Goal: Task Accomplishment & Management: Manage account settings

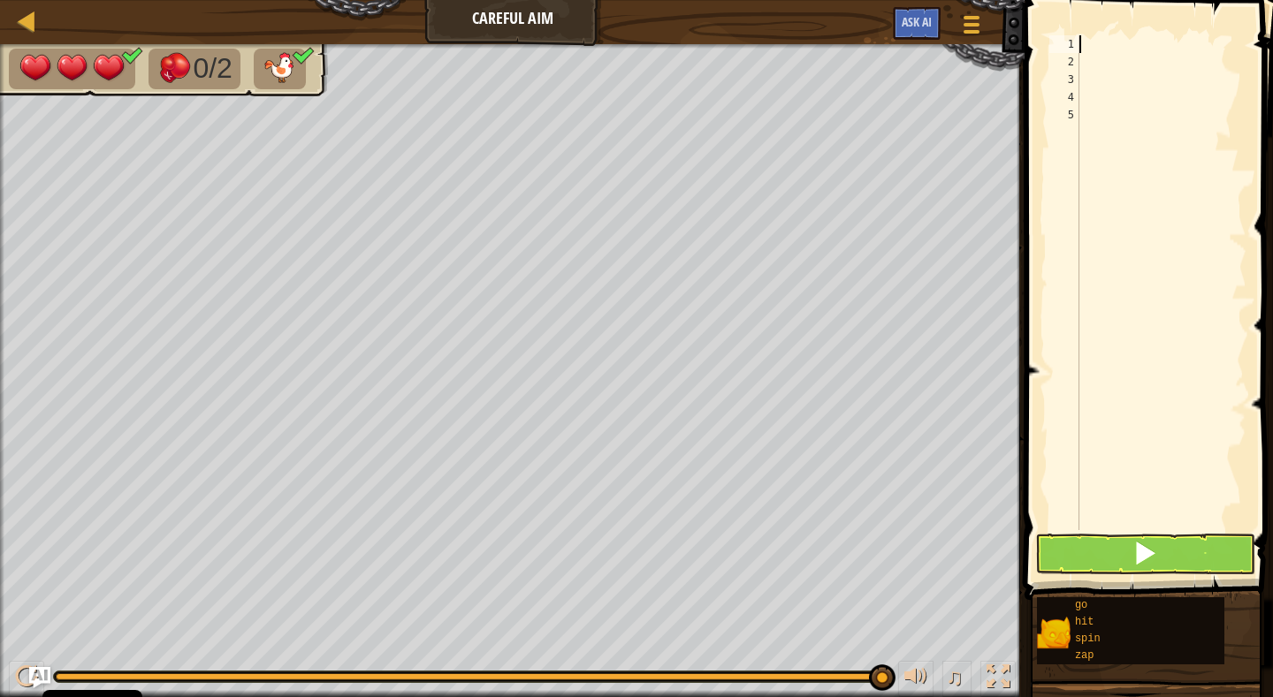
scroll to position [8, 0]
click at [1138, 550] on span at bounding box center [1144, 553] width 25 height 25
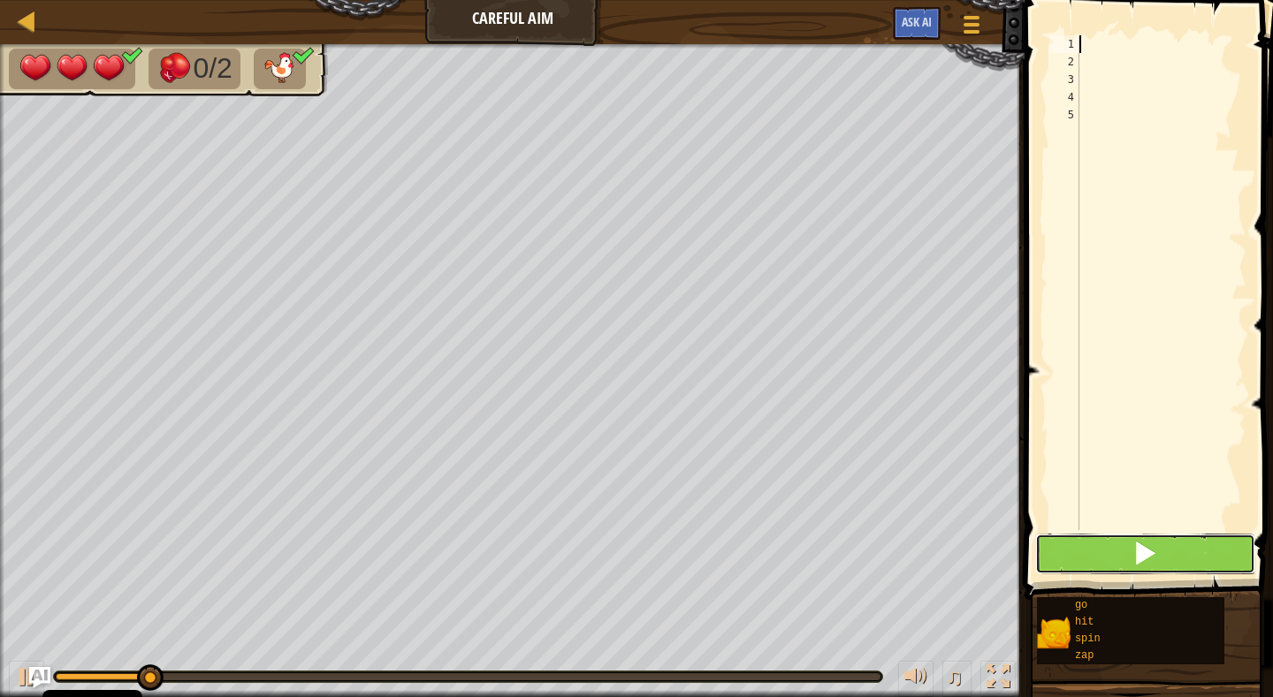
click at [1137, 552] on span at bounding box center [1144, 553] width 25 height 25
click at [1138, 552] on span at bounding box center [1144, 553] width 25 height 25
click at [1138, 554] on span at bounding box center [1144, 553] width 25 height 25
click at [1138, 557] on span at bounding box center [1144, 553] width 25 height 25
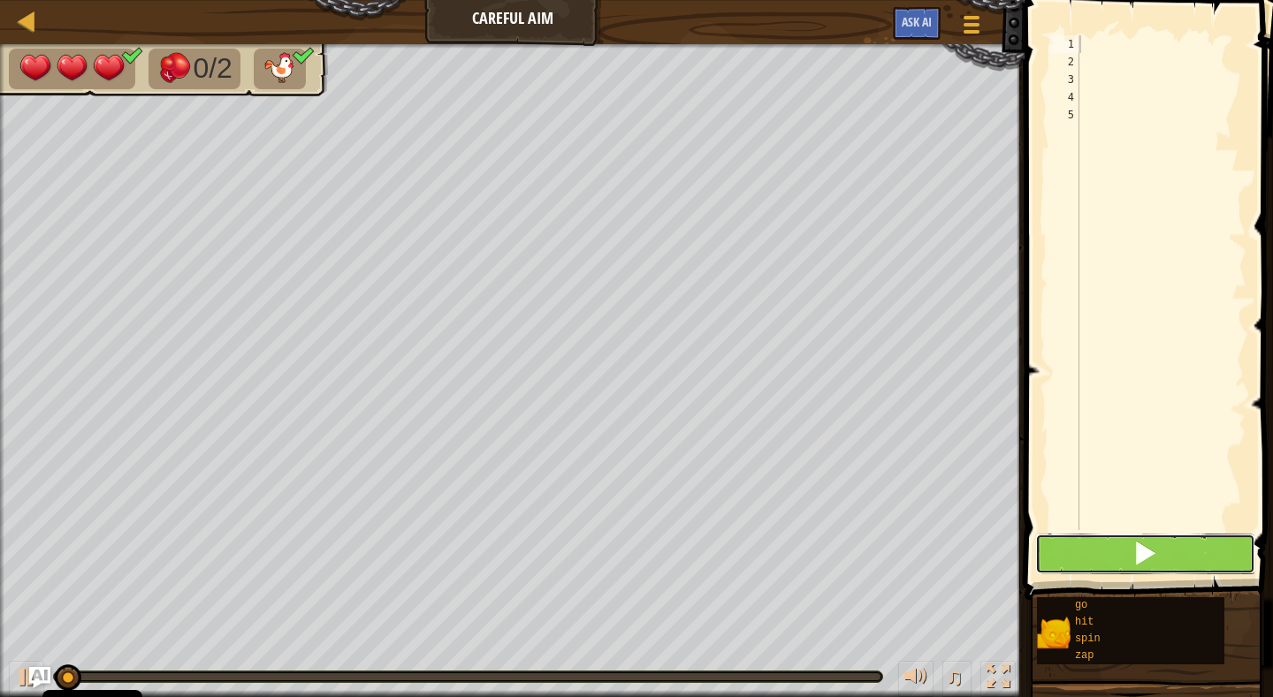
click at [1138, 557] on span at bounding box center [1144, 553] width 25 height 25
click at [1138, 558] on span at bounding box center [1144, 553] width 25 height 25
click at [1138, 556] on span at bounding box center [1144, 553] width 25 height 25
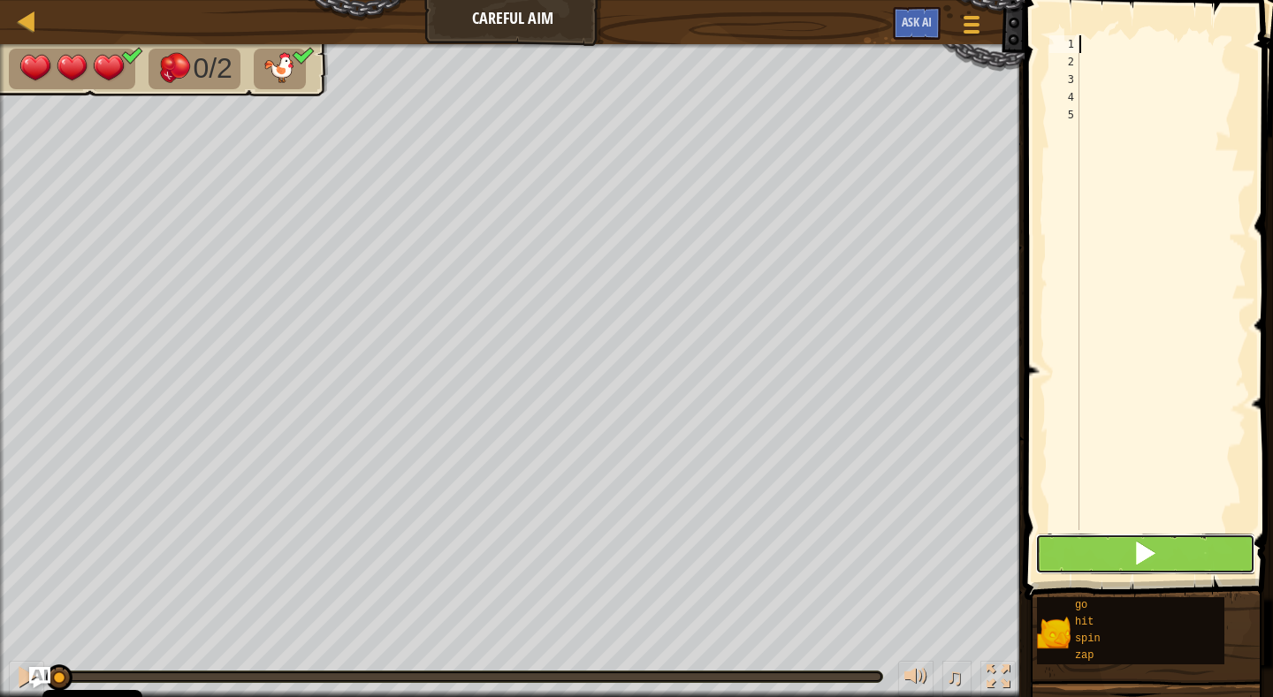
click at [1138, 556] on span at bounding box center [1144, 553] width 25 height 25
click at [1135, 559] on span at bounding box center [1144, 553] width 25 height 25
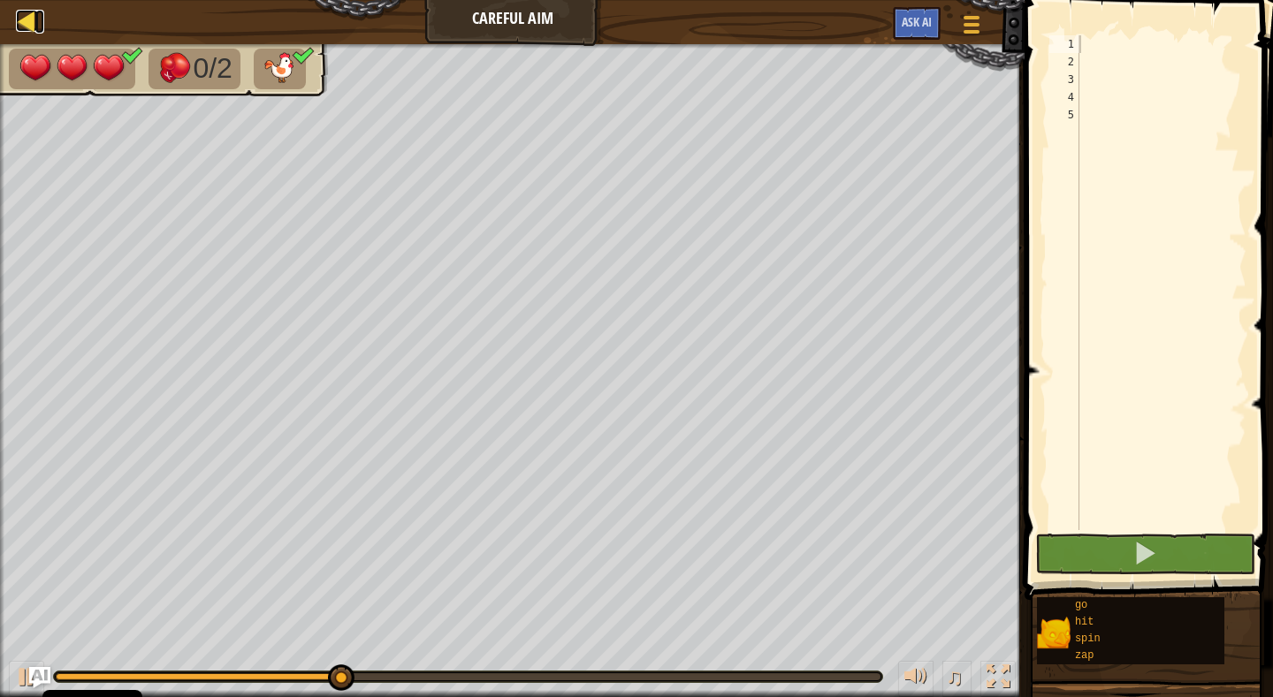
click at [24, 17] on div at bounding box center [27, 21] width 22 height 22
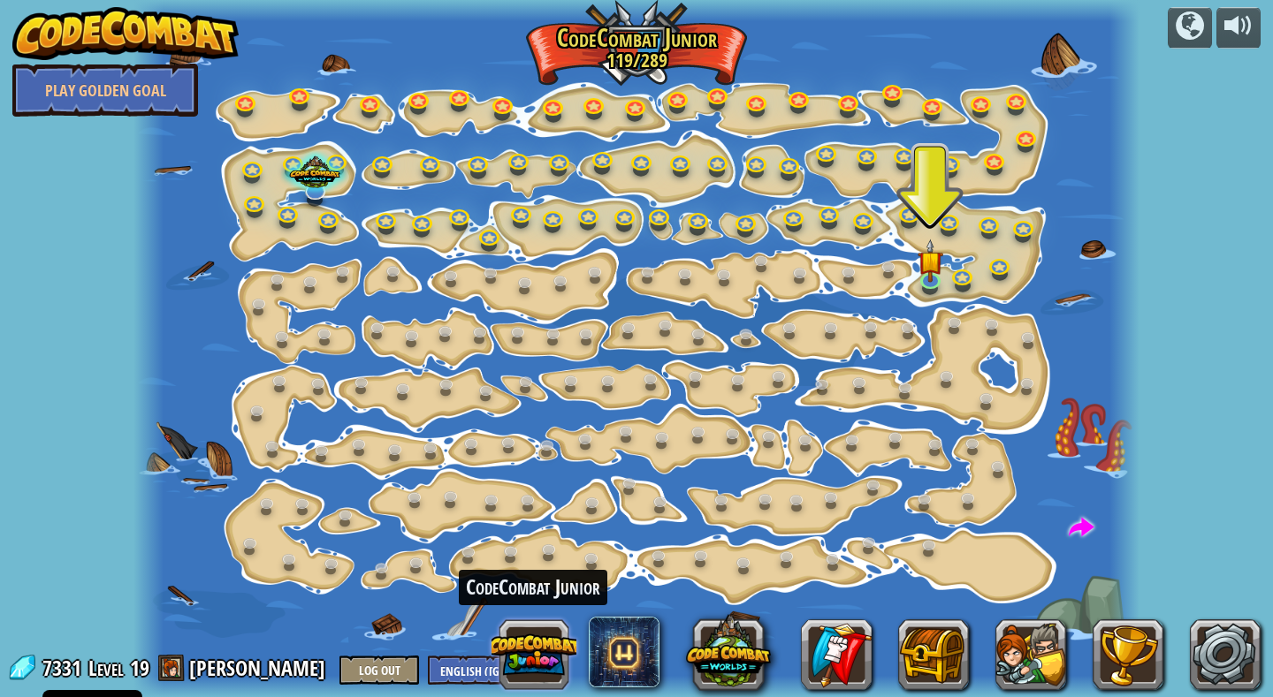
click at [540, 654] on button at bounding box center [533, 655] width 85 height 85
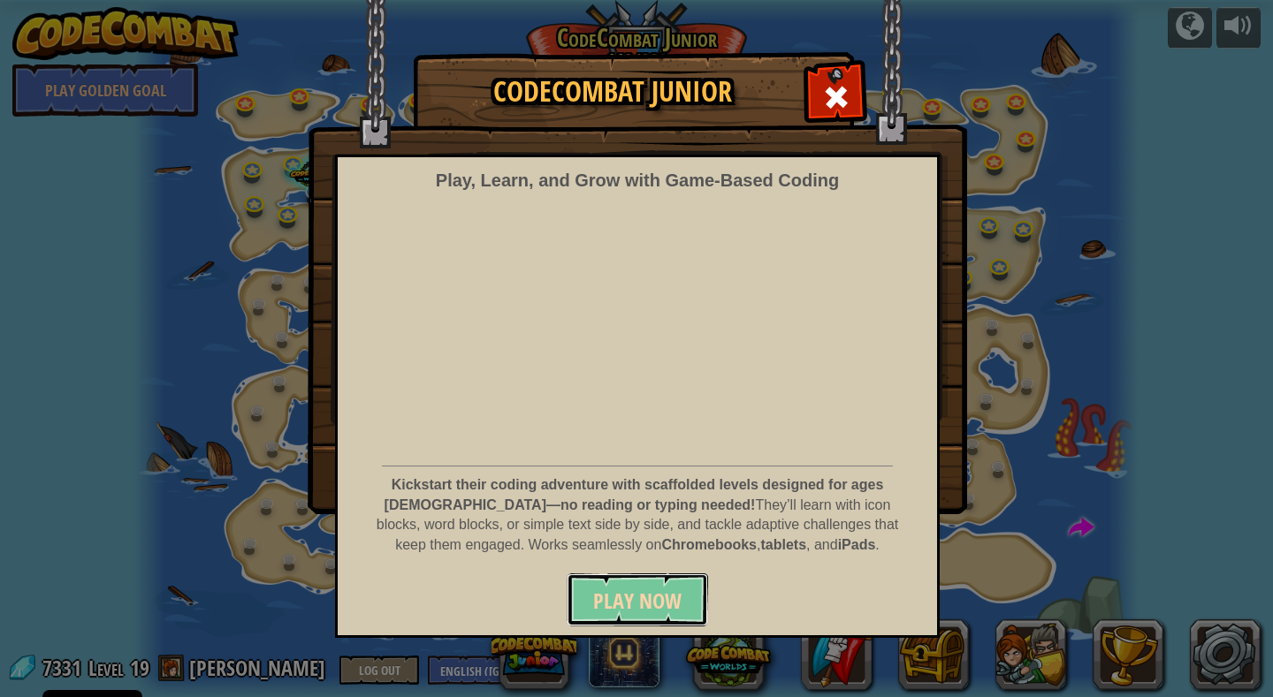
click at [626, 606] on span "Play Now" at bounding box center [637, 601] width 88 height 28
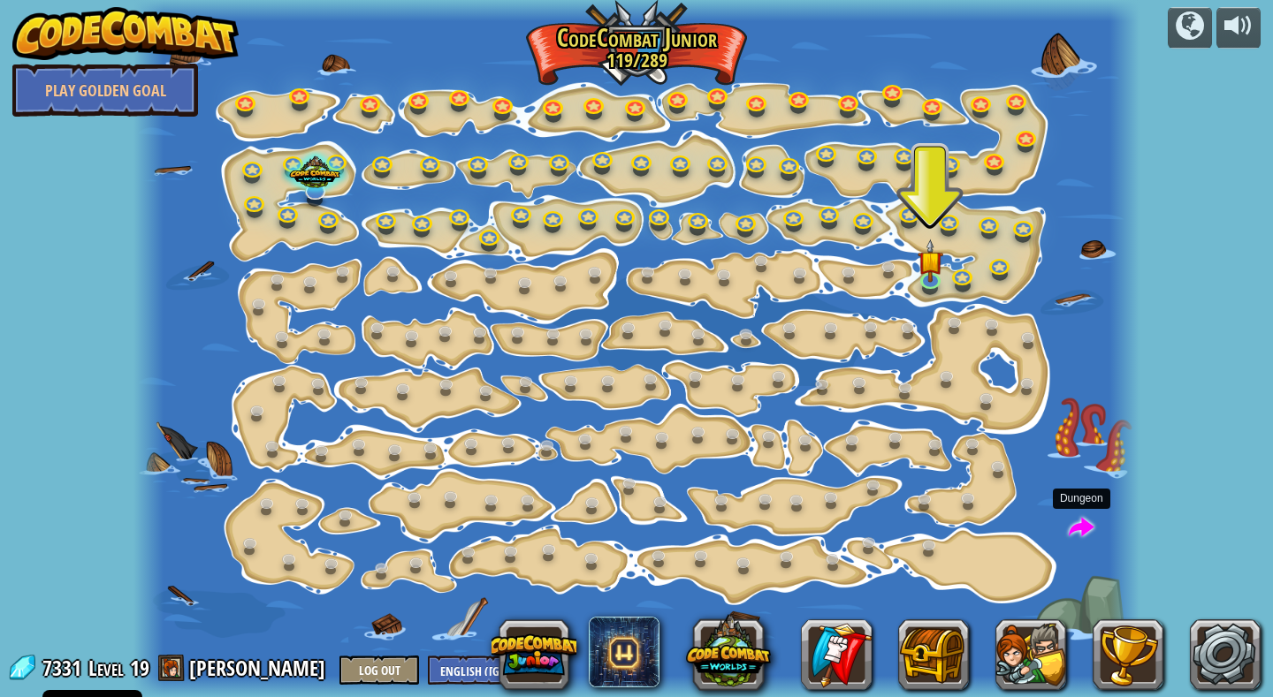
click at [1088, 529] on span at bounding box center [1082, 529] width 26 height 26
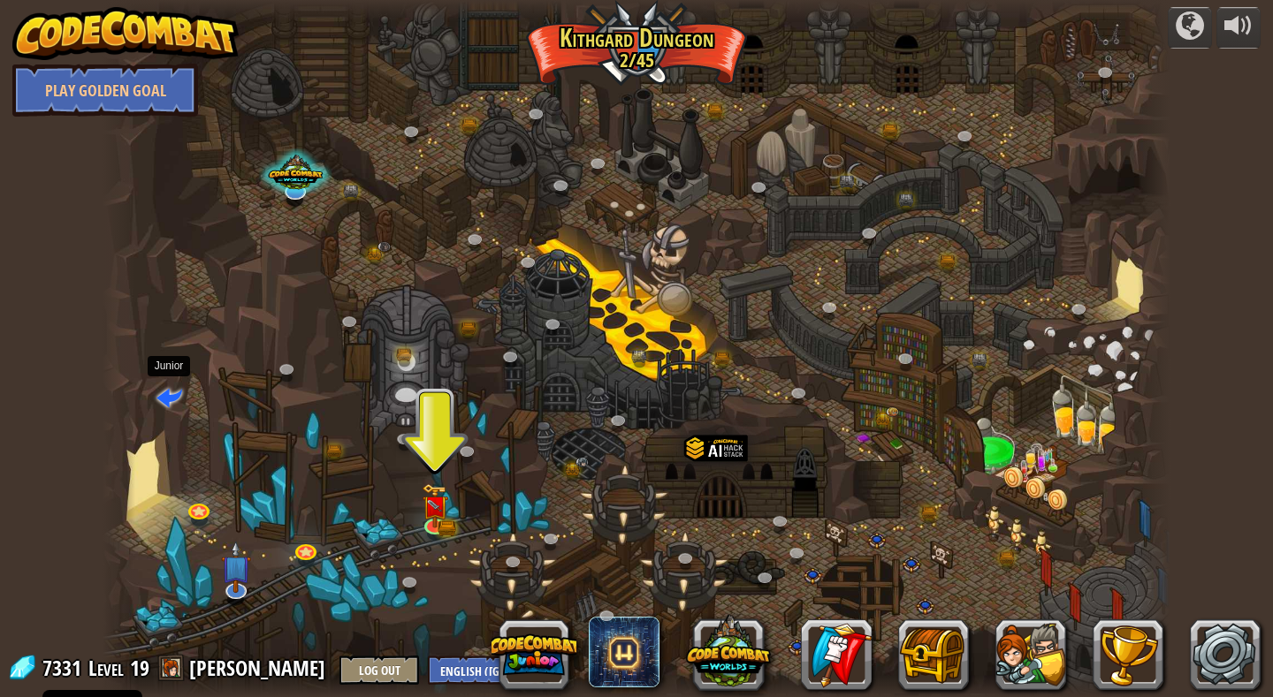
click at [166, 389] on span at bounding box center [169, 397] width 26 height 26
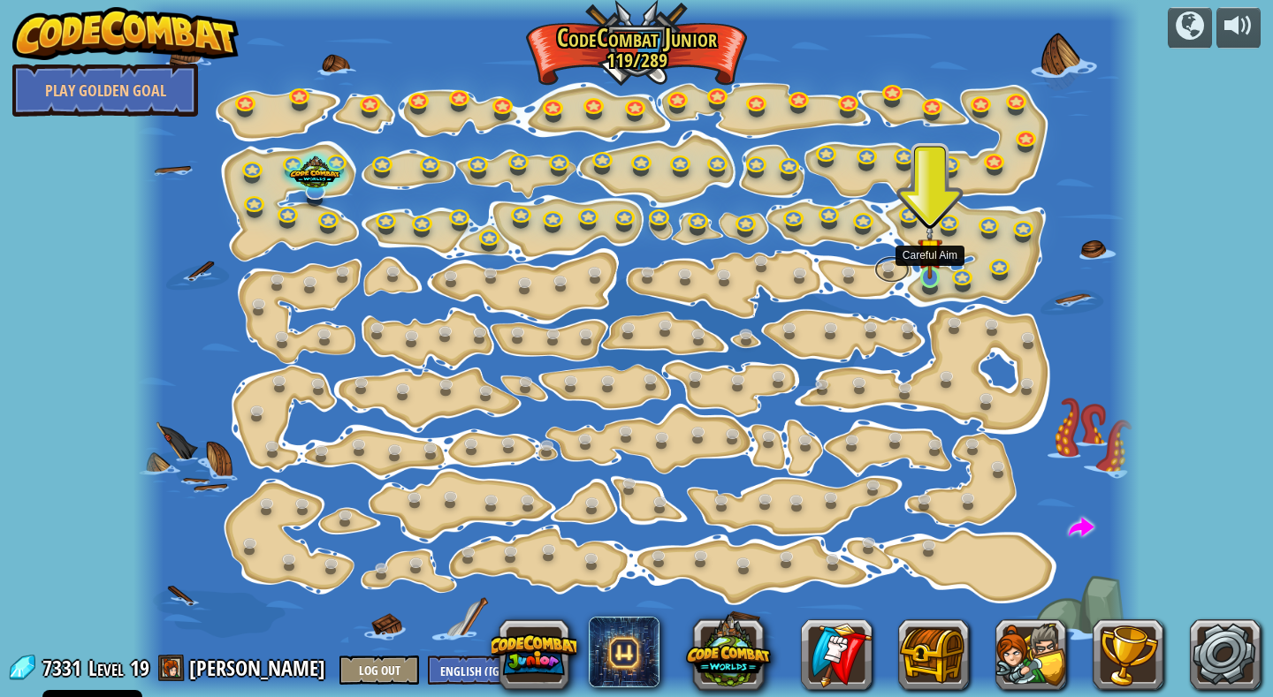
drag, startPoint x: 932, startPoint y: 277, endPoint x: 906, endPoint y: 274, distance: 25.8
click at [931, 278] on img at bounding box center [929, 250] width 25 height 57
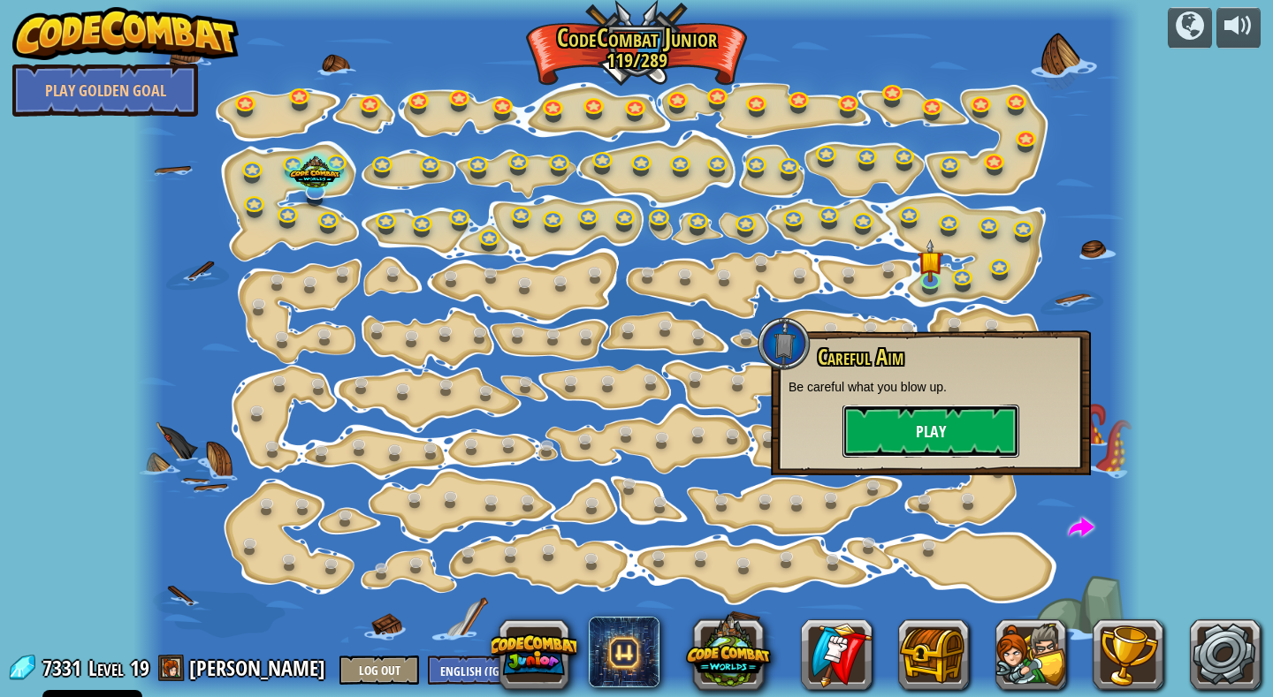
click at [925, 422] on button "Play" at bounding box center [930, 431] width 177 height 53
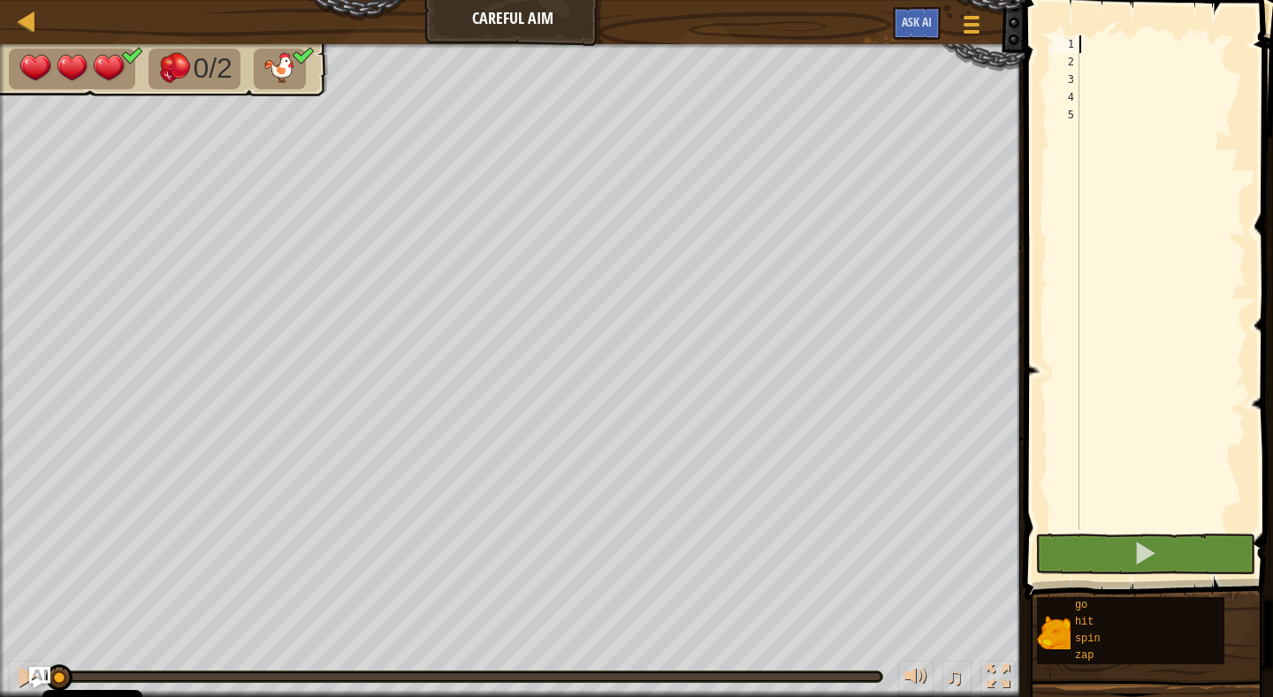
type textarea "g"
click at [1146, 556] on span at bounding box center [1144, 553] width 25 height 25
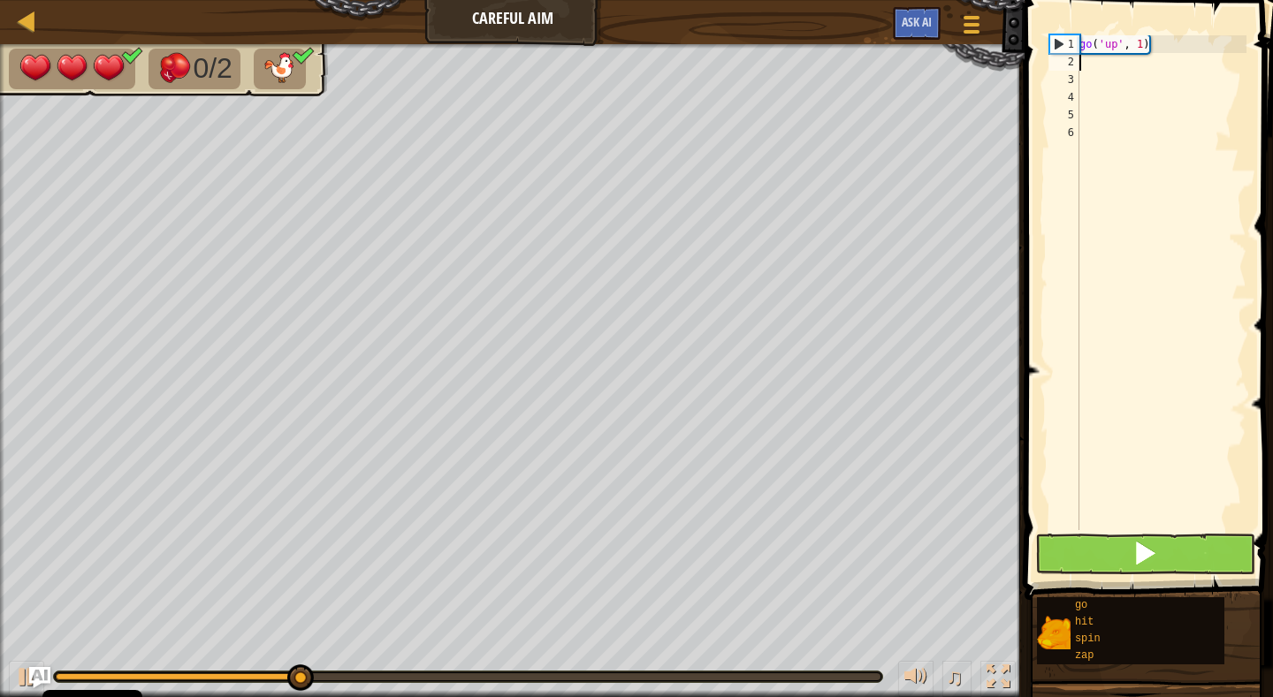
type textarea "g"
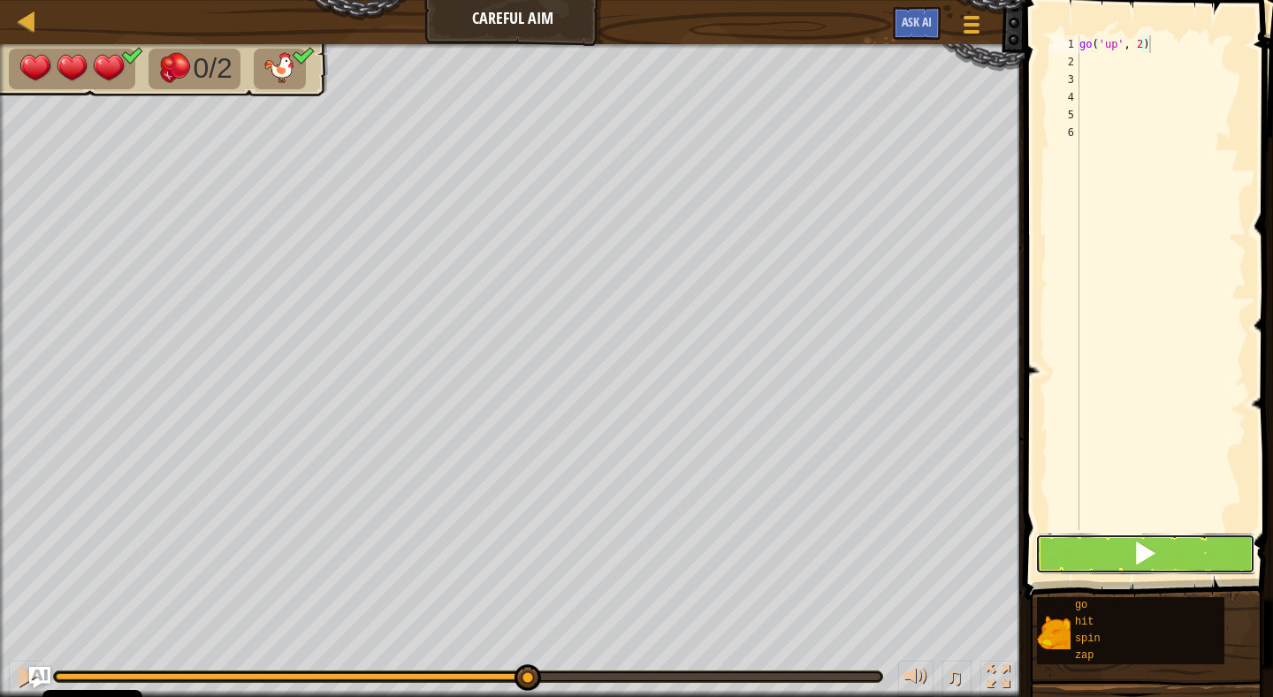
click at [1145, 542] on span at bounding box center [1144, 553] width 25 height 25
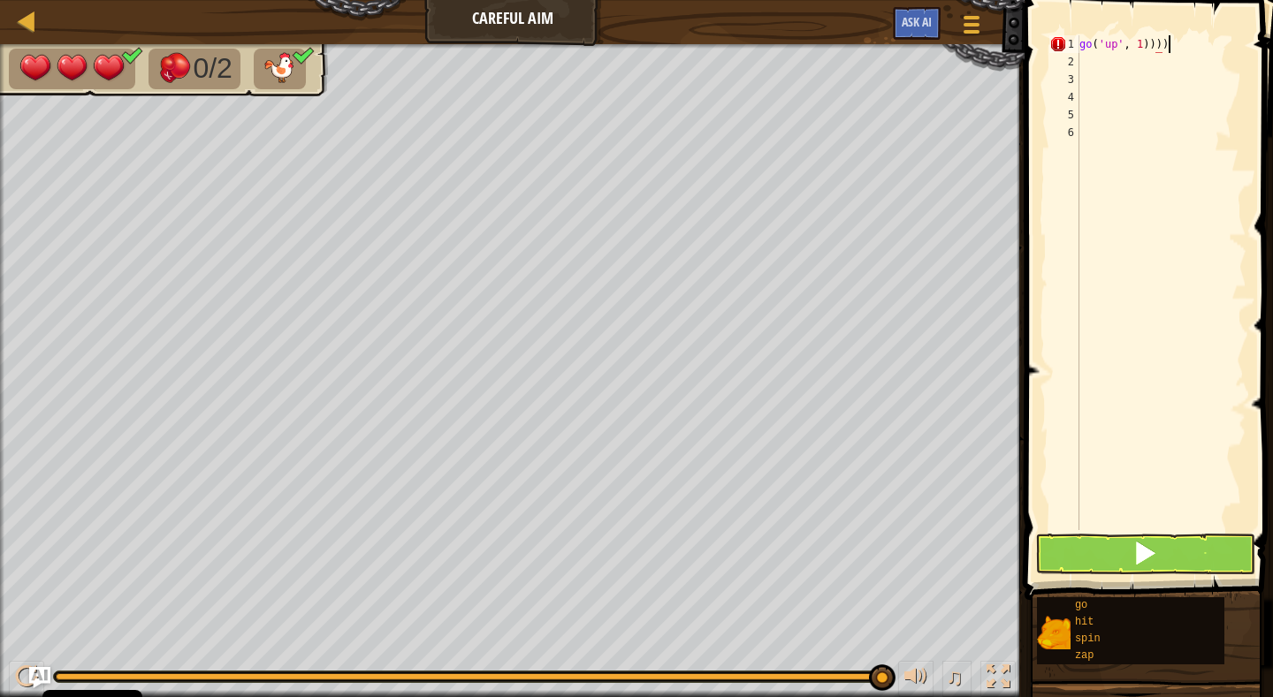
scroll to position [8, 6]
type textarea "go('up', 1)"
type textarea "z"
click at [1141, 550] on span at bounding box center [1144, 553] width 25 height 25
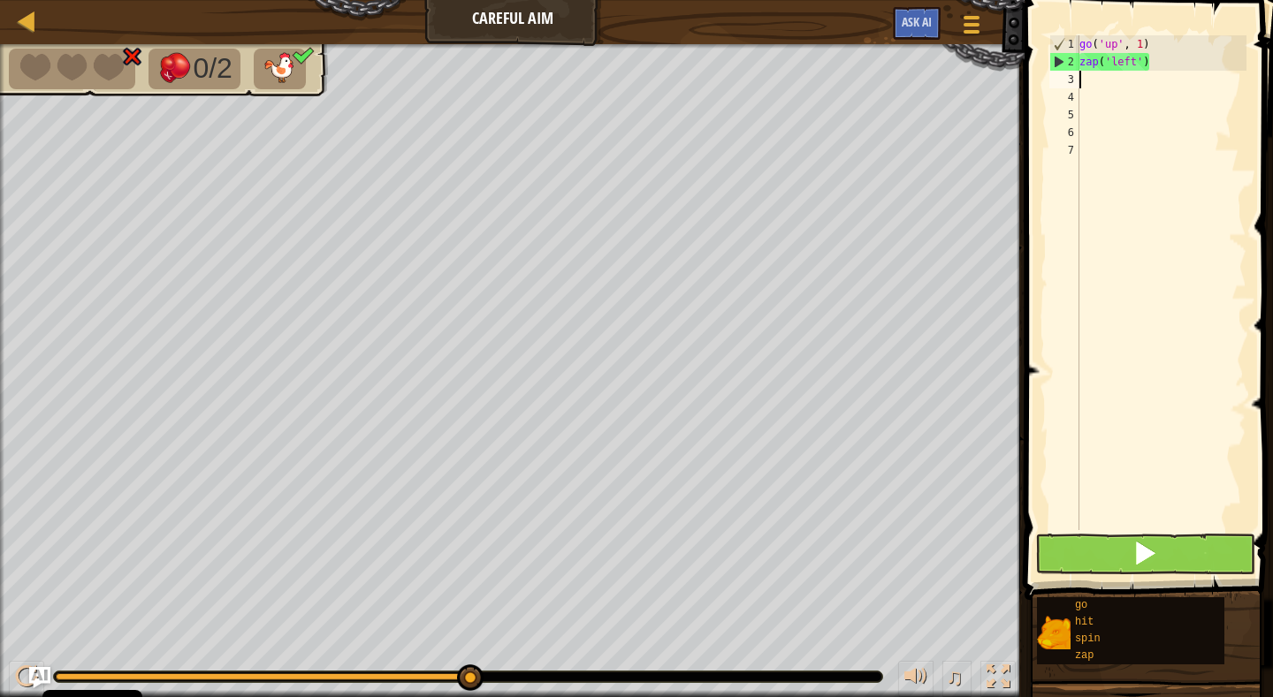
type textarea "g"
type textarea "z"
click at [1181, 574] on button at bounding box center [1145, 554] width 220 height 41
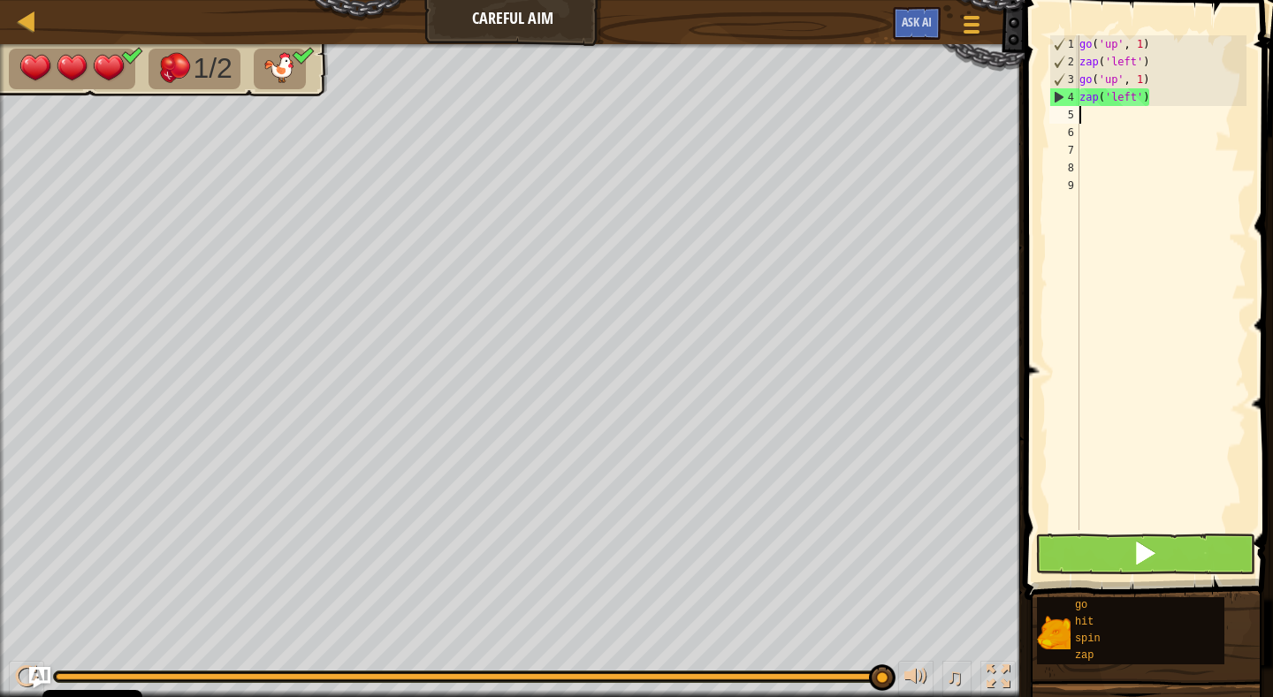
type textarea "g"
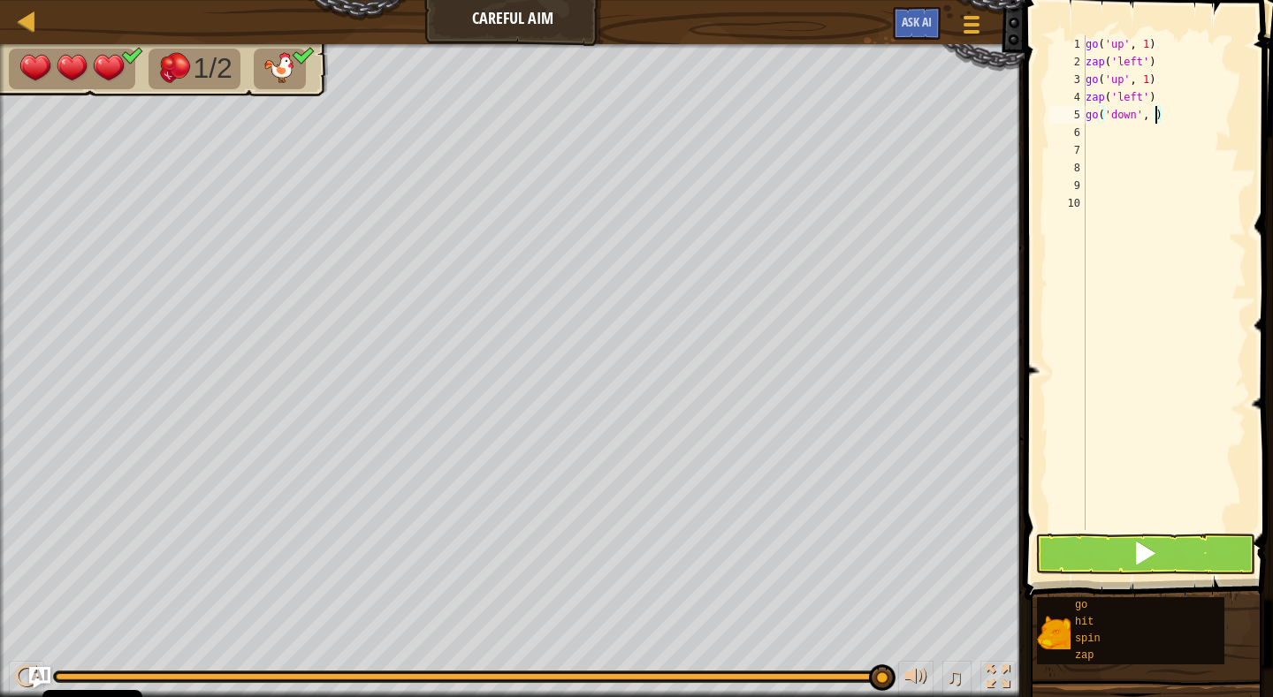
type textarea "go('down', 2)"
type textarea "go('down', 3)"
click at [1172, 569] on button at bounding box center [1145, 554] width 220 height 41
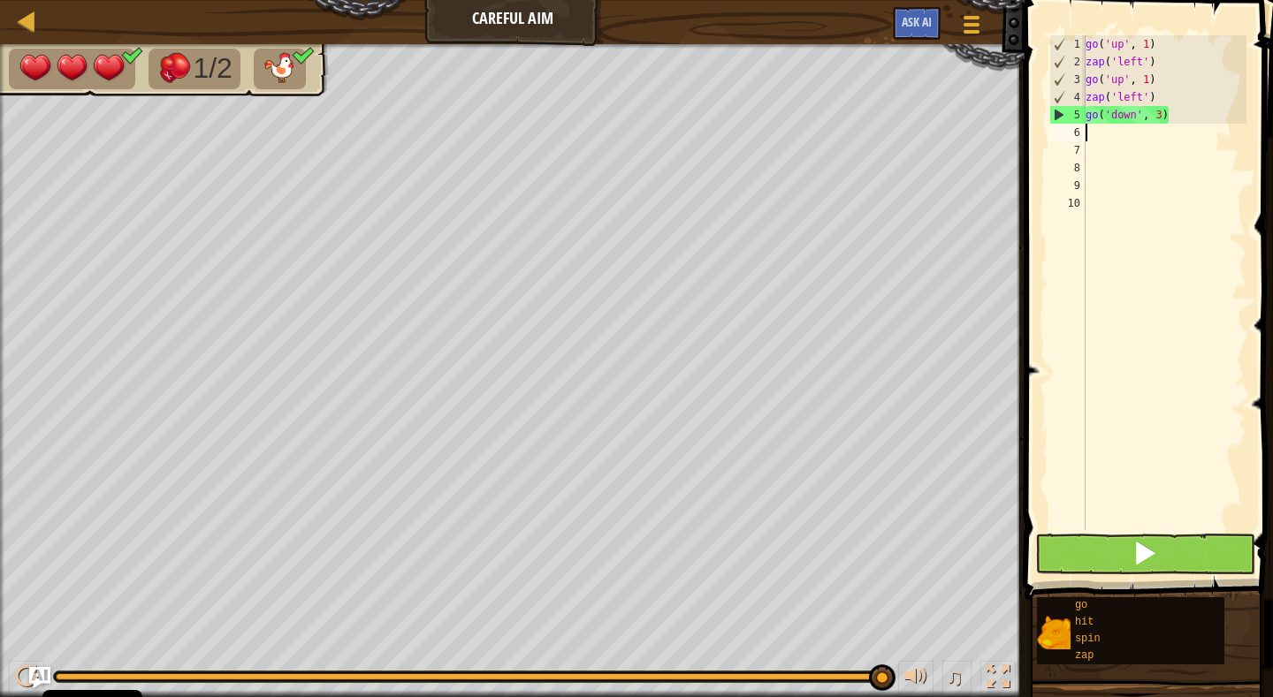
type textarea "z"
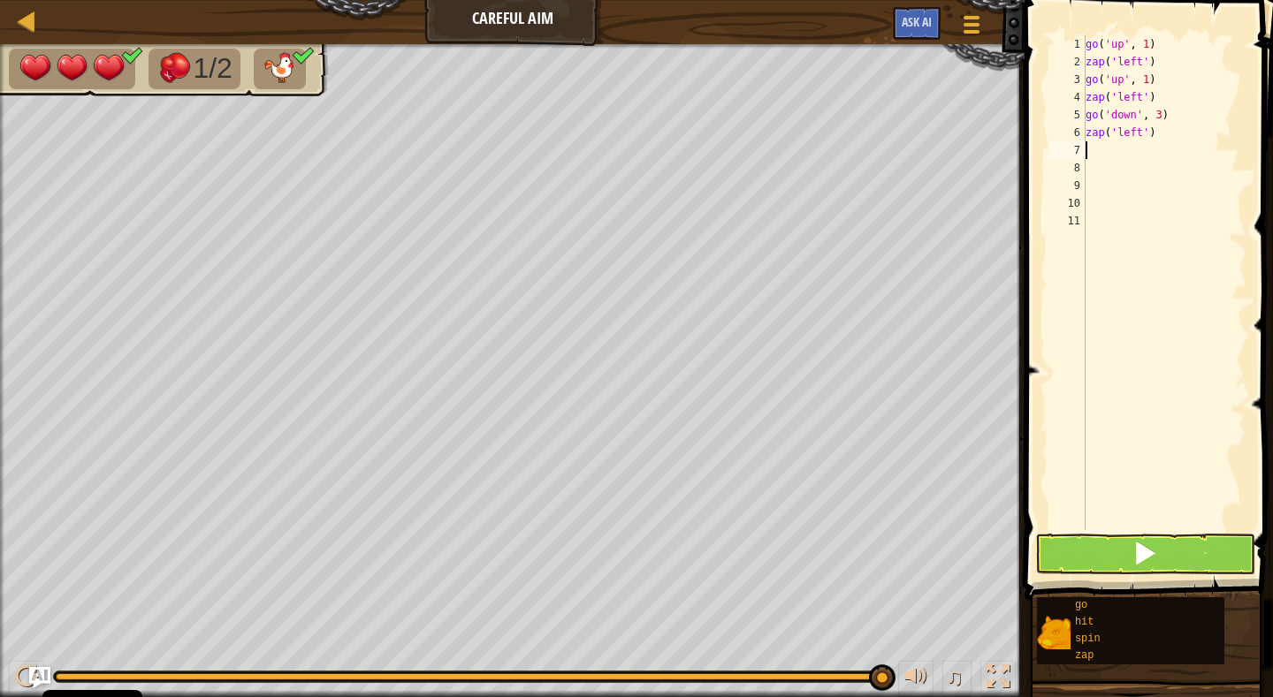
type textarea "g"
type textarea "z"
click at [1142, 550] on span at bounding box center [1144, 553] width 25 height 25
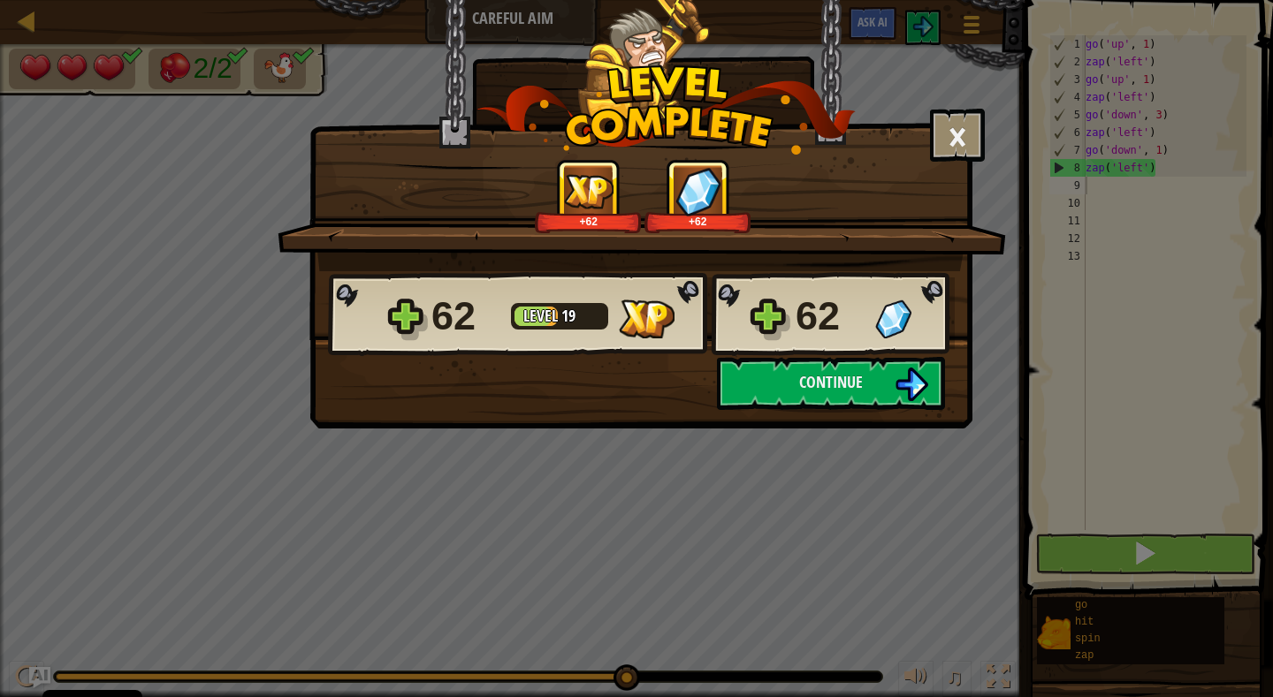
click at [1142, 550] on div "× How fun was this level? Tell us more! +62 +62 Reticulating Splines... 62 Leve…" at bounding box center [636, 348] width 1273 height 697
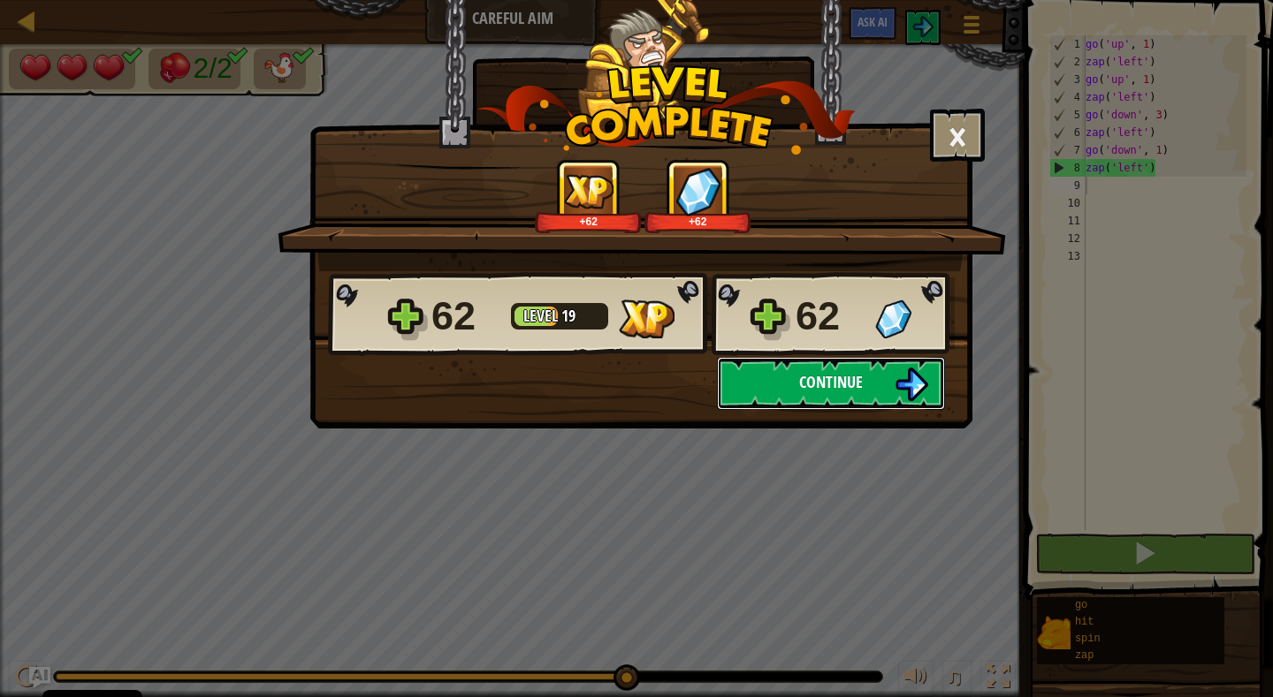
click at [815, 373] on span "Continue" at bounding box center [831, 382] width 64 height 22
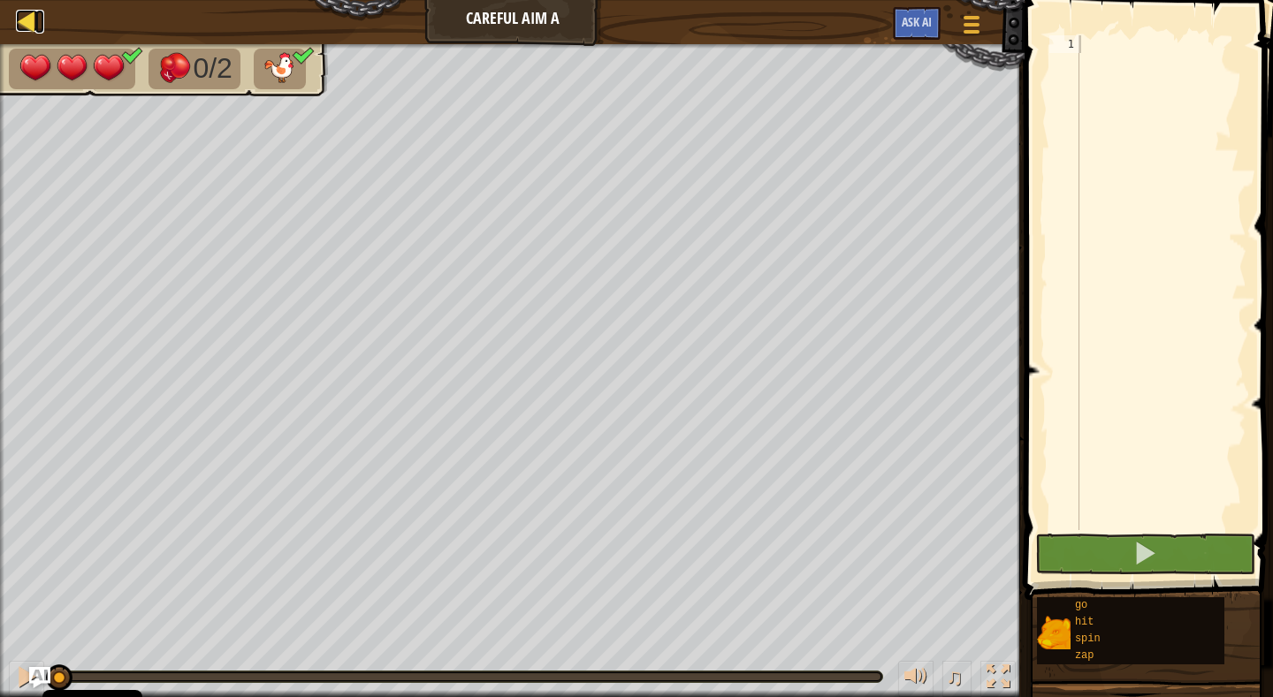
click at [34, 19] on div at bounding box center [27, 21] width 22 height 22
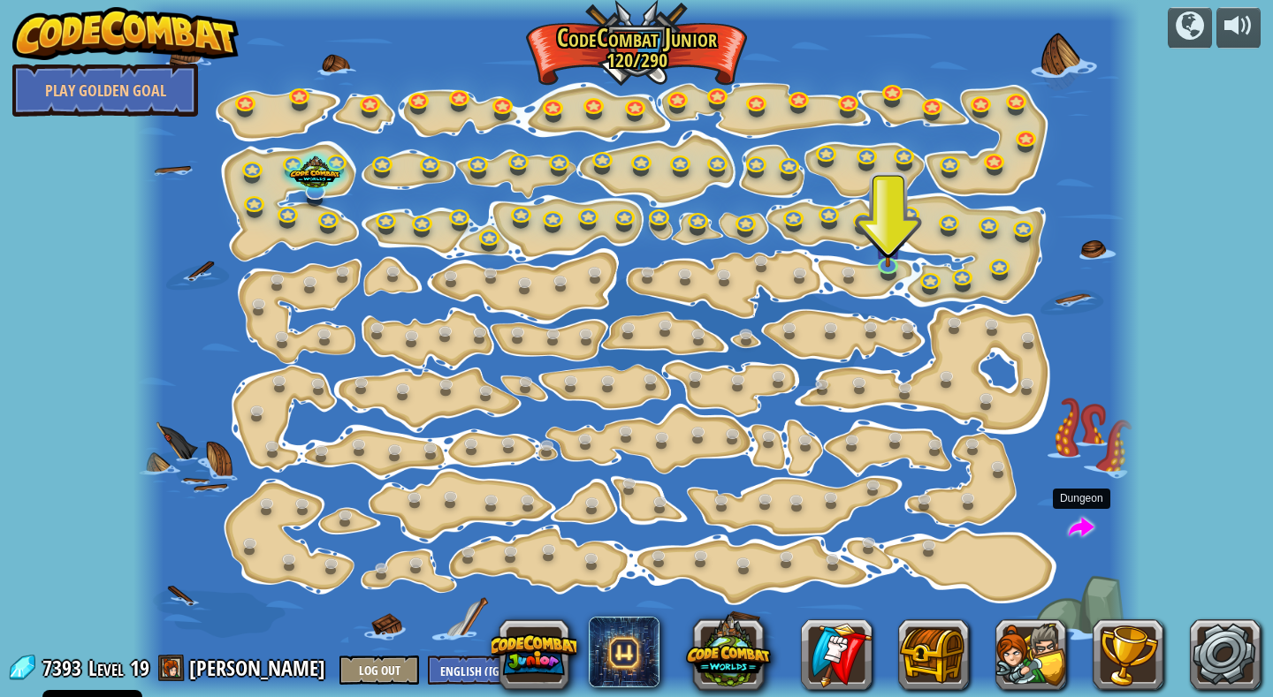
click at [1081, 522] on span at bounding box center [1082, 529] width 26 height 26
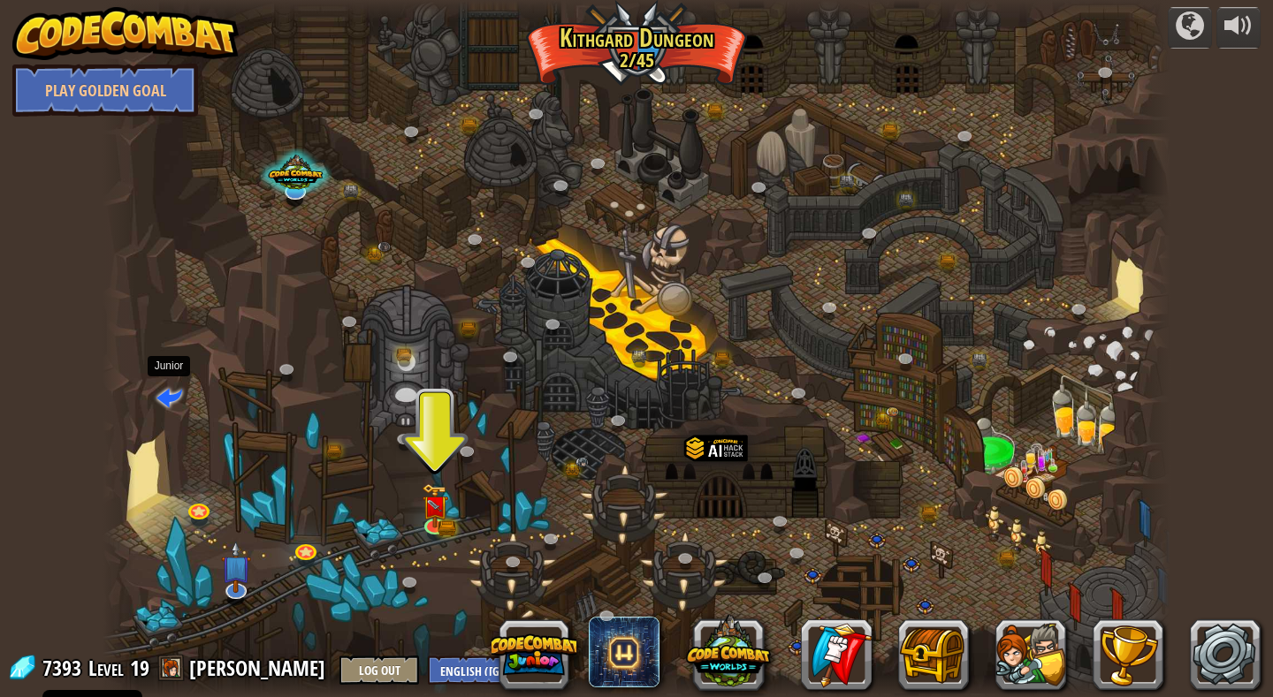
click at [169, 392] on span at bounding box center [169, 397] width 26 height 26
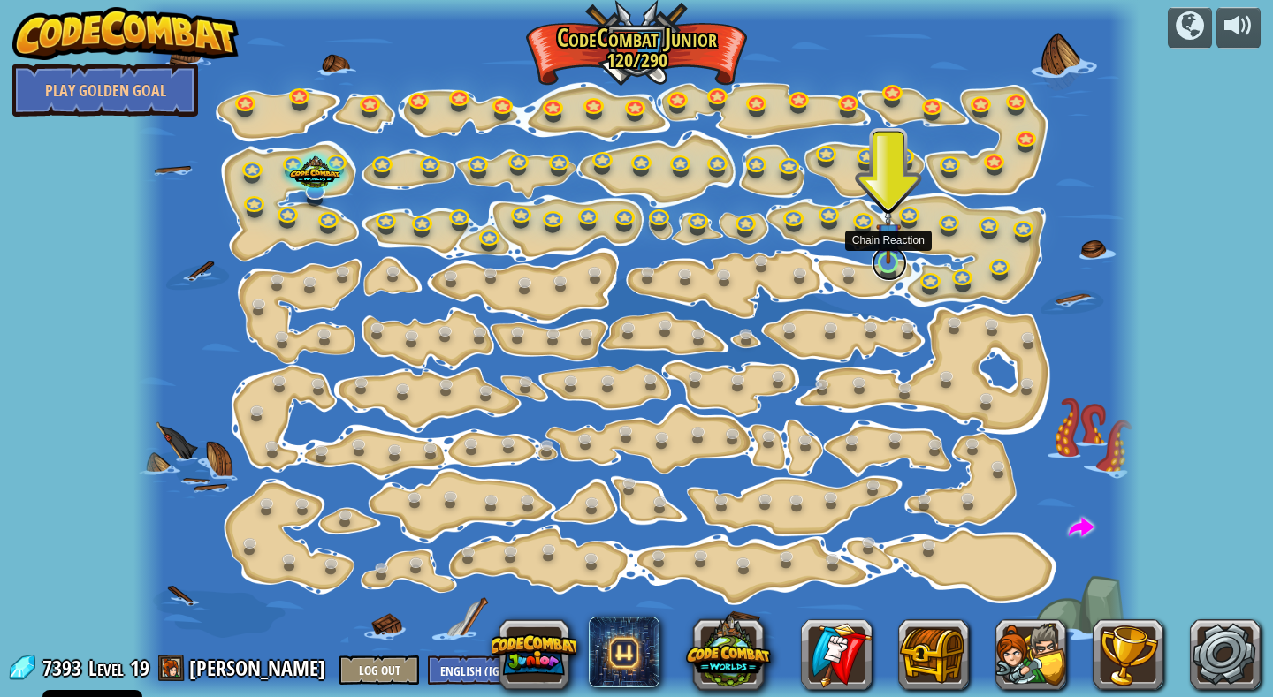
click at [887, 266] on link at bounding box center [888, 263] width 35 height 35
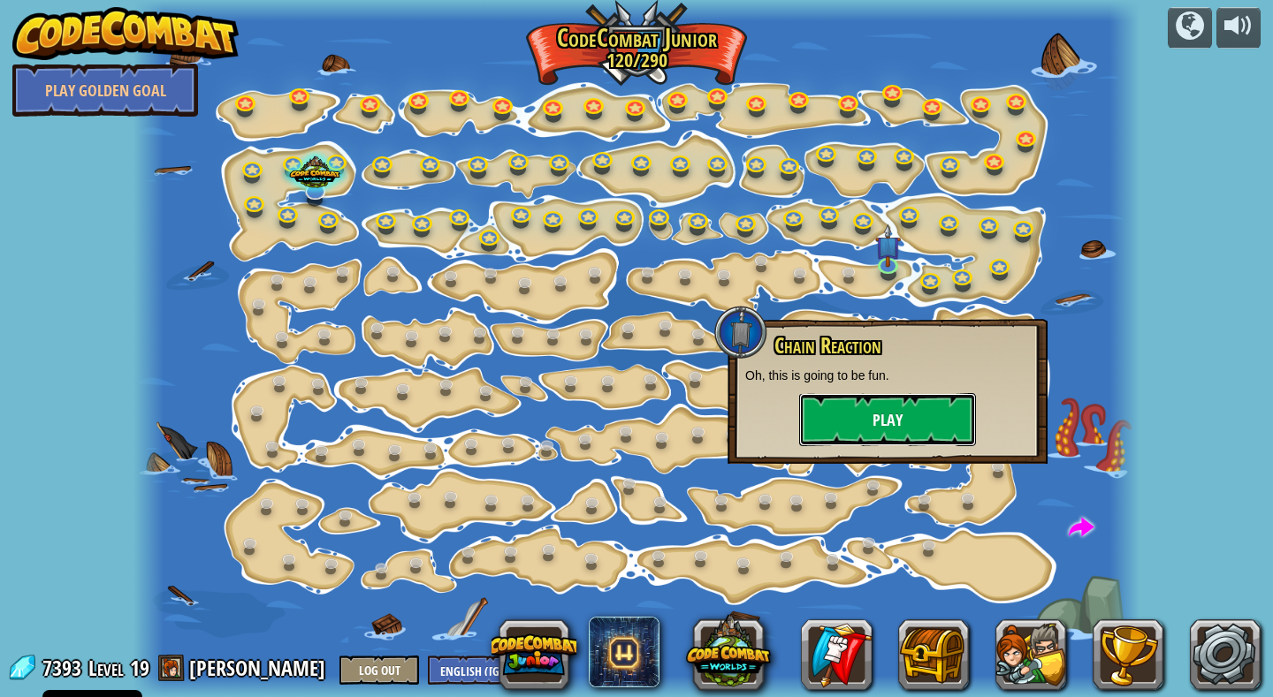
click at [894, 419] on button "Play" at bounding box center [887, 419] width 177 height 53
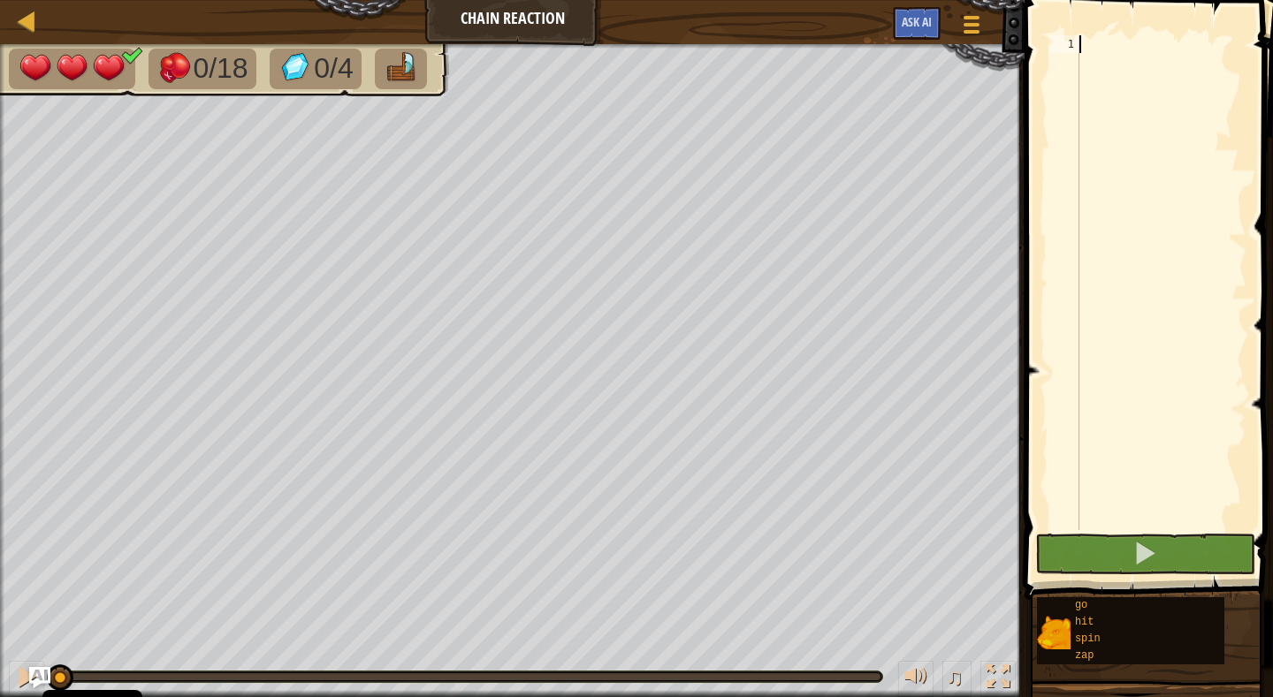
type textarea "z"
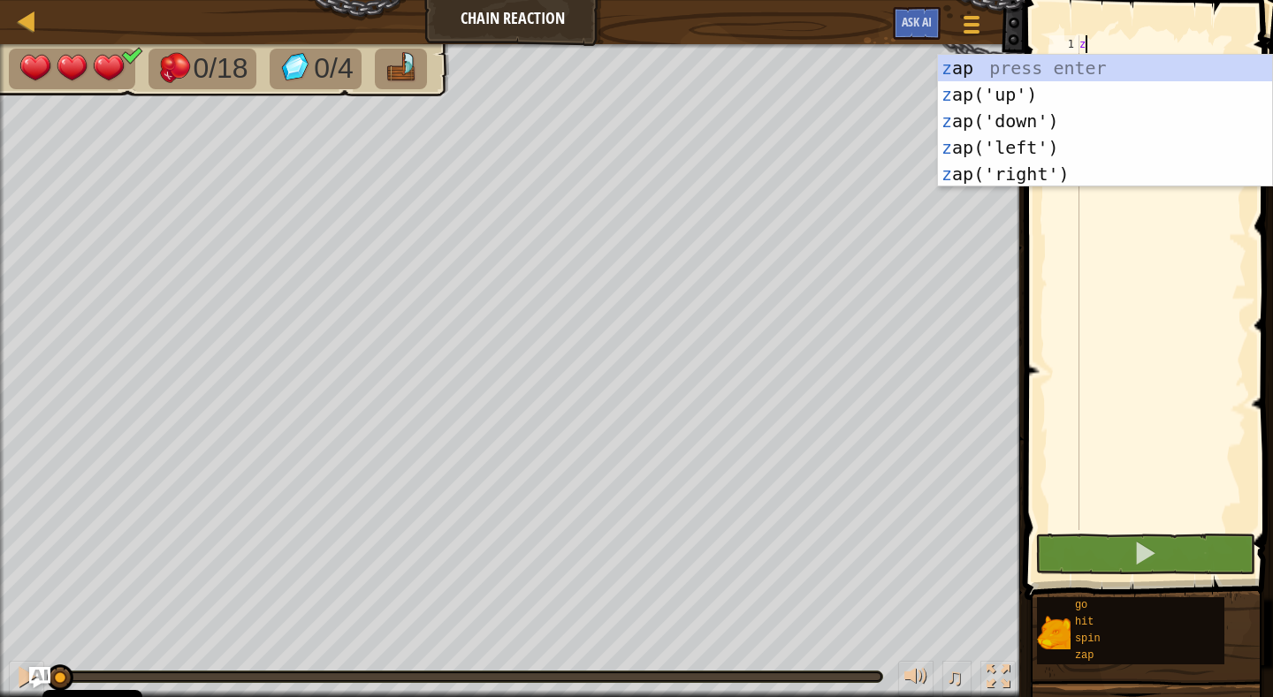
scroll to position [8, 0]
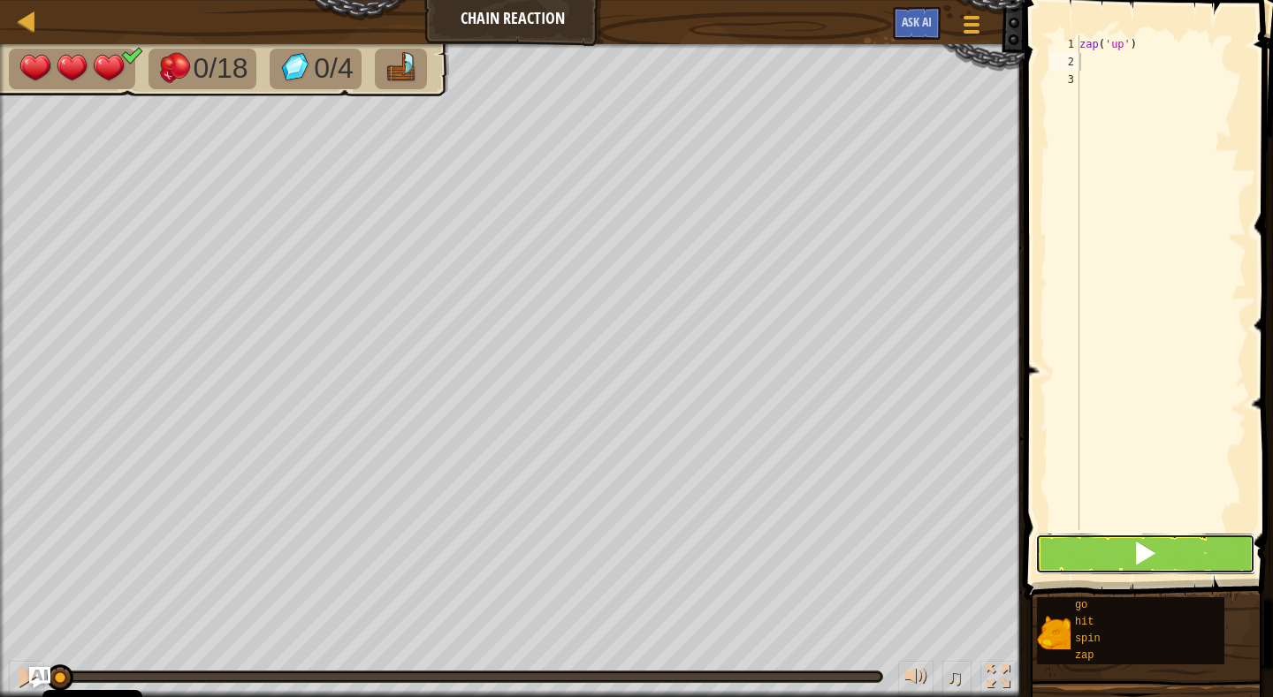
click at [1143, 553] on span at bounding box center [1144, 553] width 25 height 25
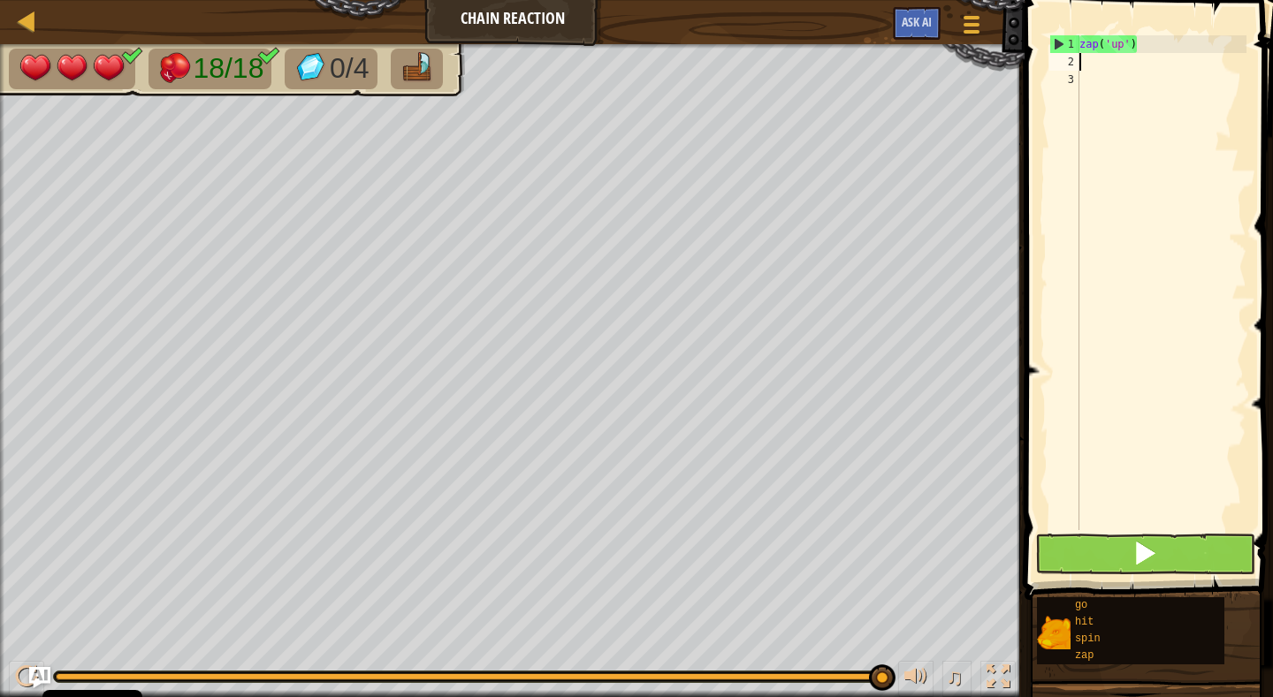
type textarea "g"
type textarea "go('right', 6)"
click at [1144, 556] on span at bounding box center [1144, 553] width 25 height 25
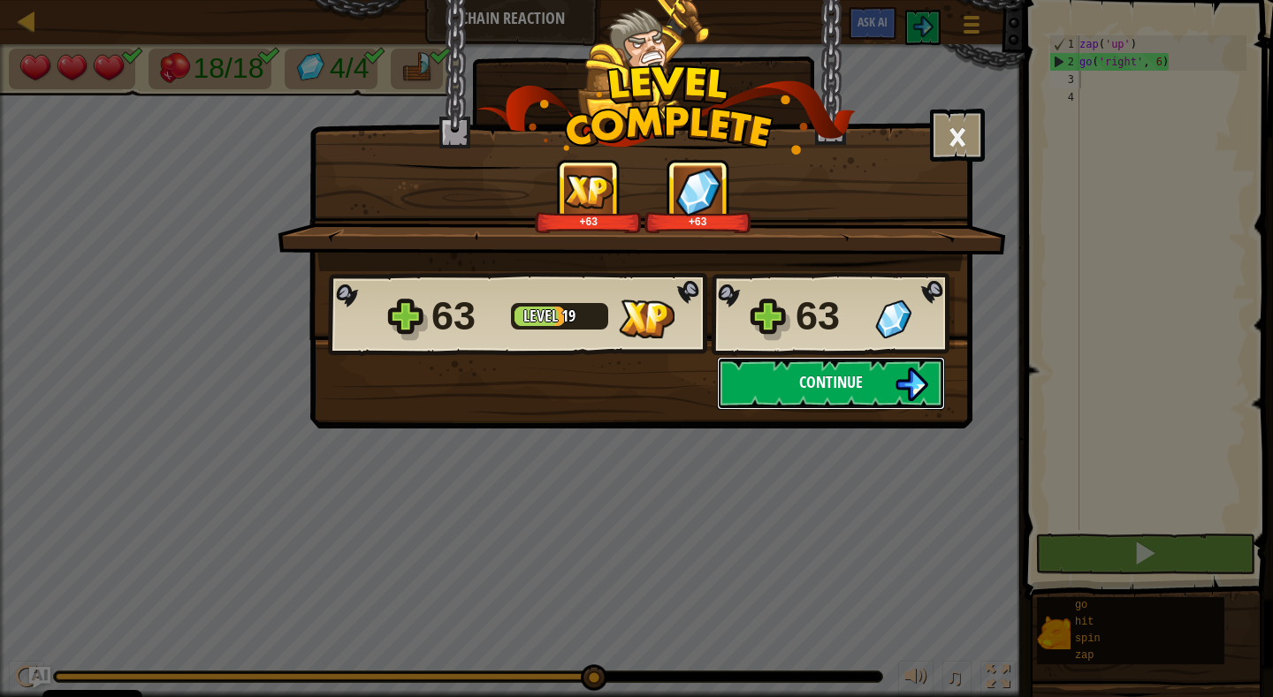
click at [837, 384] on span "Continue" at bounding box center [831, 382] width 64 height 22
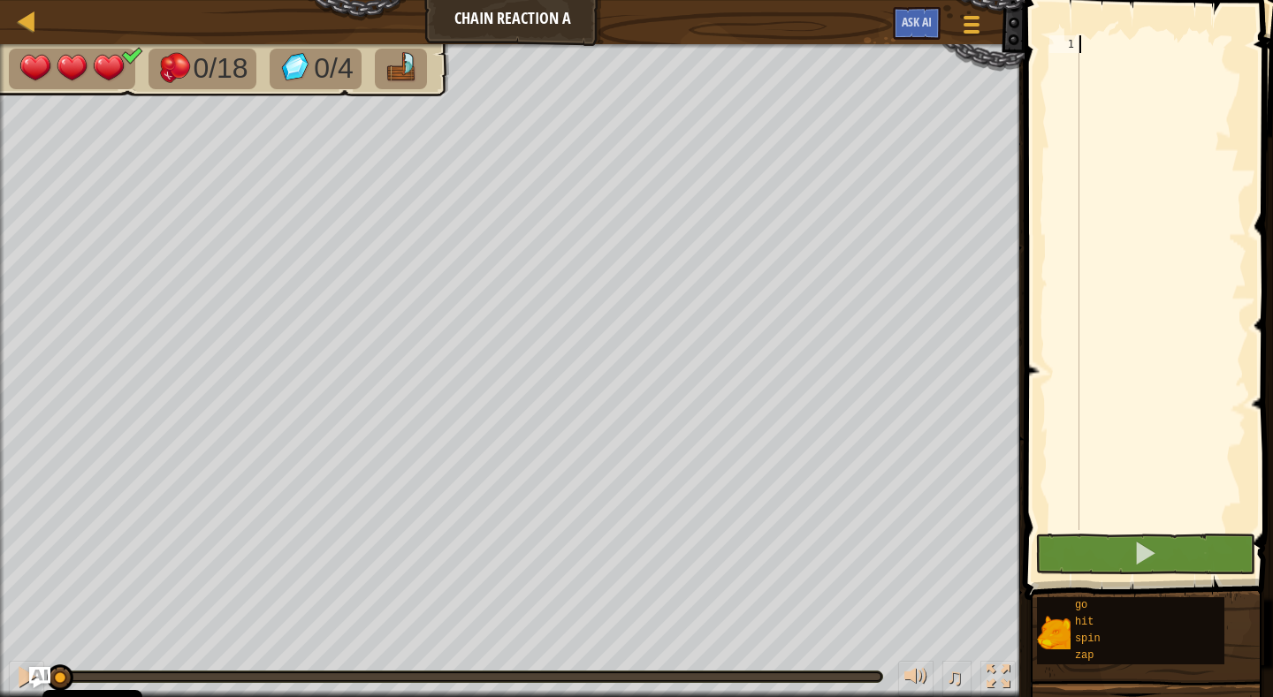
type textarea "z"
click at [1149, 555] on span at bounding box center [1144, 553] width 25 height 25
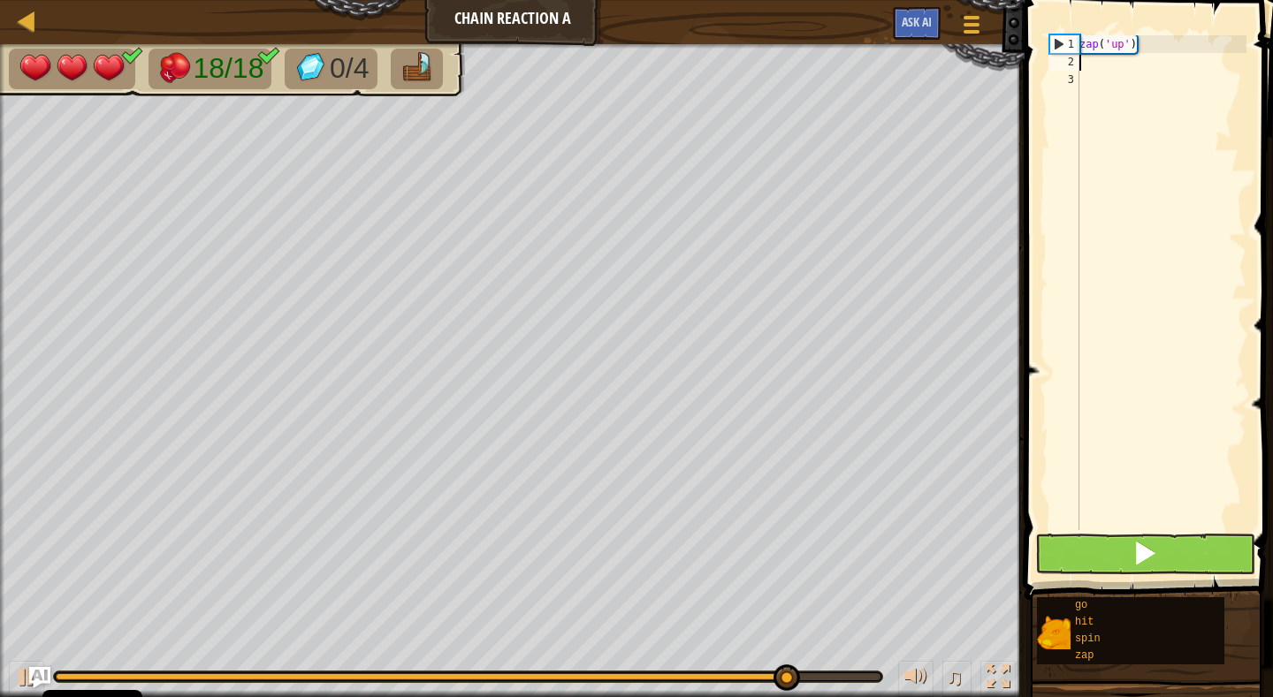
type textarea "g"
type textarea "go('up', 6)"
click at [1145, 549] on span at bounding box center [1144, 553] width 25 height 25
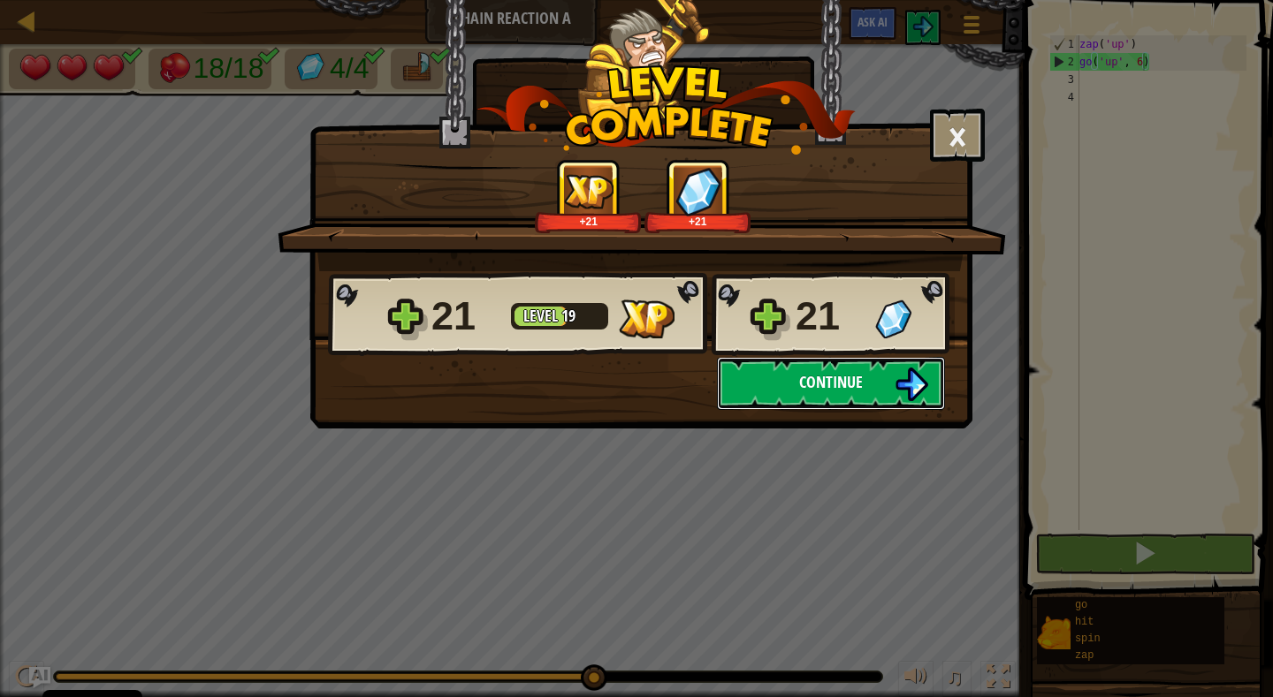
click at [824, 384] on span "Continue" at bounding box center [831, 382] width 64 height 22
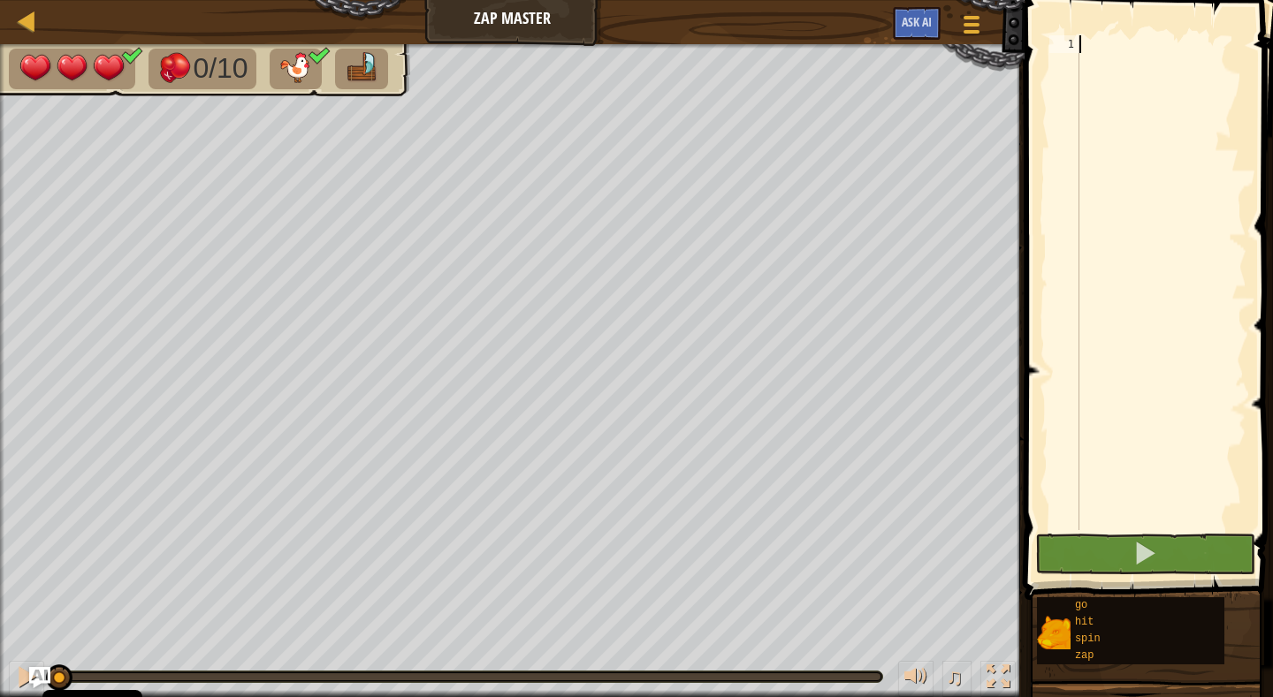
type textarea "g"
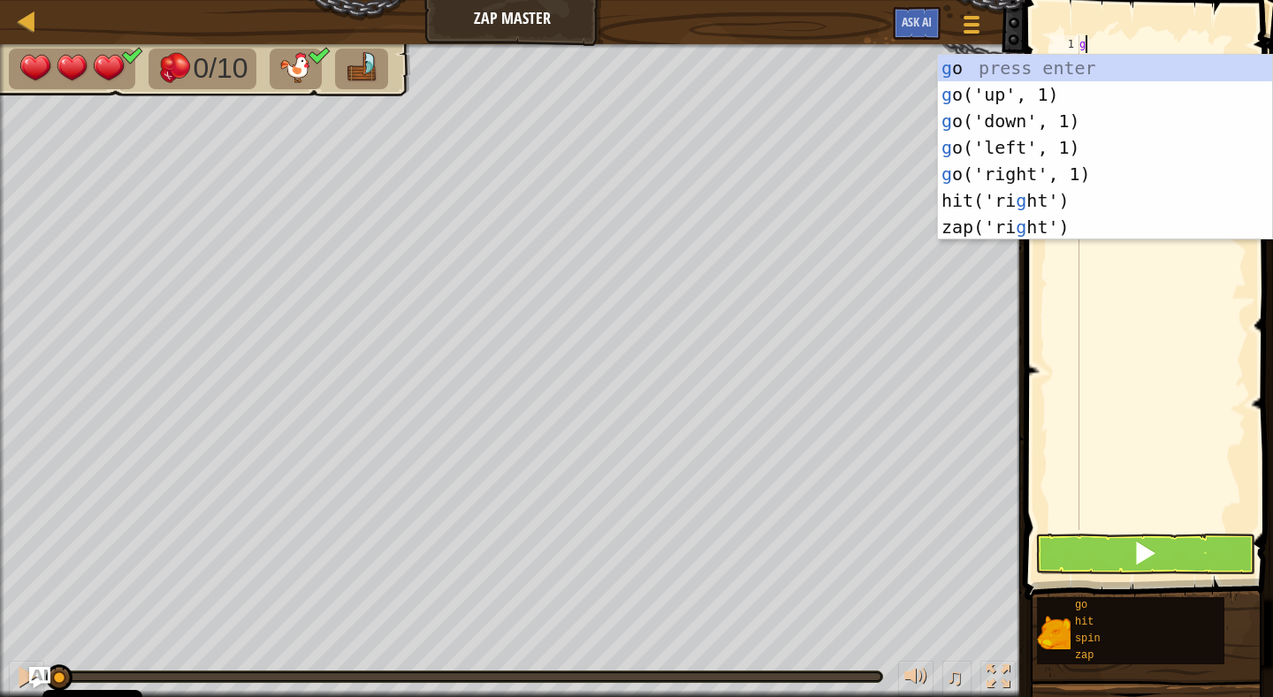
scroll to position [8, 0]
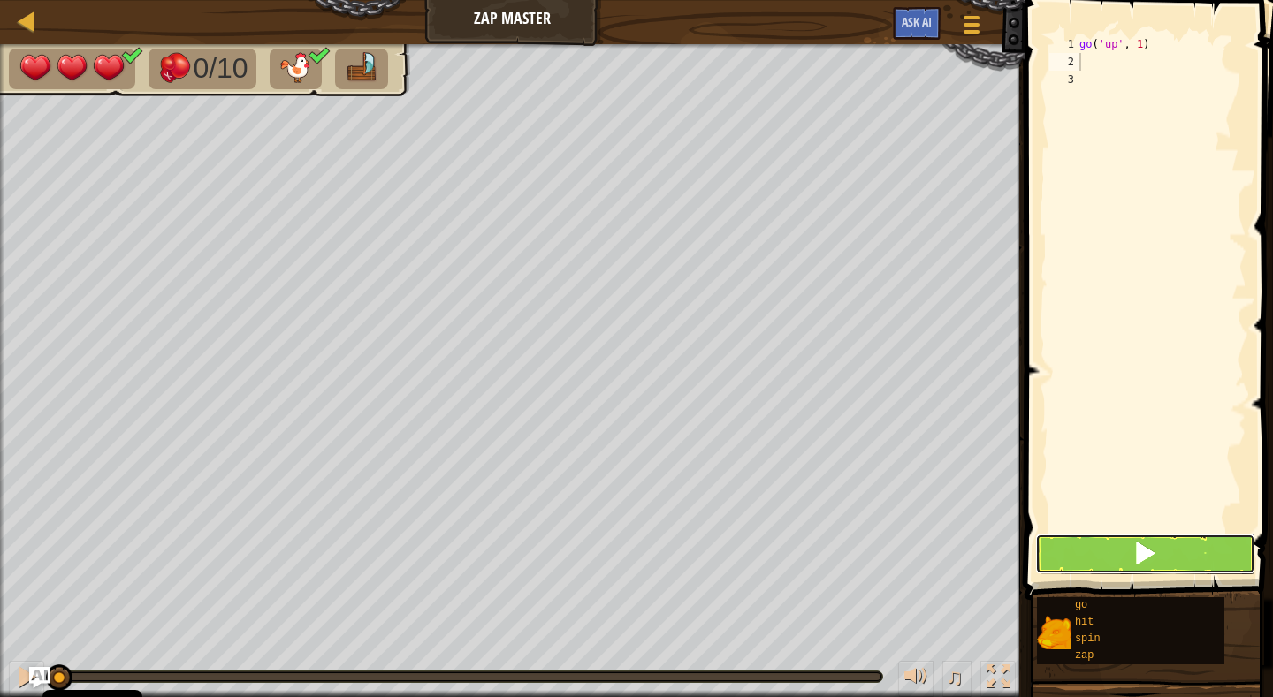
click at [1145, 552] on span at bounding box center [1144, 553] width 25 height 25
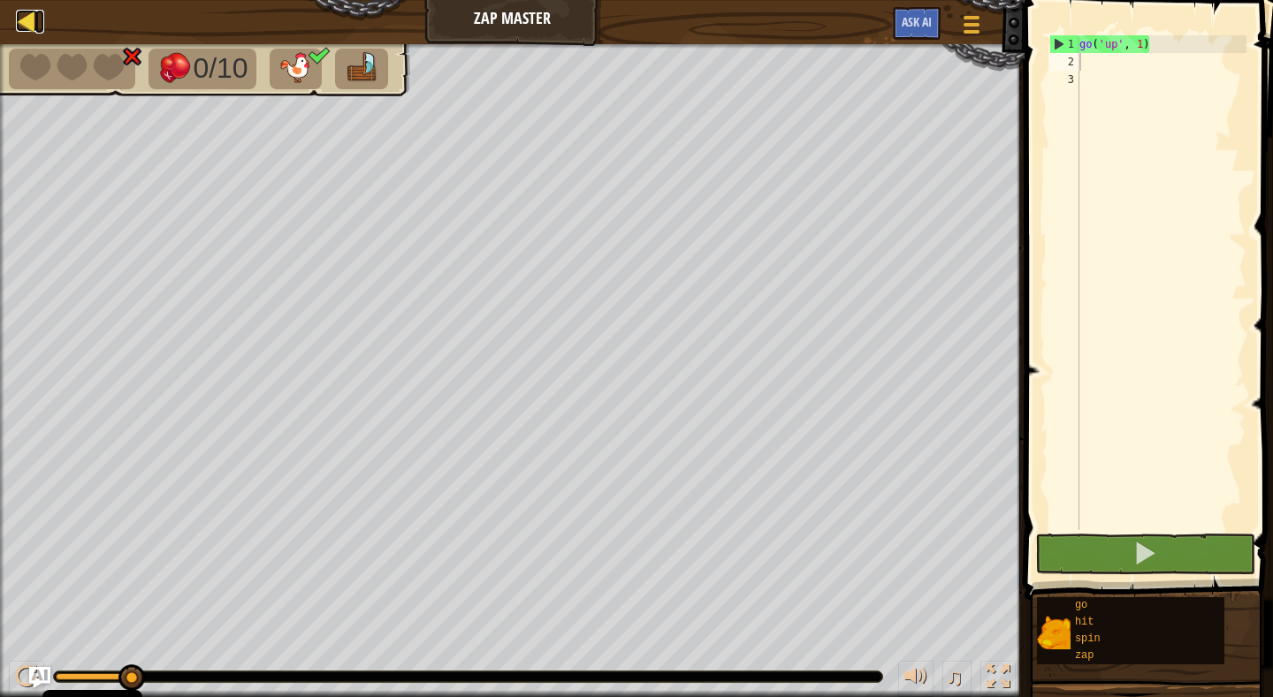
click at [30, 19] on div at bounding box center [27, 21] width 22 height 22
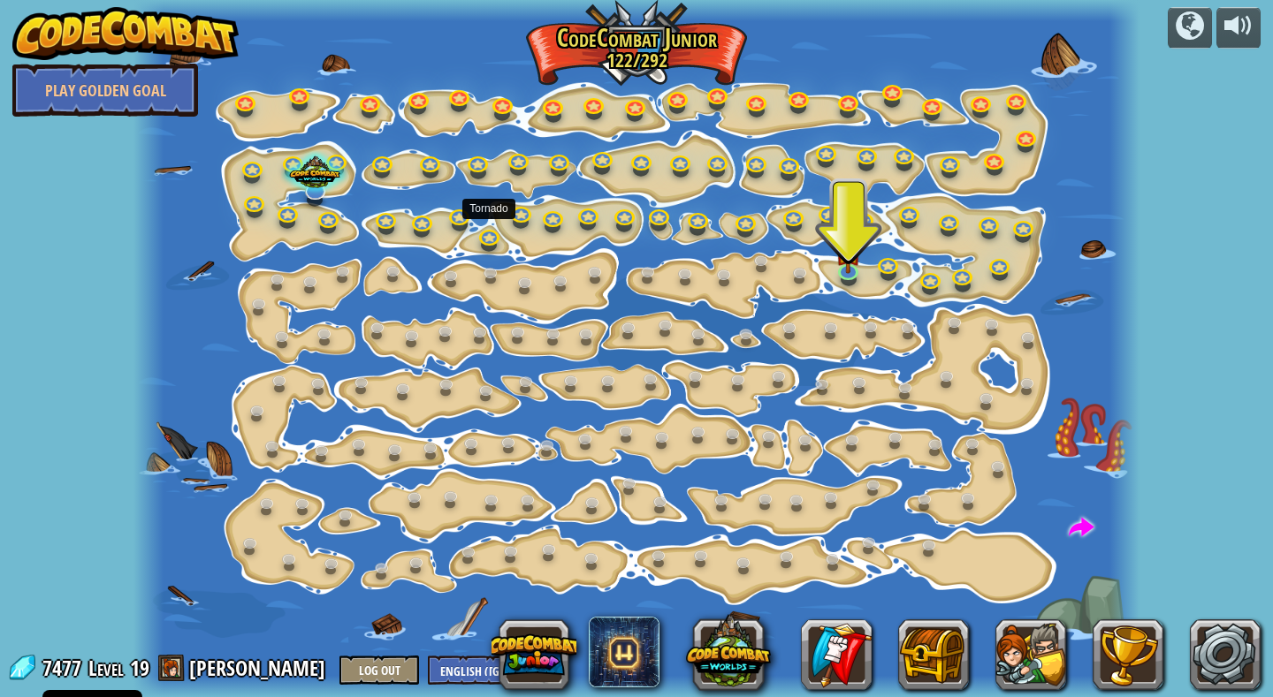
click at [482, 247] on div at bounding box center [489, 245] width 16 height 12
click at [801, 269] on link at bounding box center [803, 275] width 35 height 35
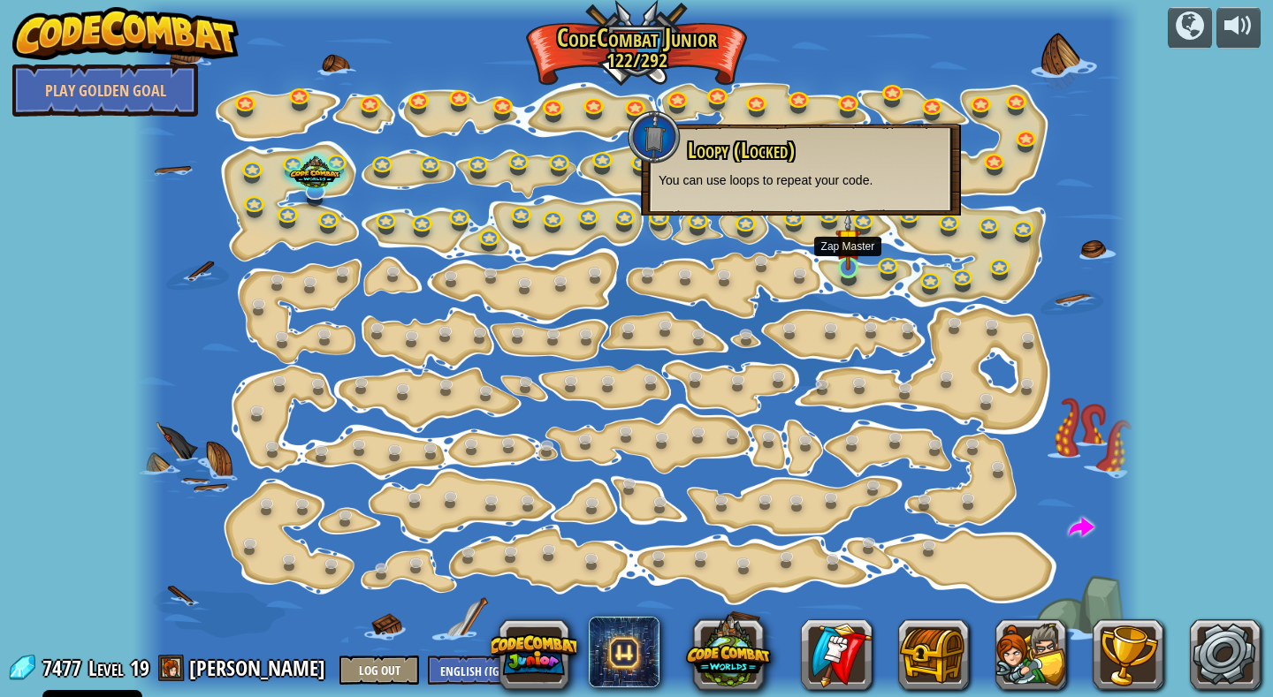
click at [844, 266] on img at bounding box center [847, 240] width 25 height 57
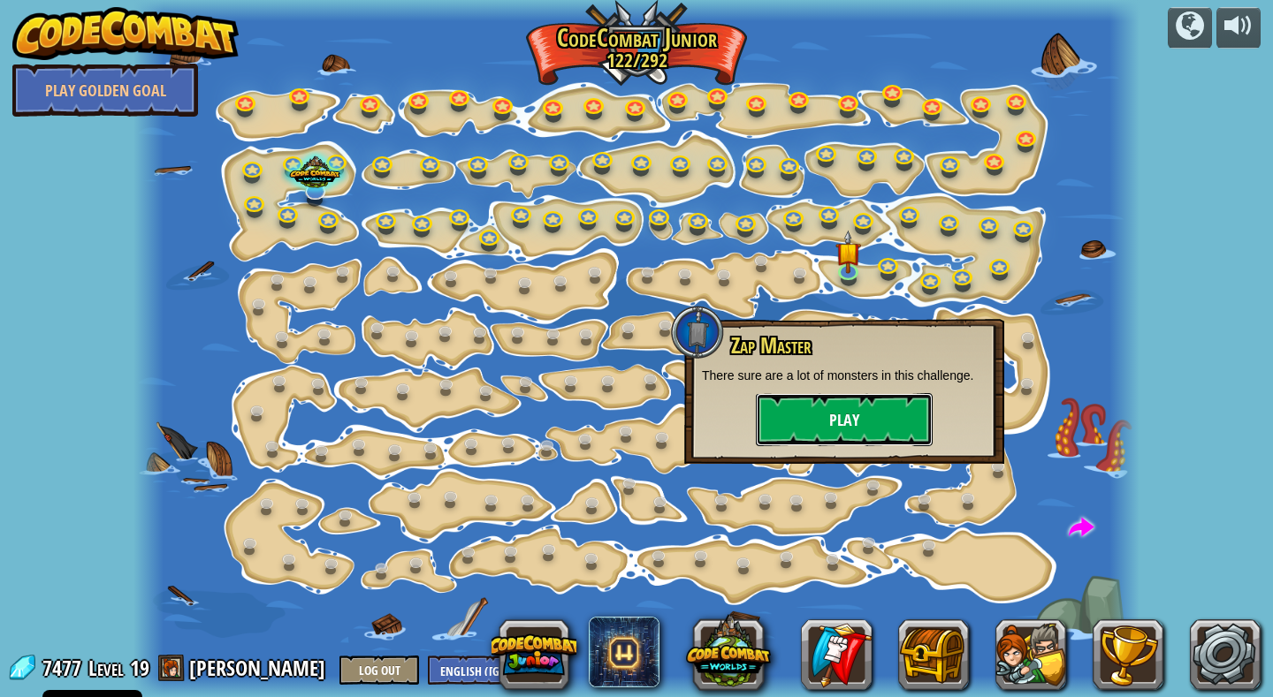
click at [843, 414] on button "Play" at bounding box center [844, 419] width 177 height 53
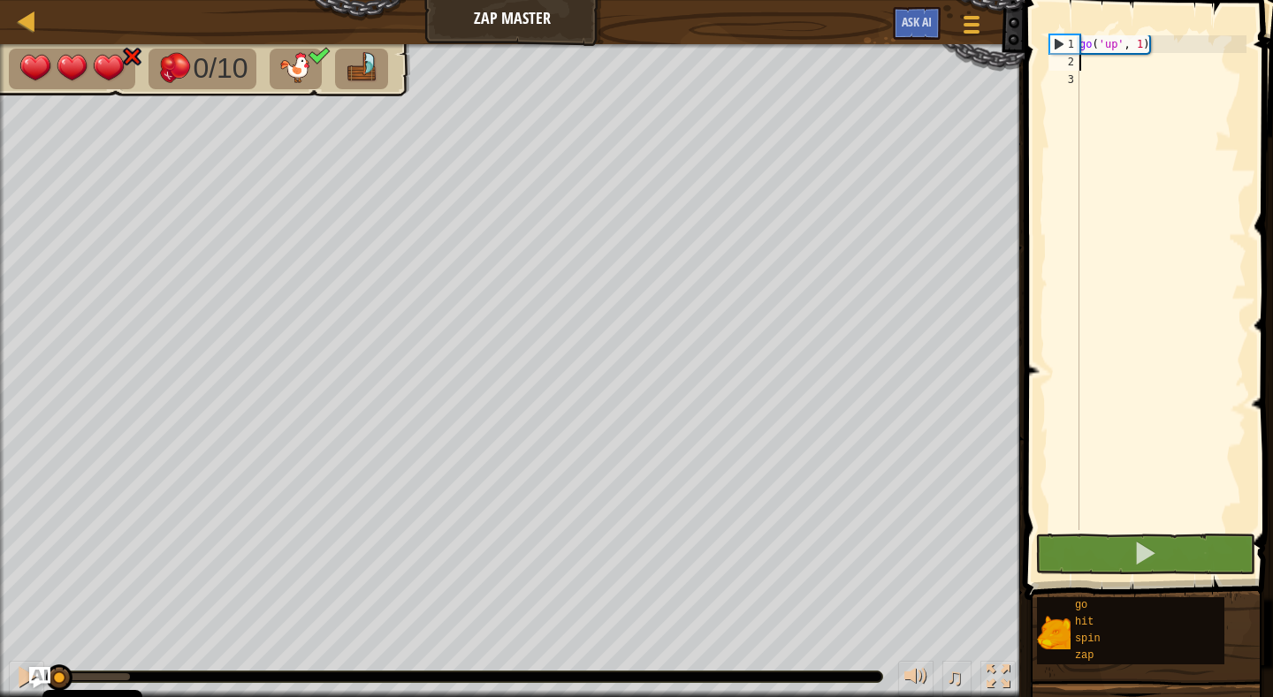
type textarea "h"
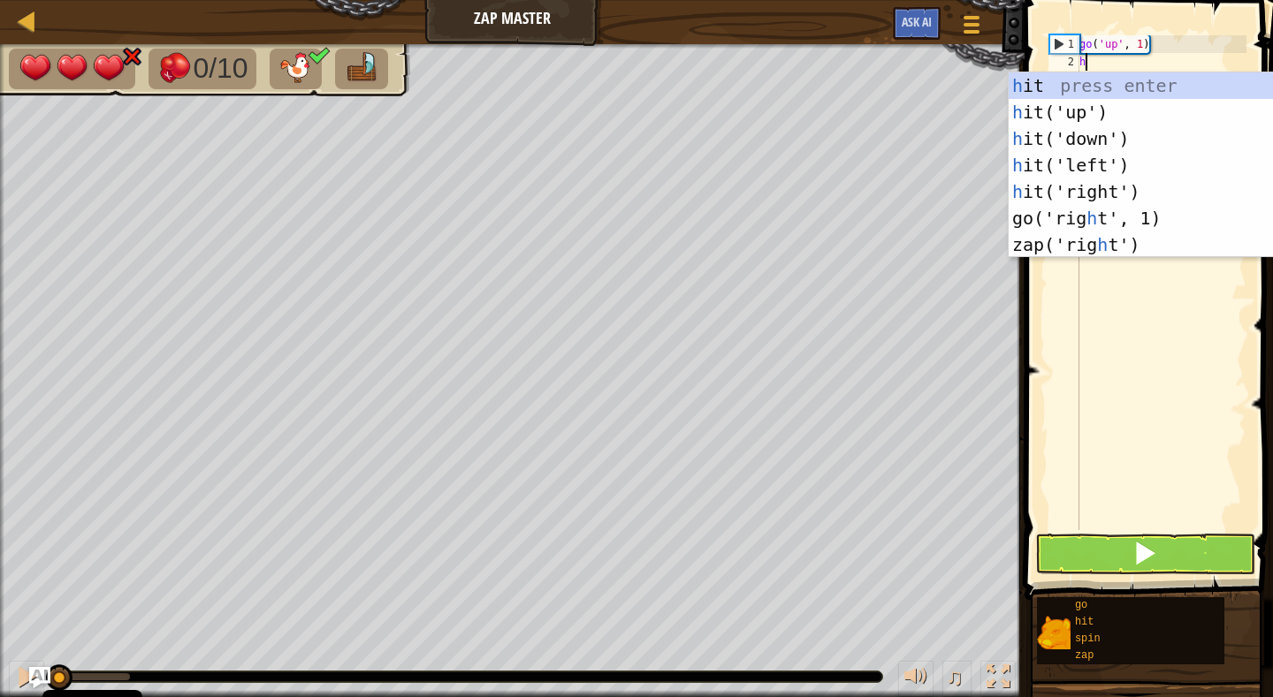
scroll to position [8, 0]
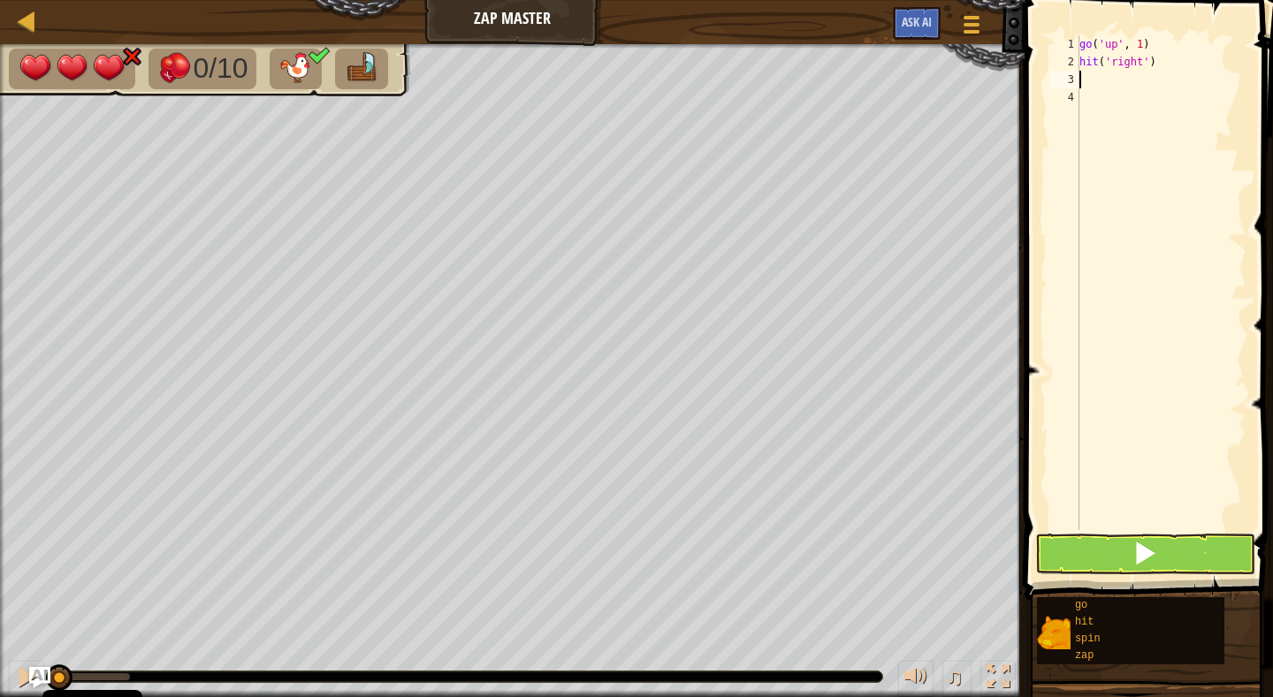
type textarea "h"
click at [1144, 552] on span at bounding box center [1144, 553] width 25 height 25
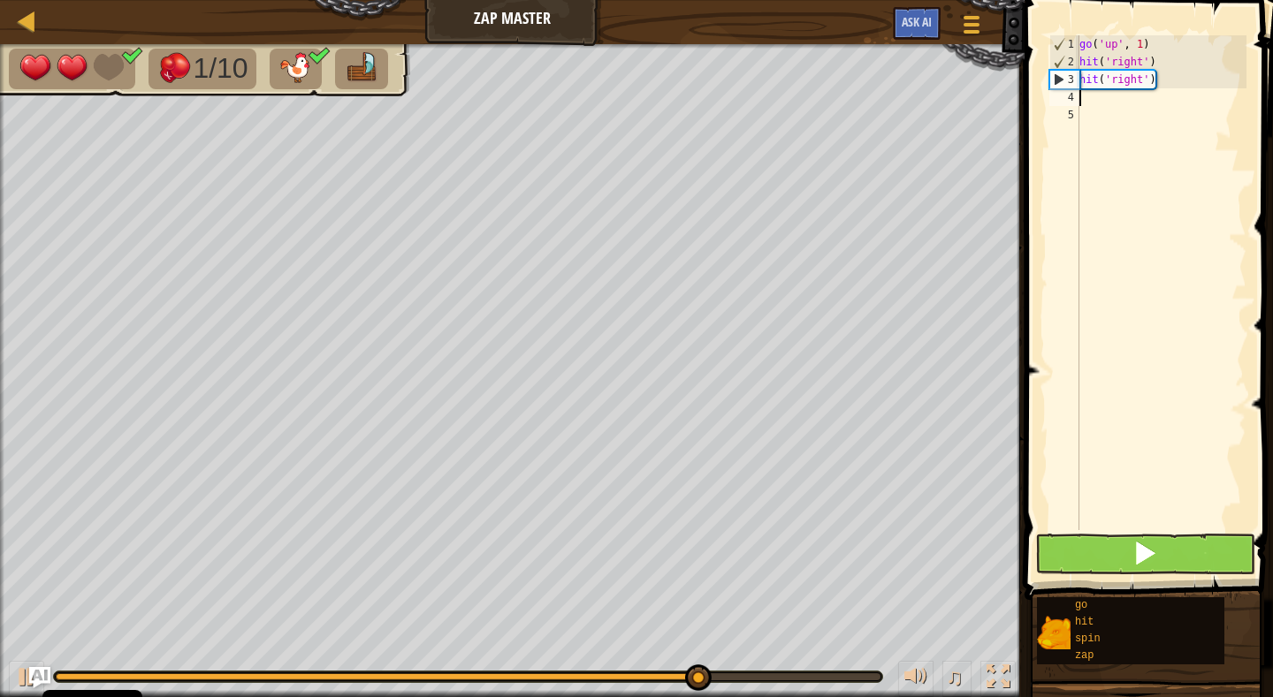
type textarea "g"
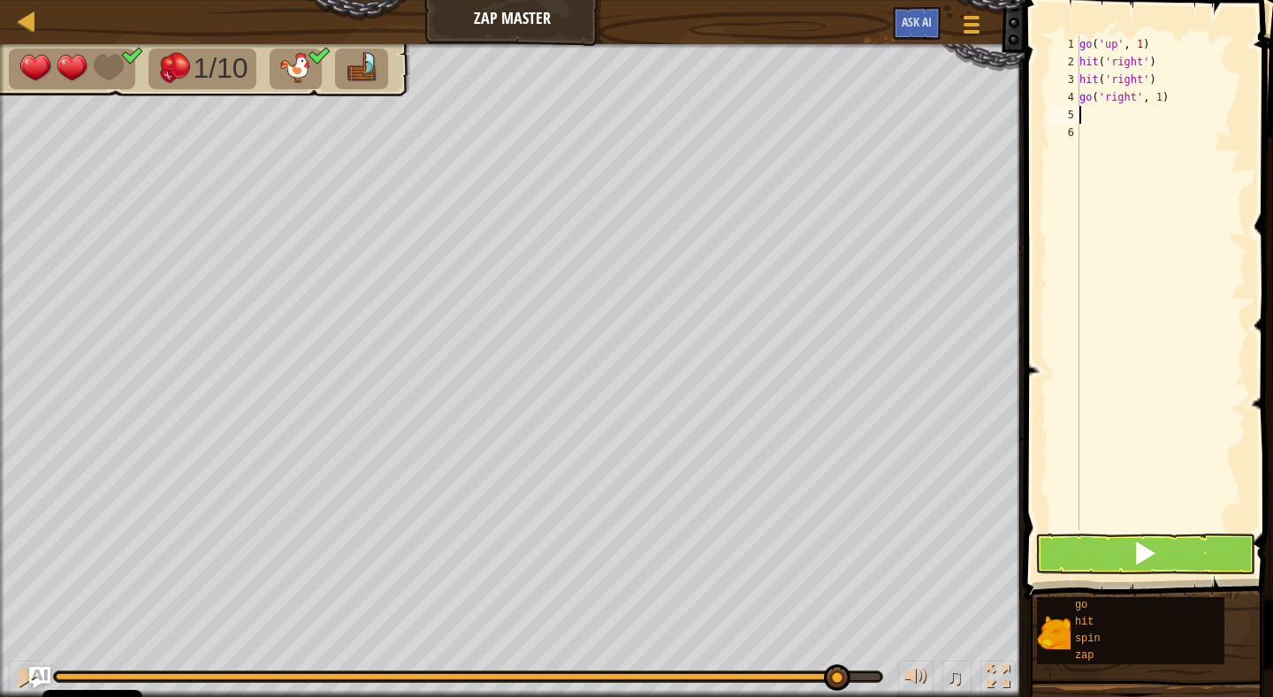
type textarea "z"
drag, startPoint x: 1148, startPoint y: 553, endPoint x: 1145, endPoint y: 590, distance: 36.3
click at [1148, 554] on span at bounding box center [1144, 553] width 25 height 25
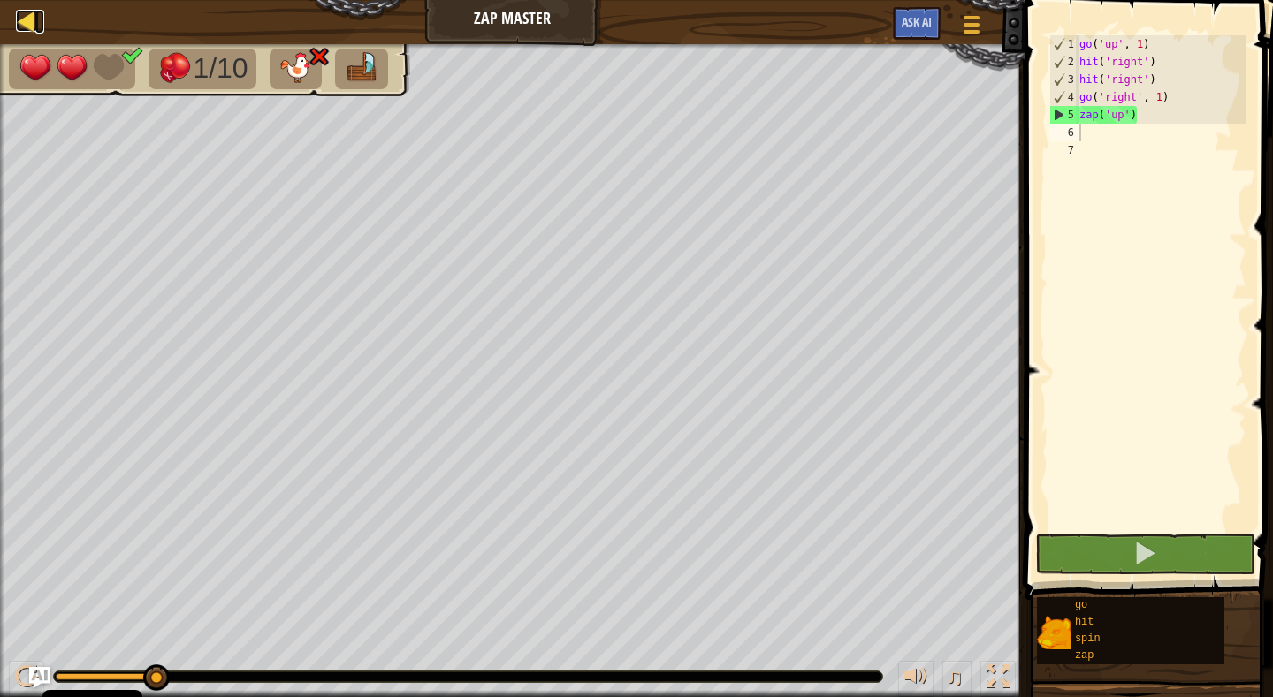
click at [26, 21] on div at bounding box center [27, 21] width 22 height 22
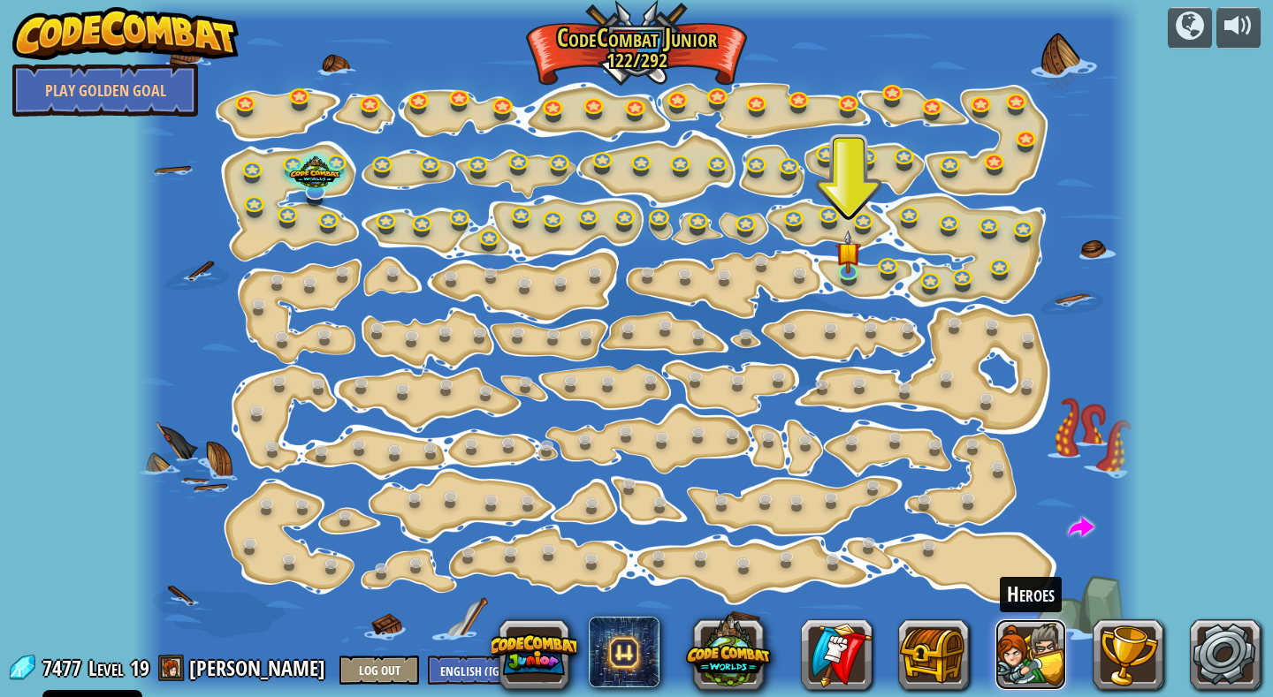
click at [1018, 634] on button at bounding box center [1030, 655] width 71 height 71
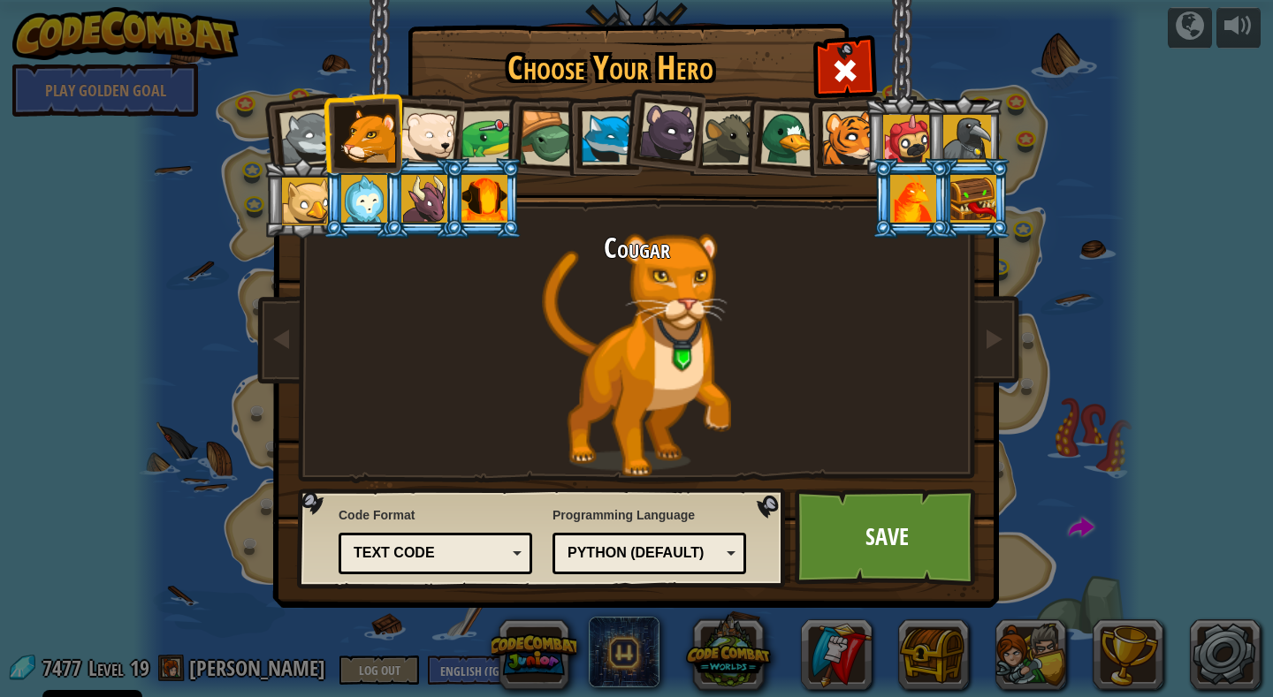
click at [722, 145] on div at bounding box center [729, 138] width 54 height 54
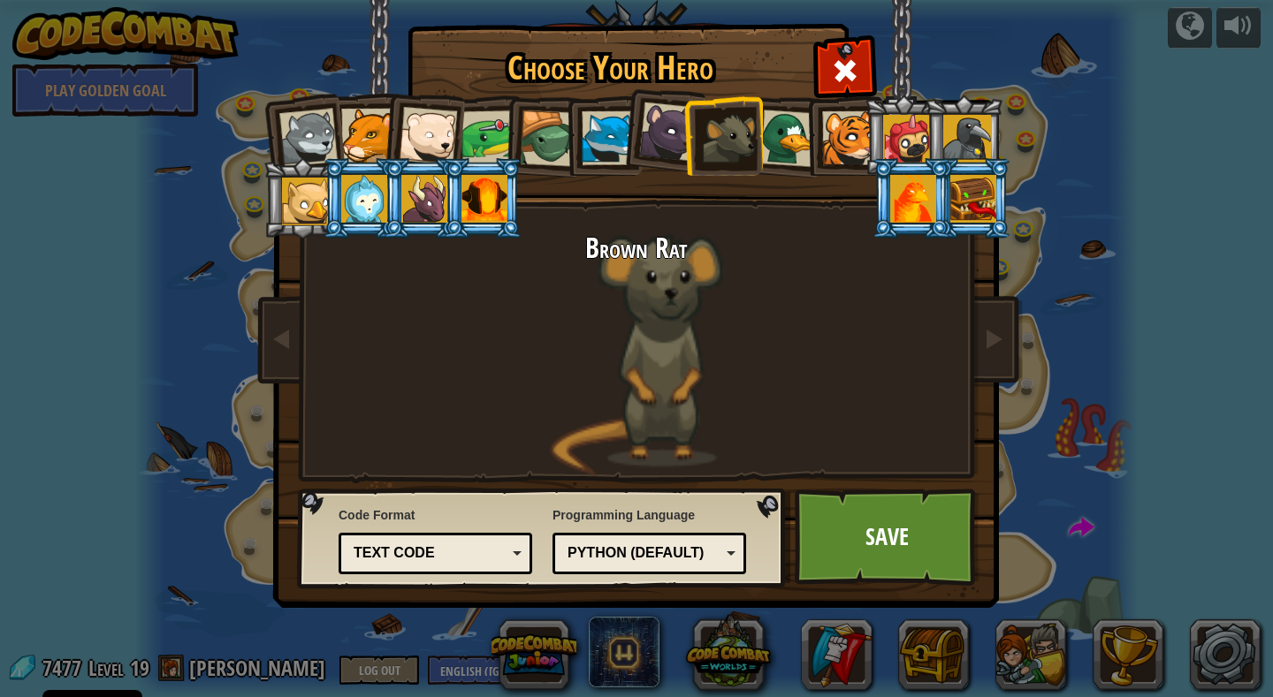
click at [787, 143] on div at bounding box center [788, 138] width 57 height 57
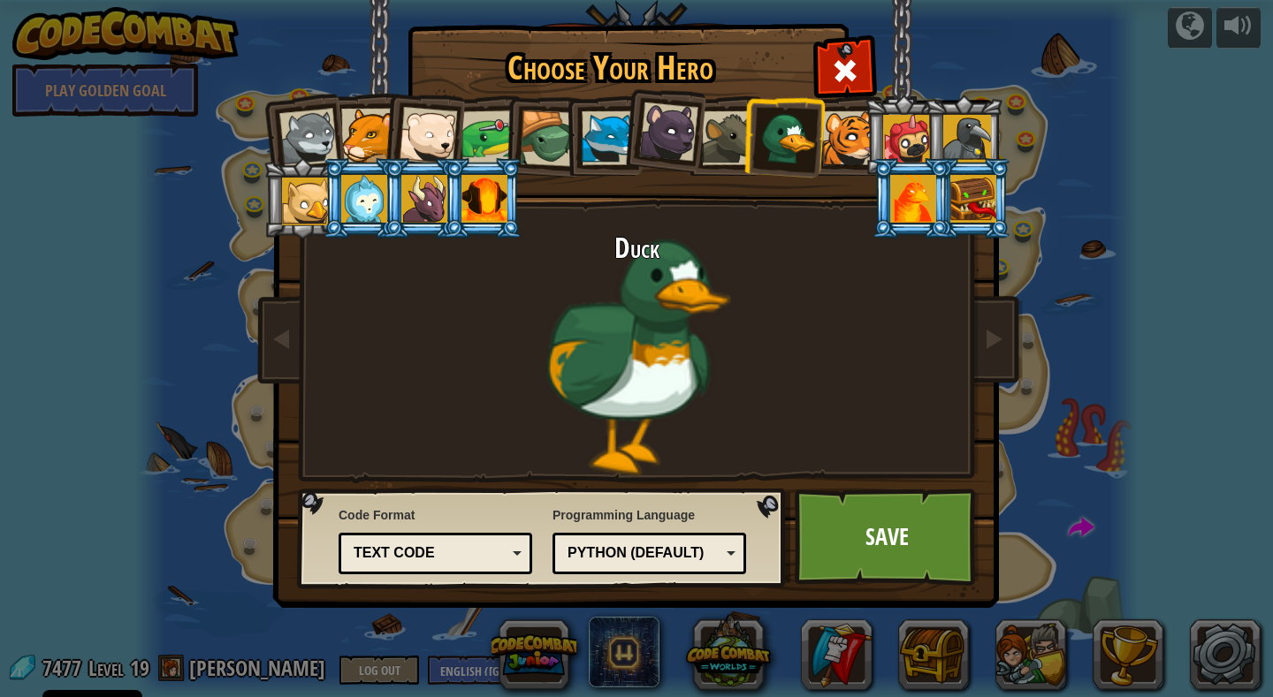
click at [854, 128] on div at bounding box center [849, 138] width 54 height 54
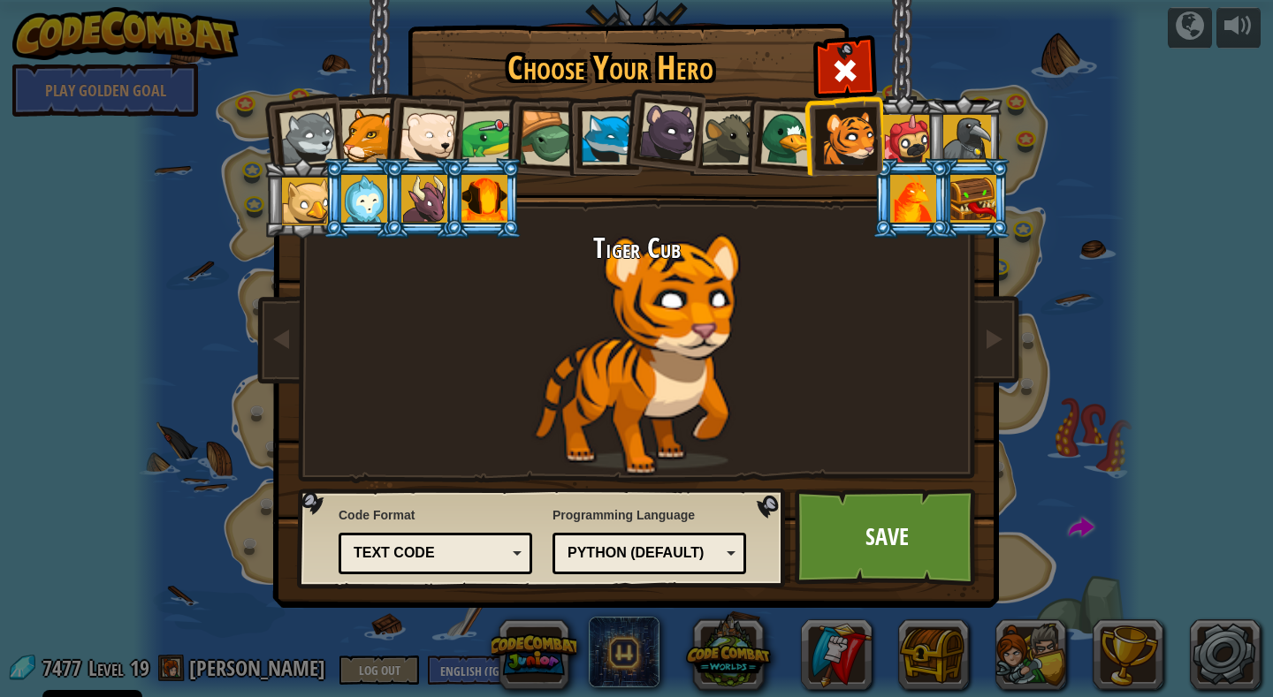
click at [856, 128] on div at bounding box center [849, 138] width 54 height 54
click at [900, 132] on div at bounding box center [907, 139] width 48 height 48
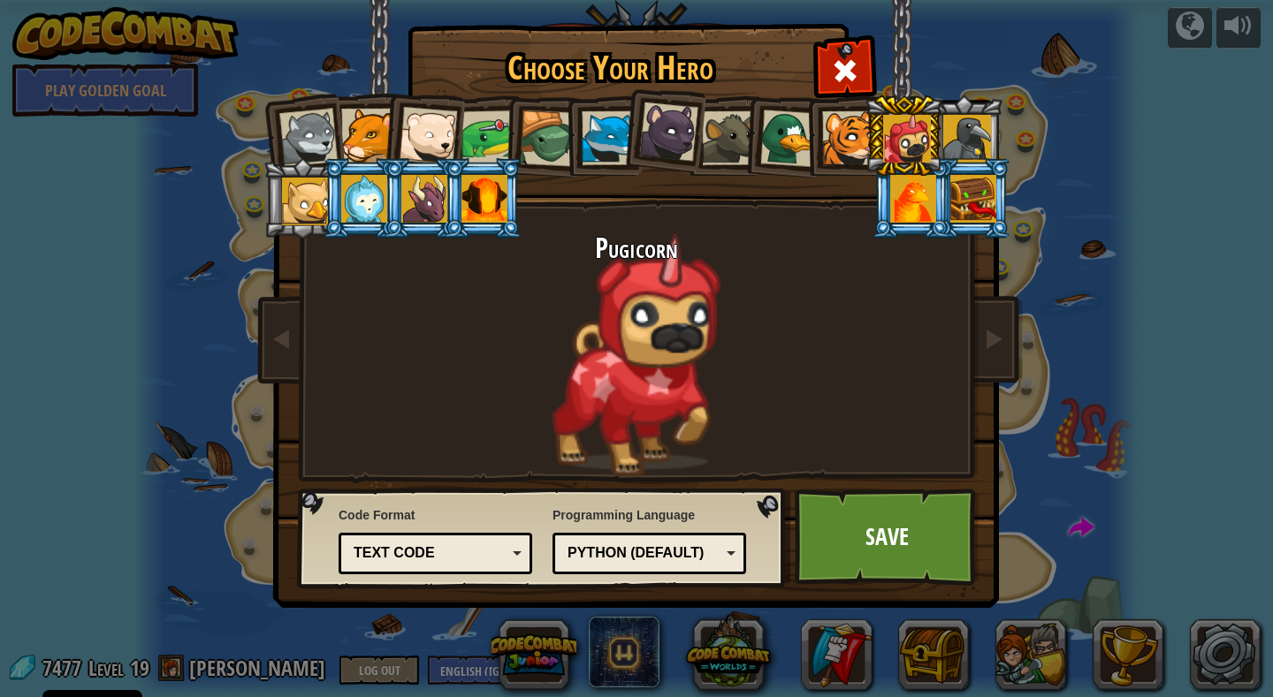
click at [962, 137] on div at bounding box center [967, 139] width 48 height 48
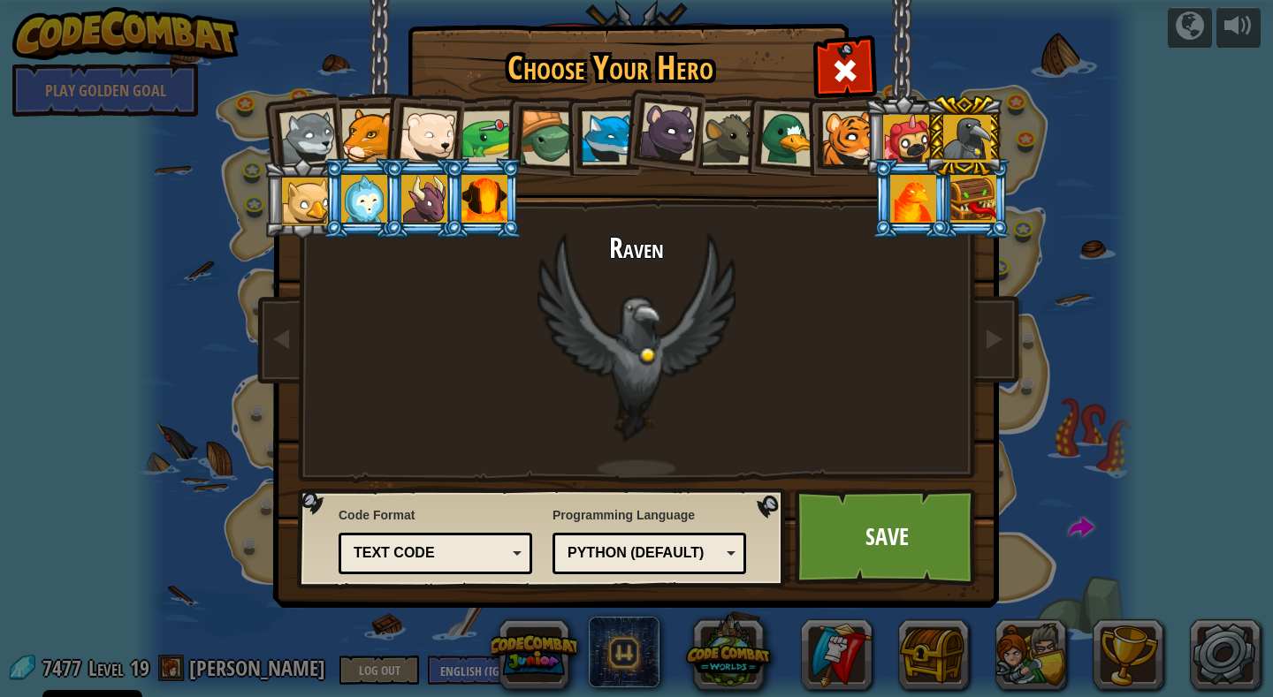
click at [955, 176] on div at bounding box center [973, 199] width 46 height 48
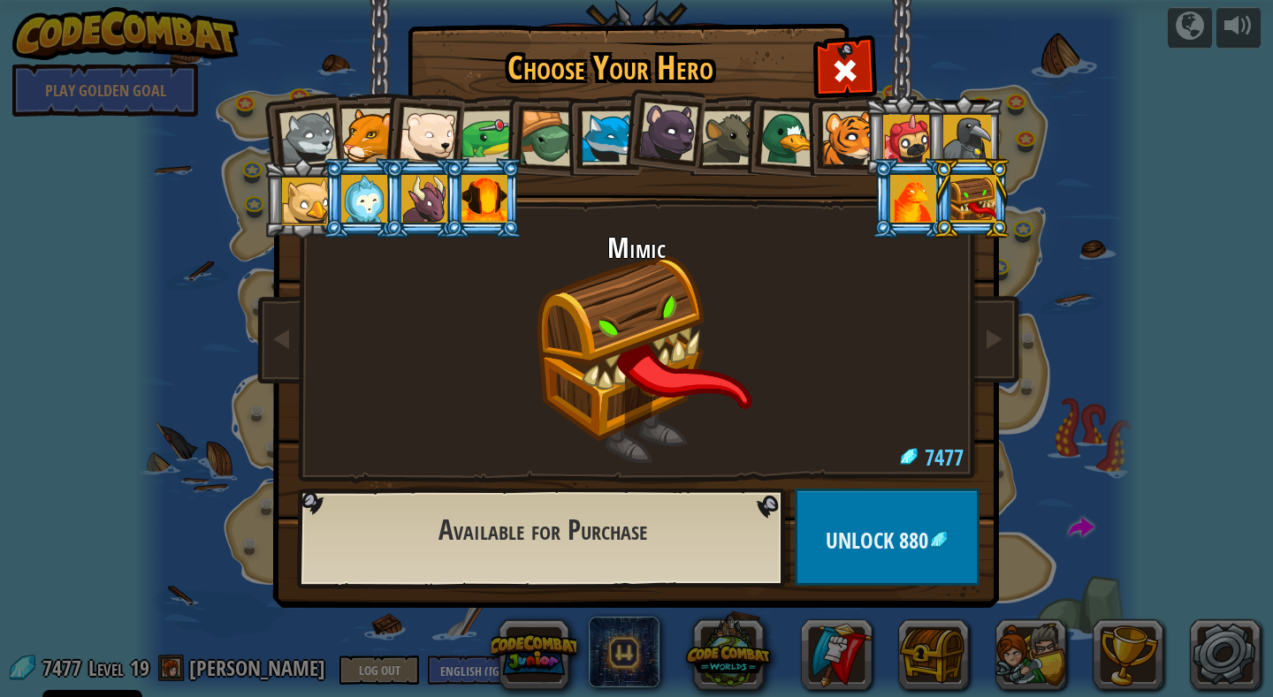
click at [478, 190] on div at bounding box center [484, 199] width 46 height 48
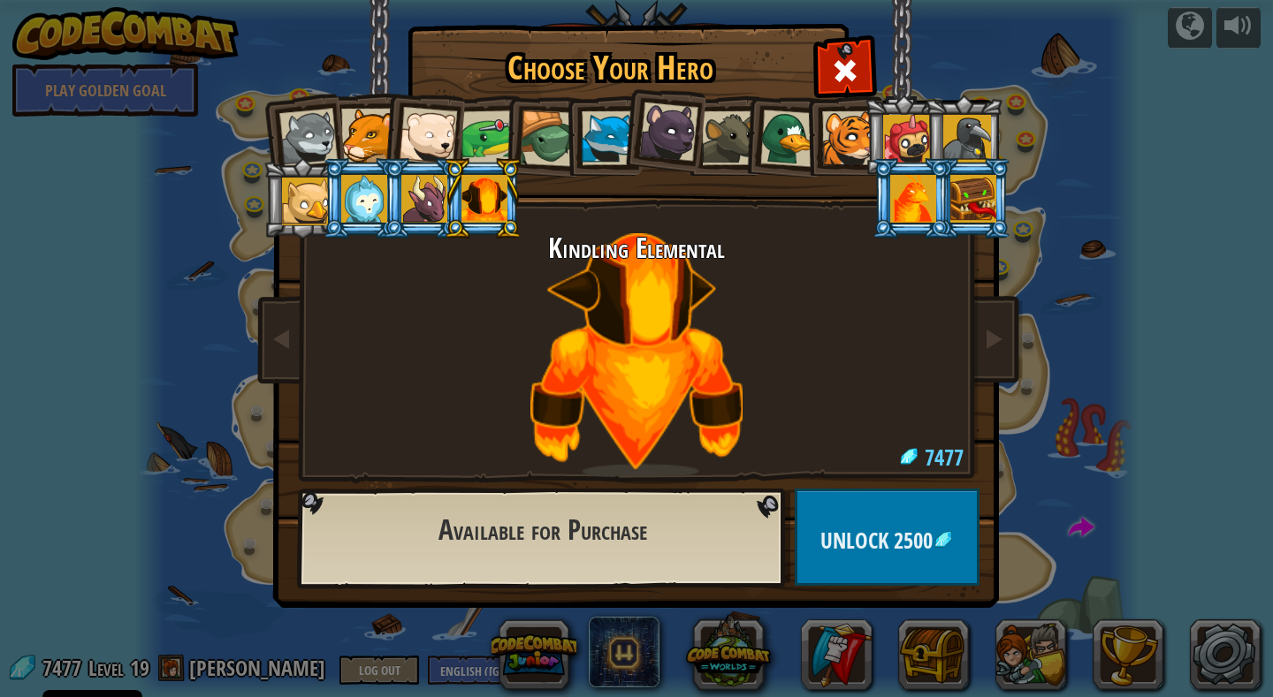
click at [438, 202] on div at bounding box center [424, 199] width 46 height 48
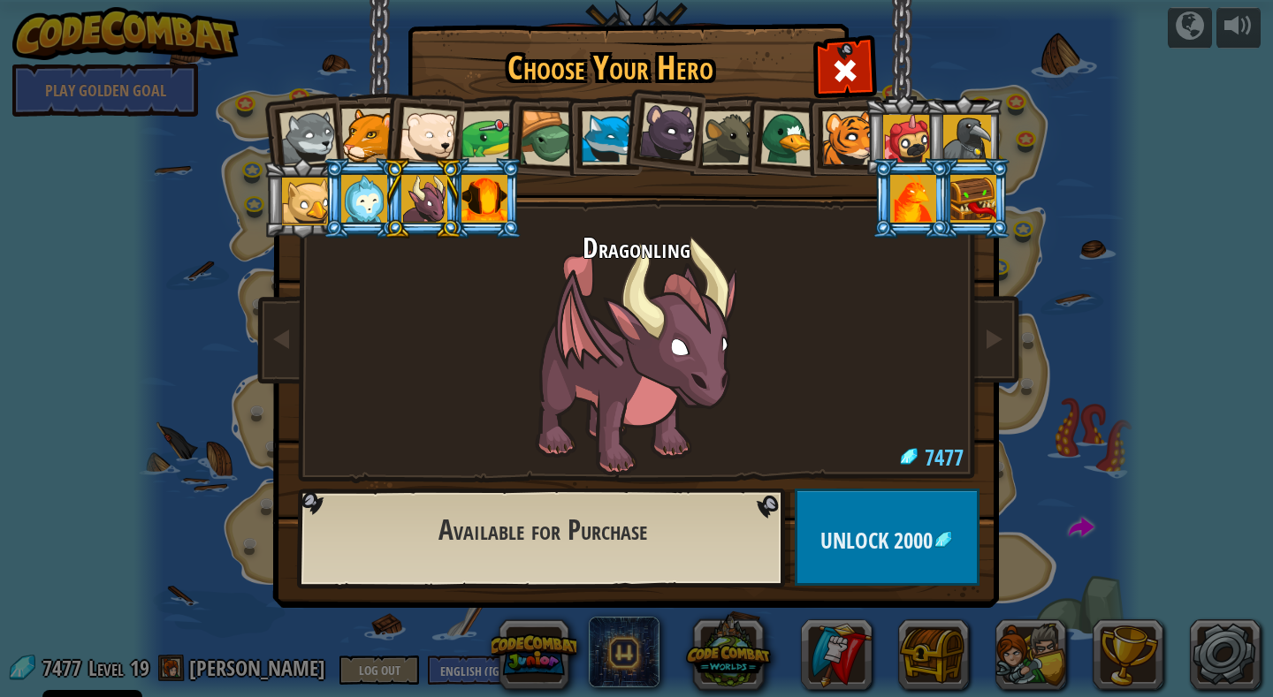
click at [376, 203] on div at bounding box center [364, 199] width 46 height 48
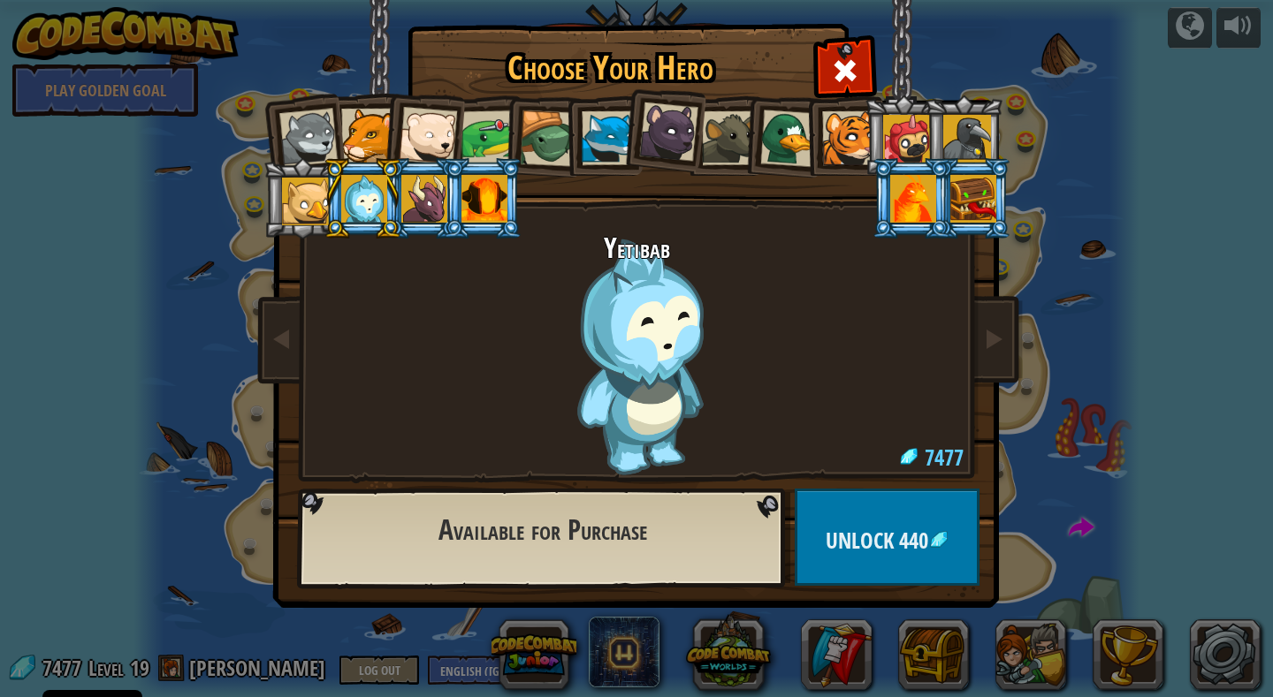
click at [897, 215] on div at bounding box center [913, 199] width 46 height 48
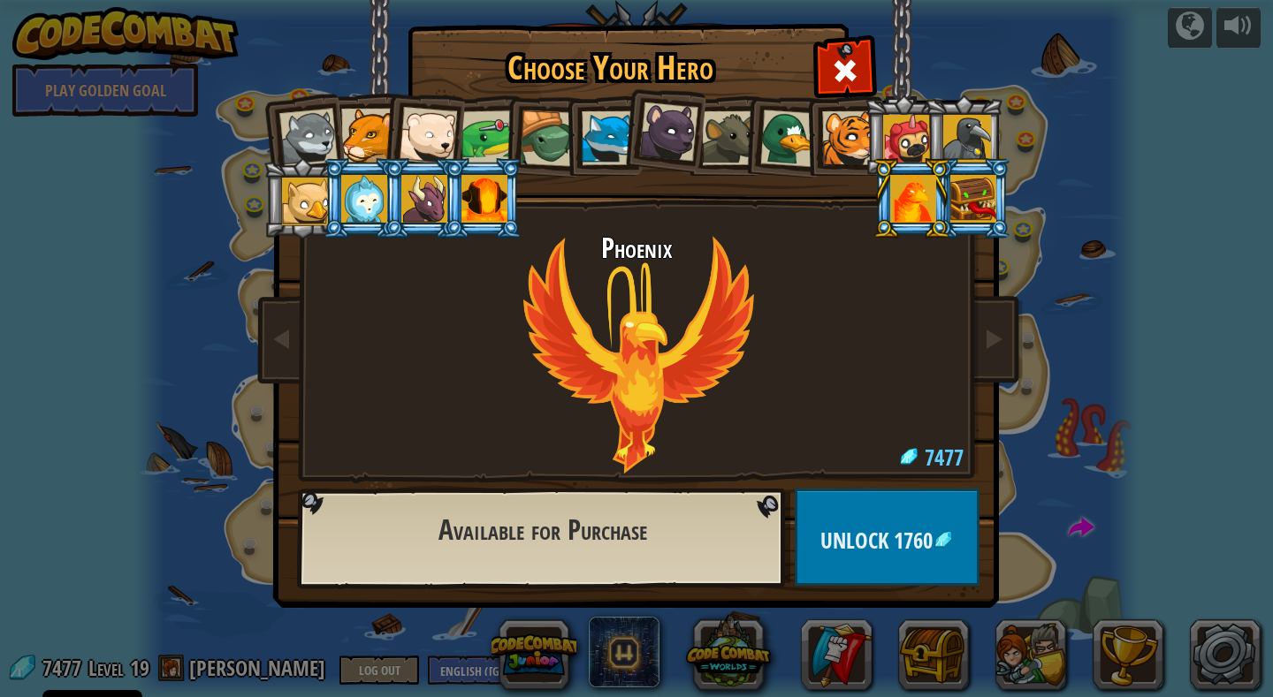
click at [543, 157] on div at bounding box center [548, 138] width 57 height 57
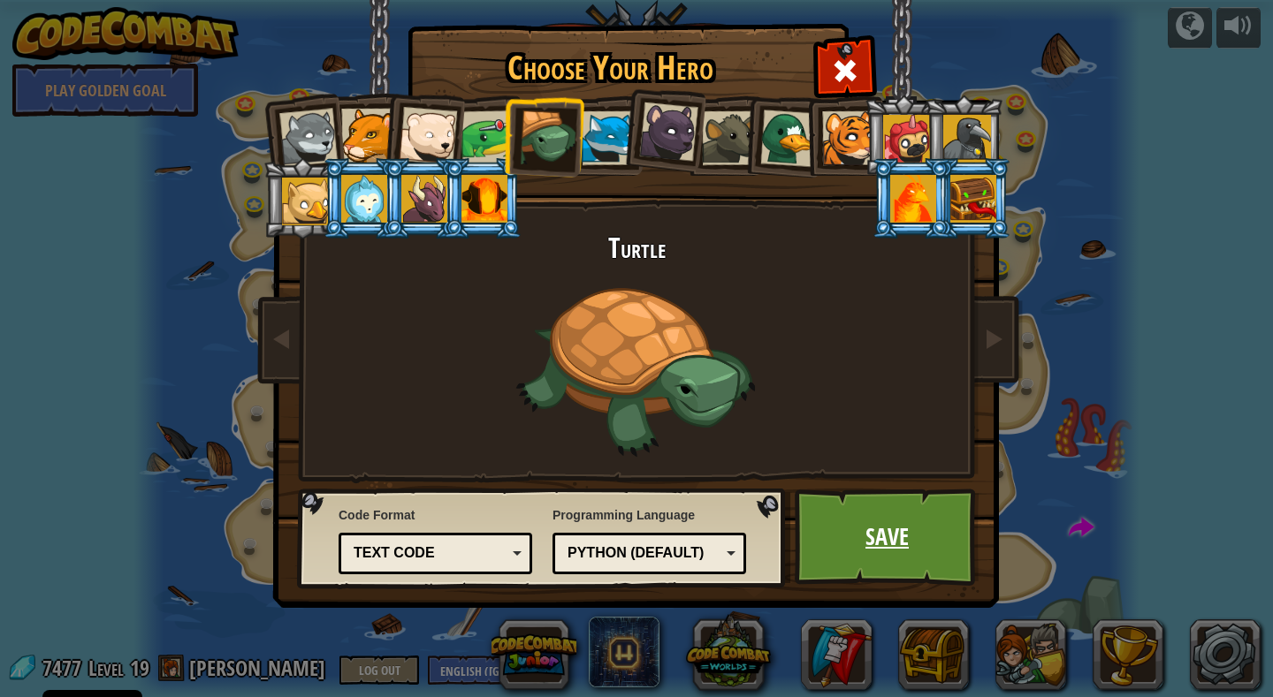
click at [880, 544] on link "Save" at bounding box center [887, 537] width 185 height 97
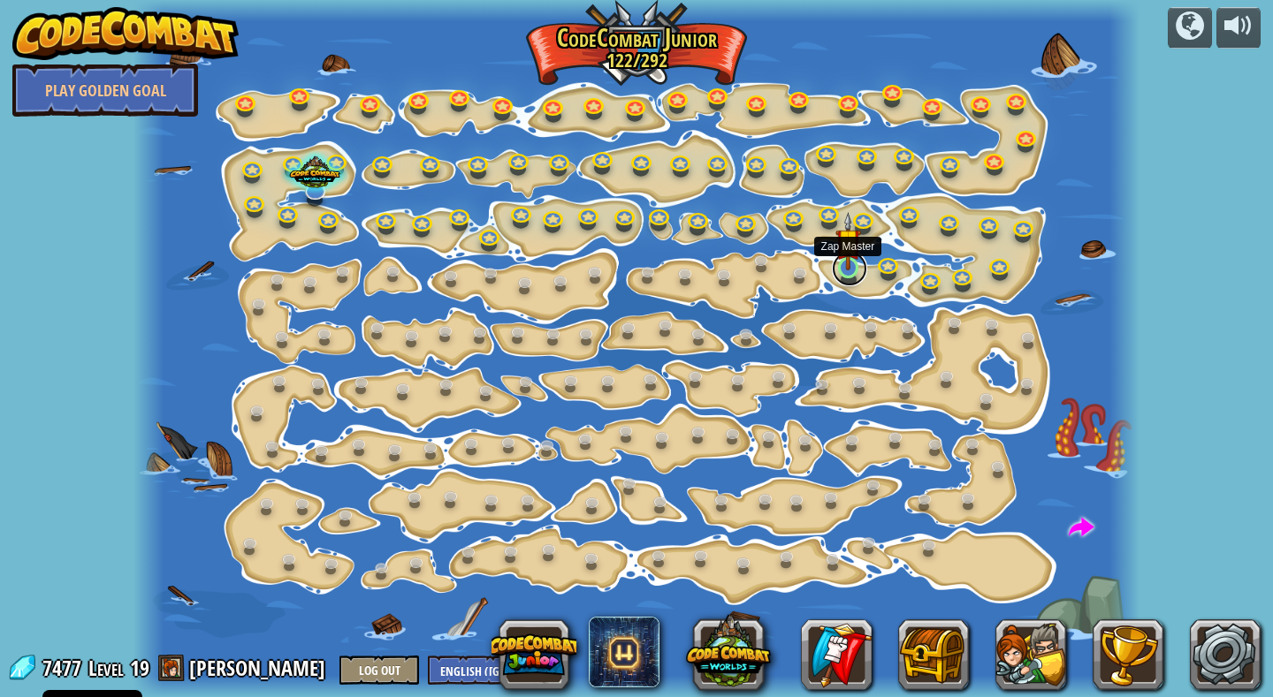
click at [852, 272] on link at bounding box center [849, 268] width 35 height 35
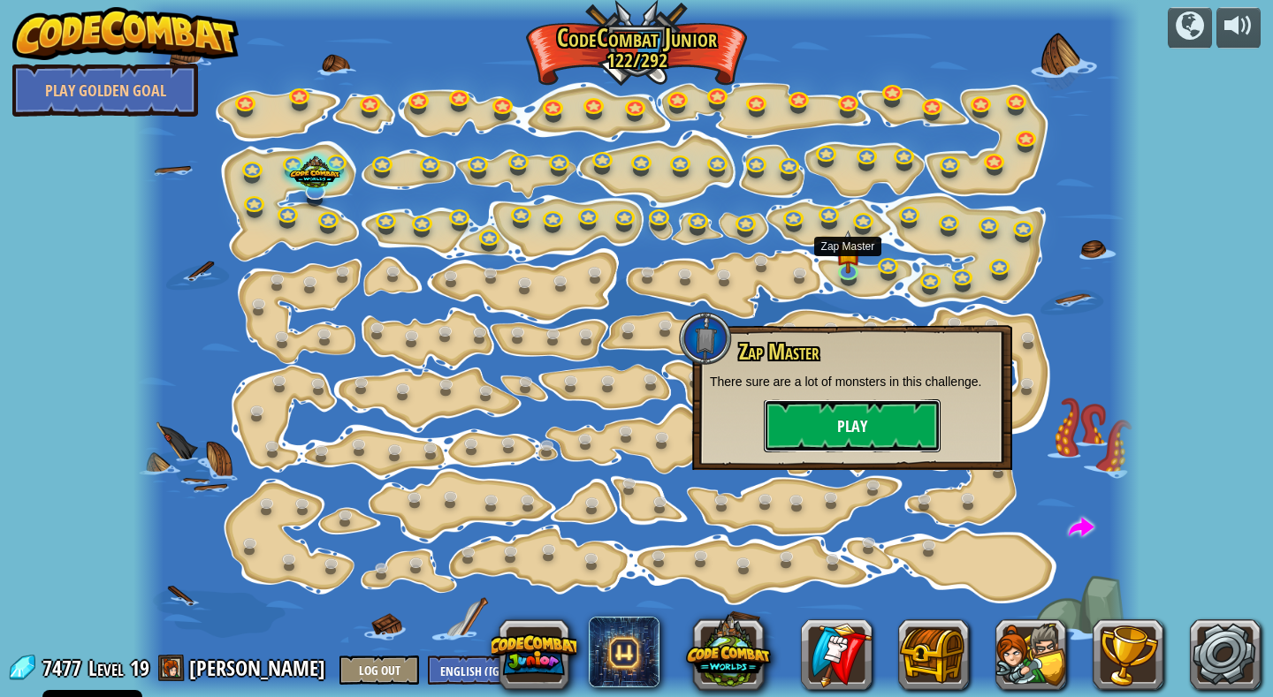
click at [848, 430] on button "Play" at bounding box center [852, 426] width 177 height 53
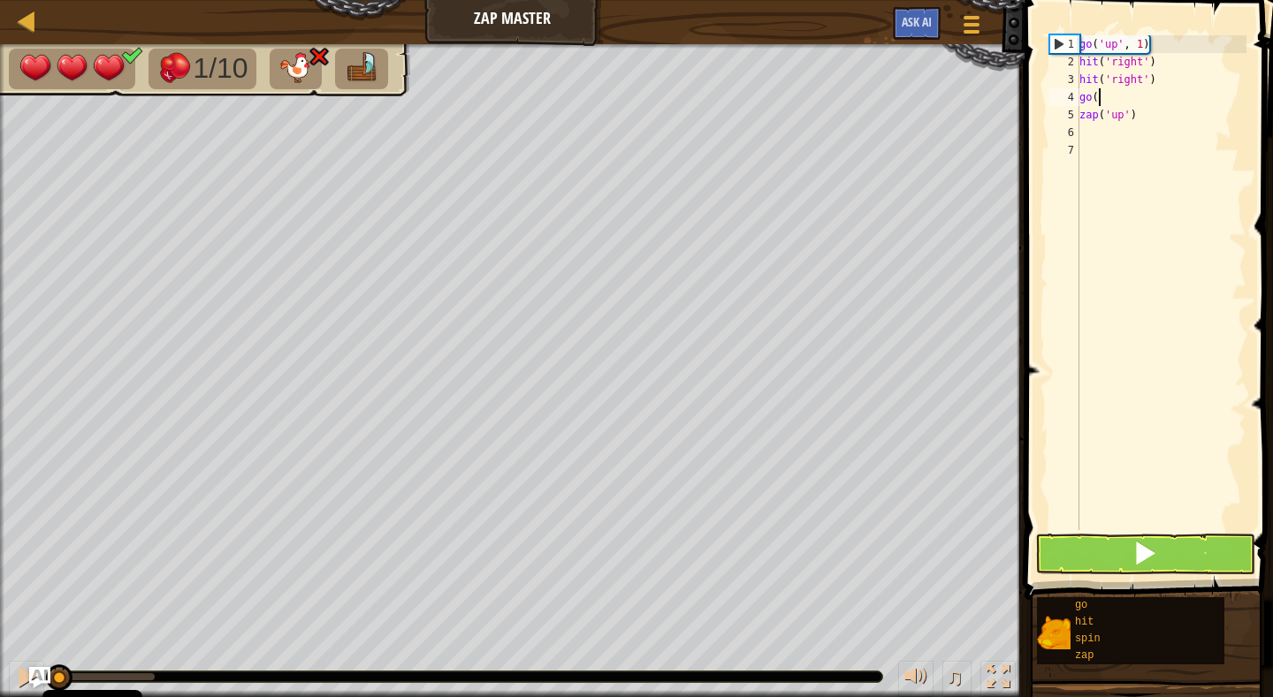
type textarea "g"
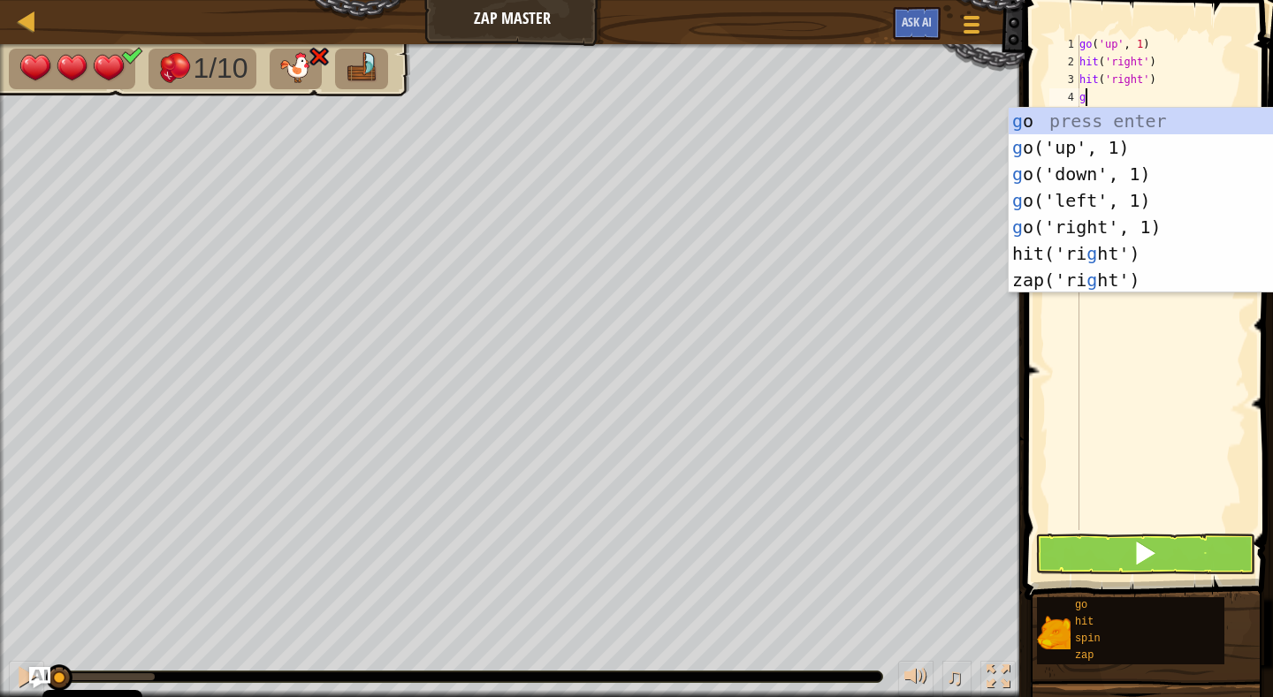
scroll to position [8, 0]
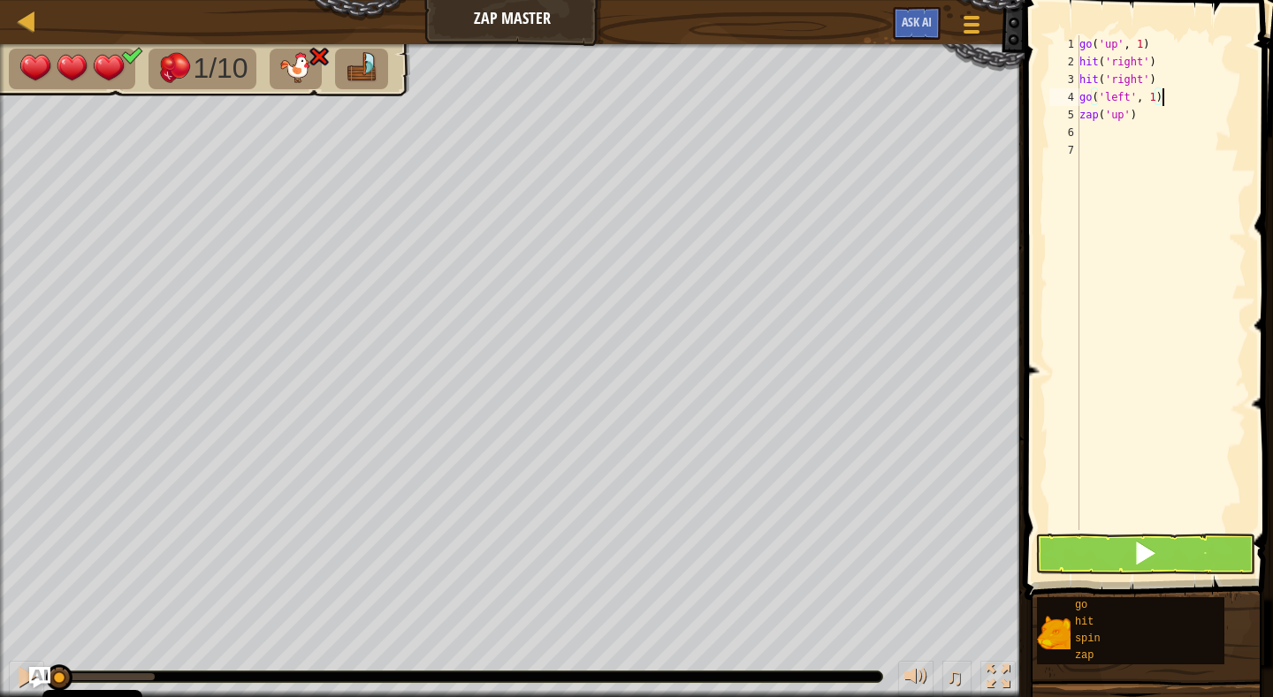
type textarea "zap('up')"
click at [1149, 555] on span at bounding box center [1144, 553] width 25 height 25
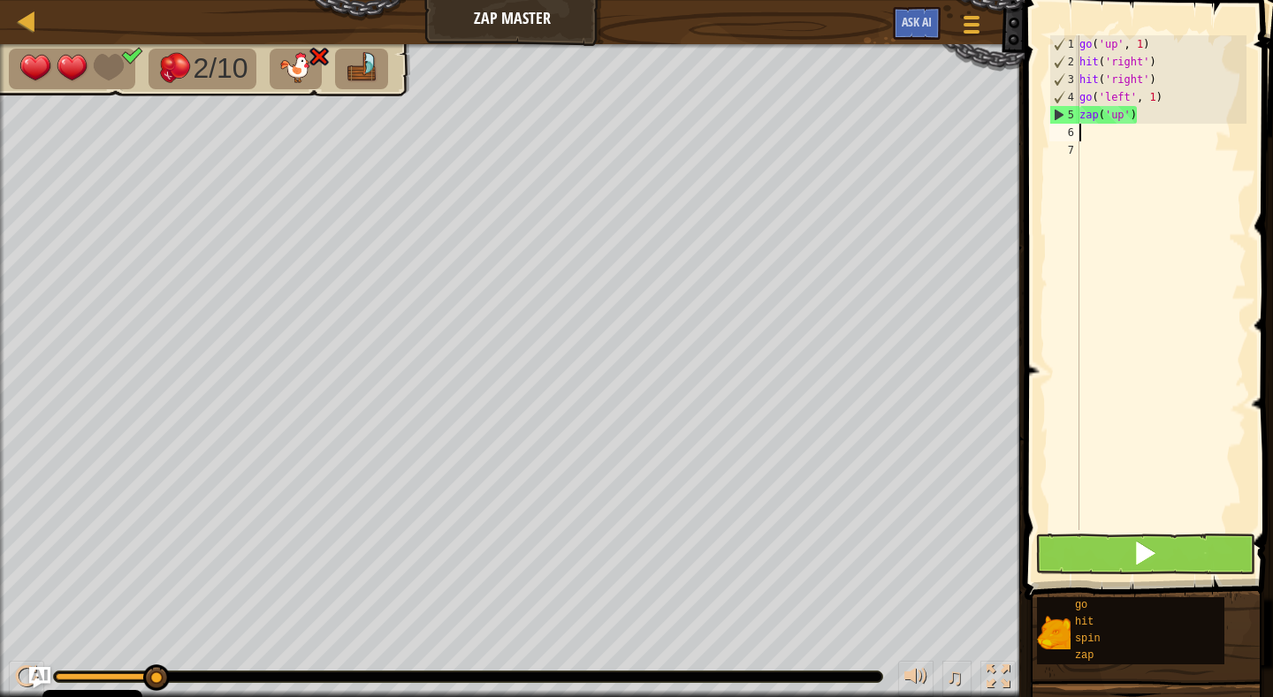
type textarea "g"
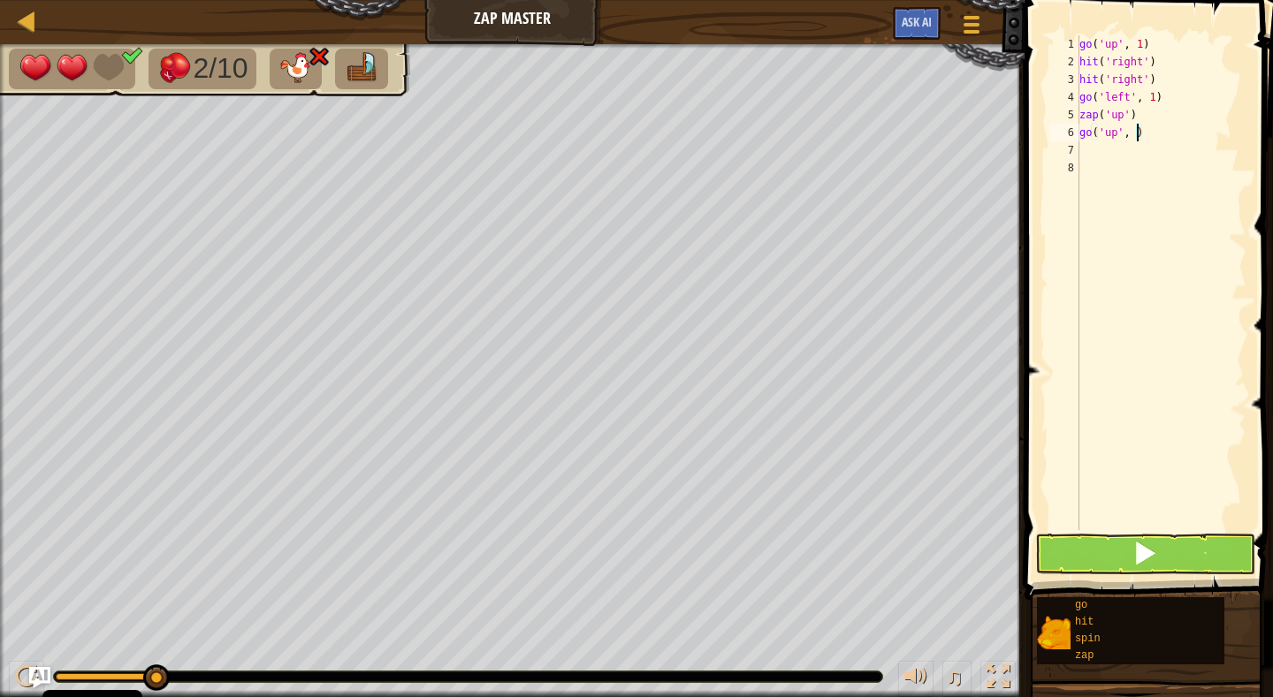
type textarea "go('up', 2)"
type textarea "g"
type textarea "go('right', 2)"
type textarea "go('right', 3)"
type textarea "s"
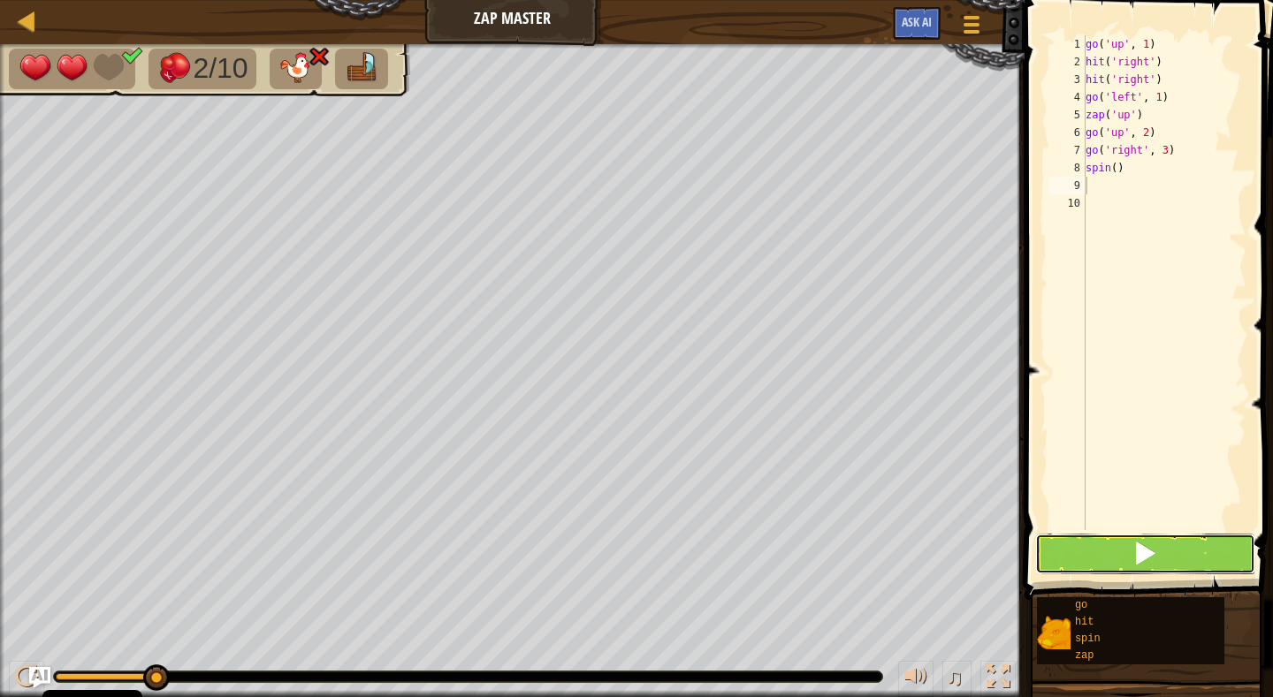
click at [1145, 551] on span at bounding box center [1144, 553] width 25 height 25
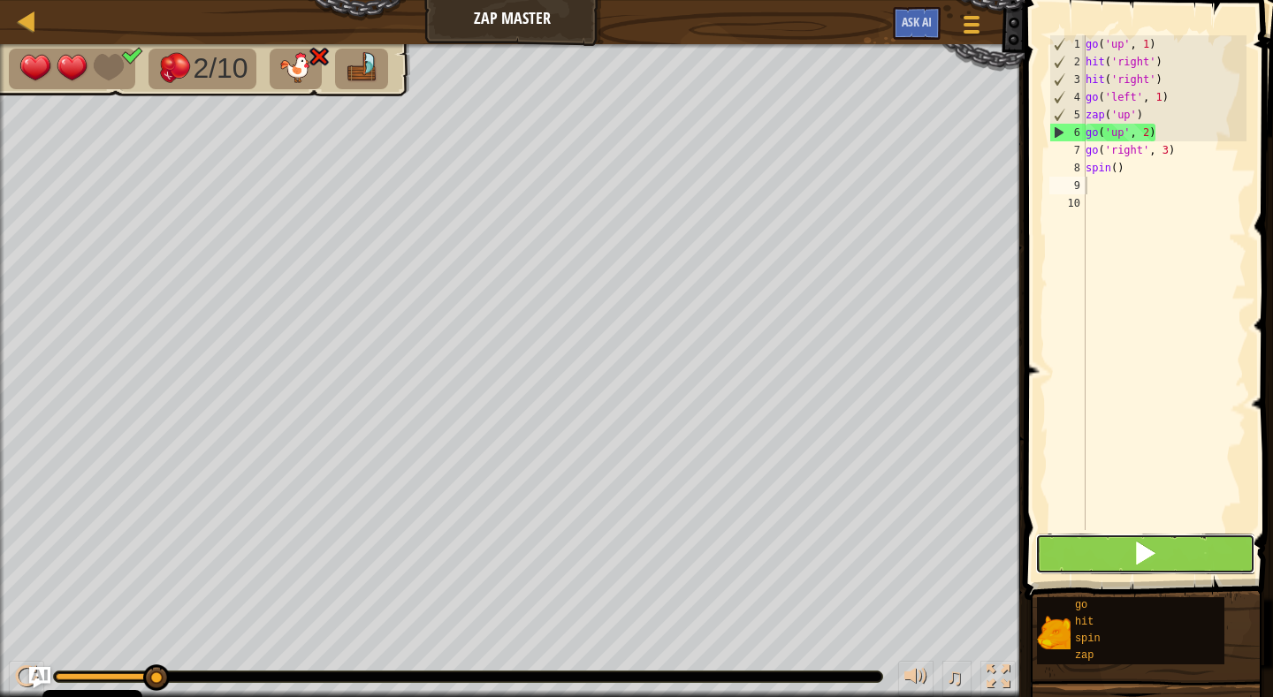
click at [1145, 550] on span at bounding box center [1144, 553] width 25 height 25
click at [40, 34] on div "Map" at bounding box center [39, 22] width 9 height 44
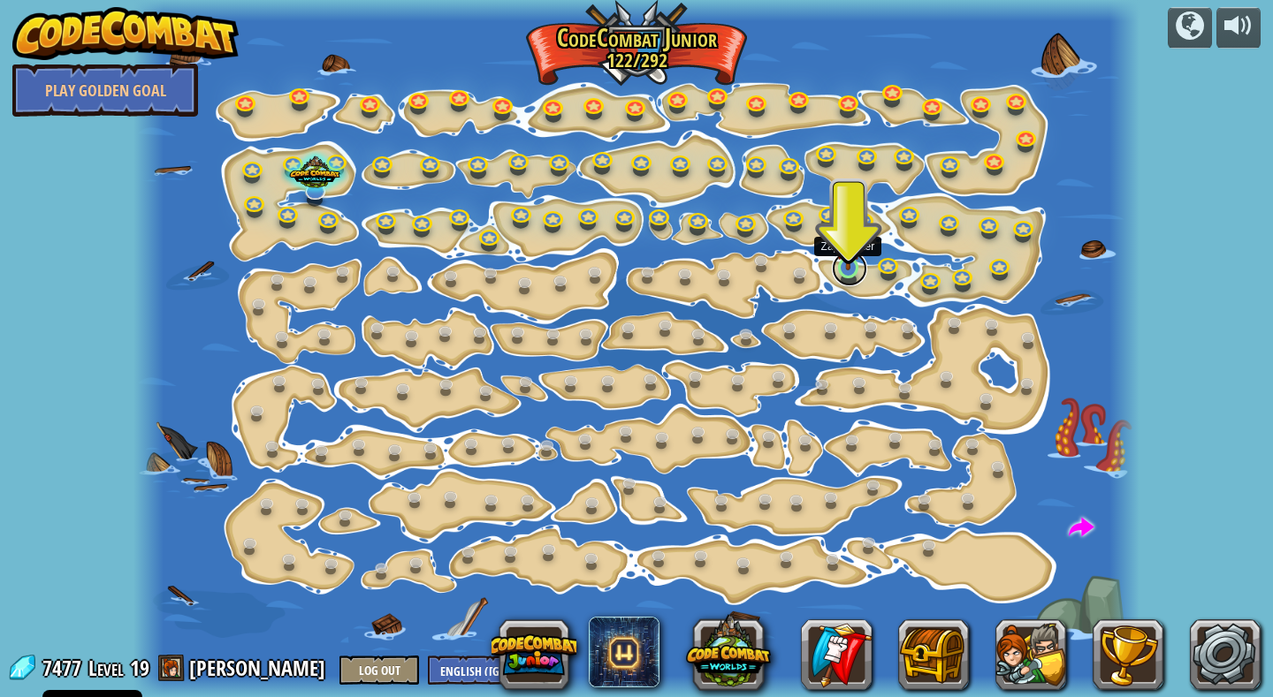
click at [846, 270] on link at bounding box center [849, 268] width 35 height 35
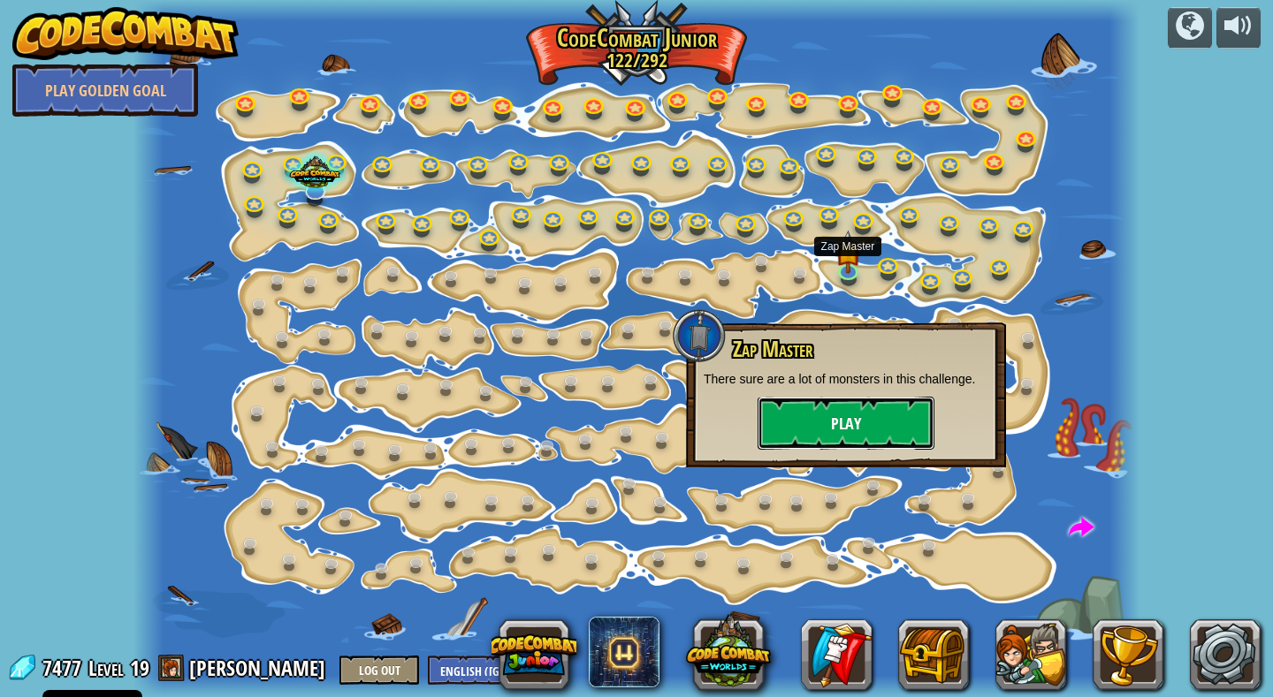
click at [849, 415] on button "Play" at bounding box center [845, 423] width 177 height 53
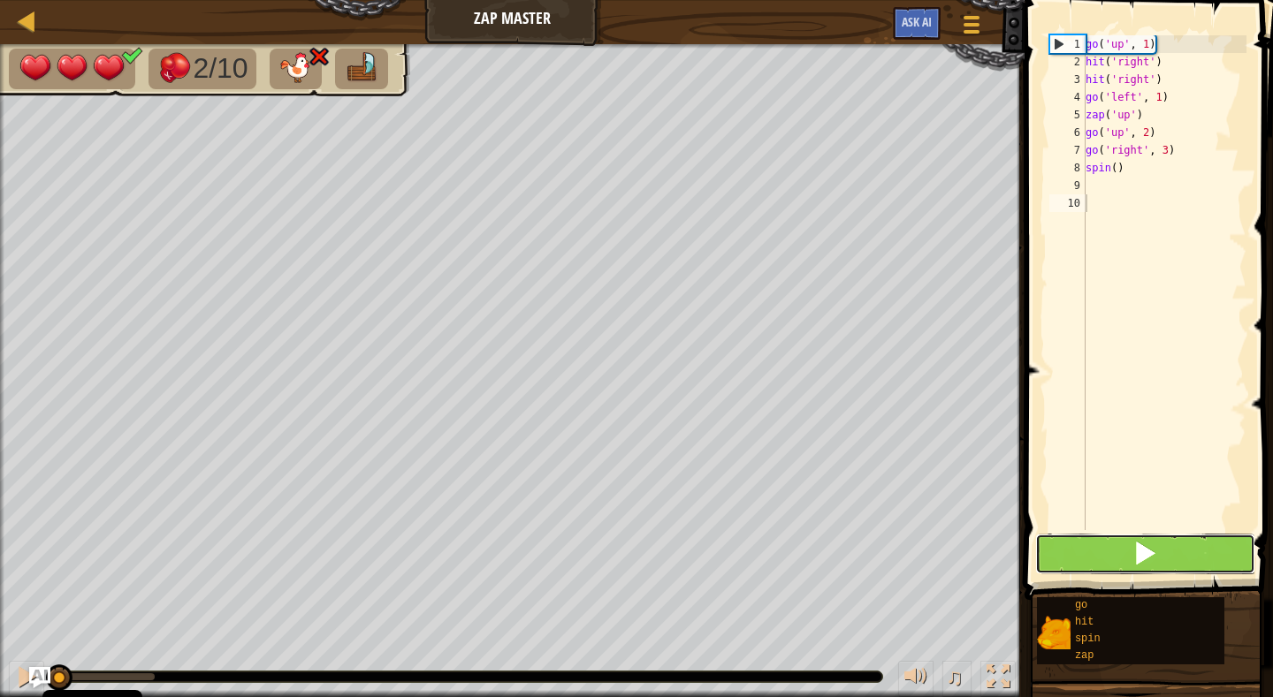
click at [1130, 556] on button at bounding box center [1145, 554] width 220 height 41
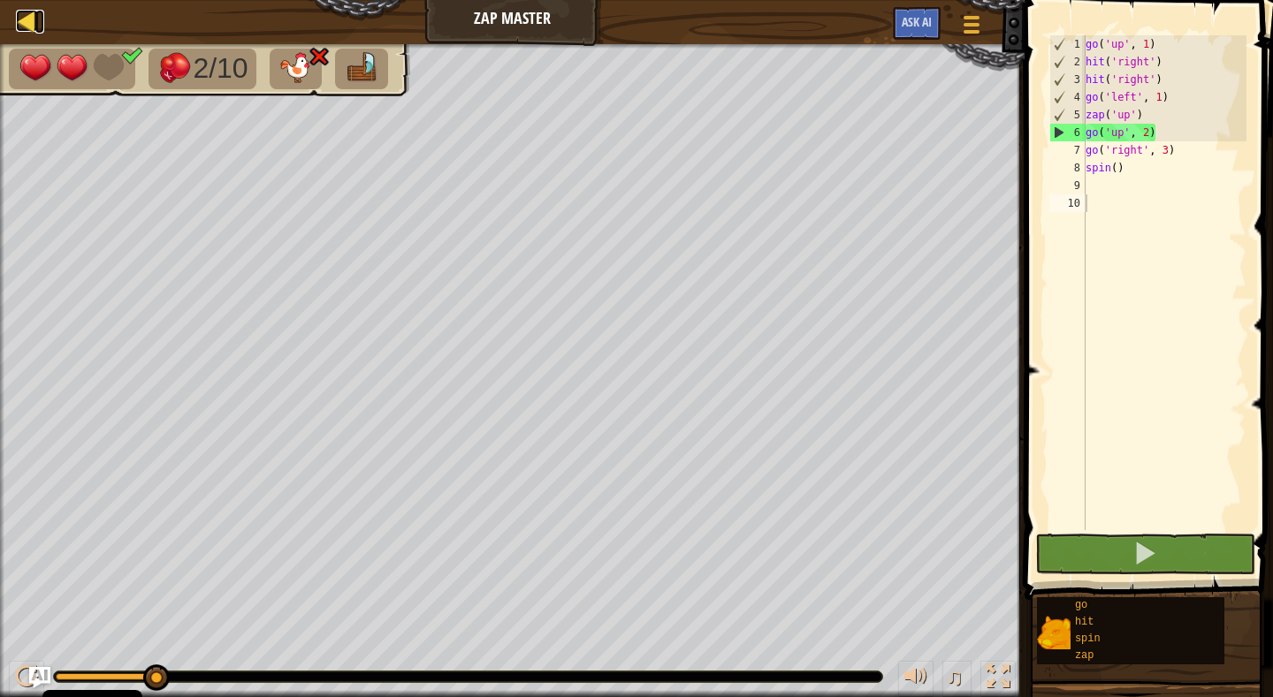
click at [23, 24] on div at bounding box center [27, 21] width 22 height 22
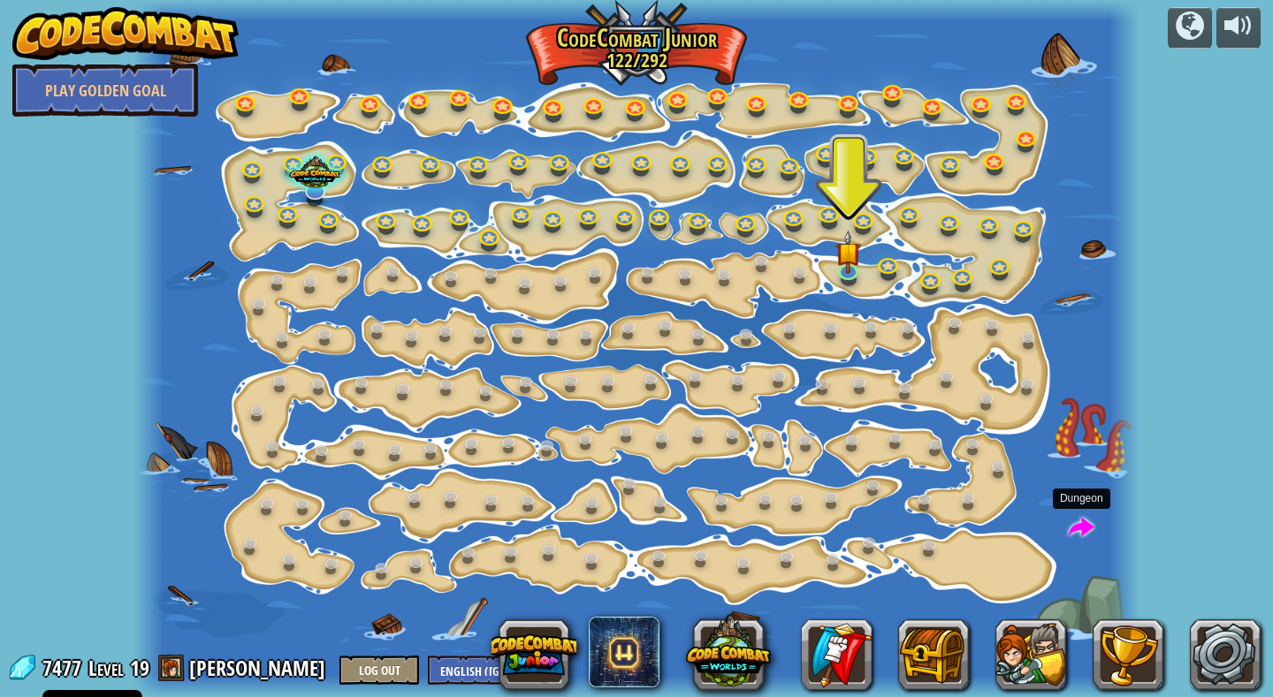
click at [1084, 535] on span at bounding box center [1082, 529] width 26 height 26
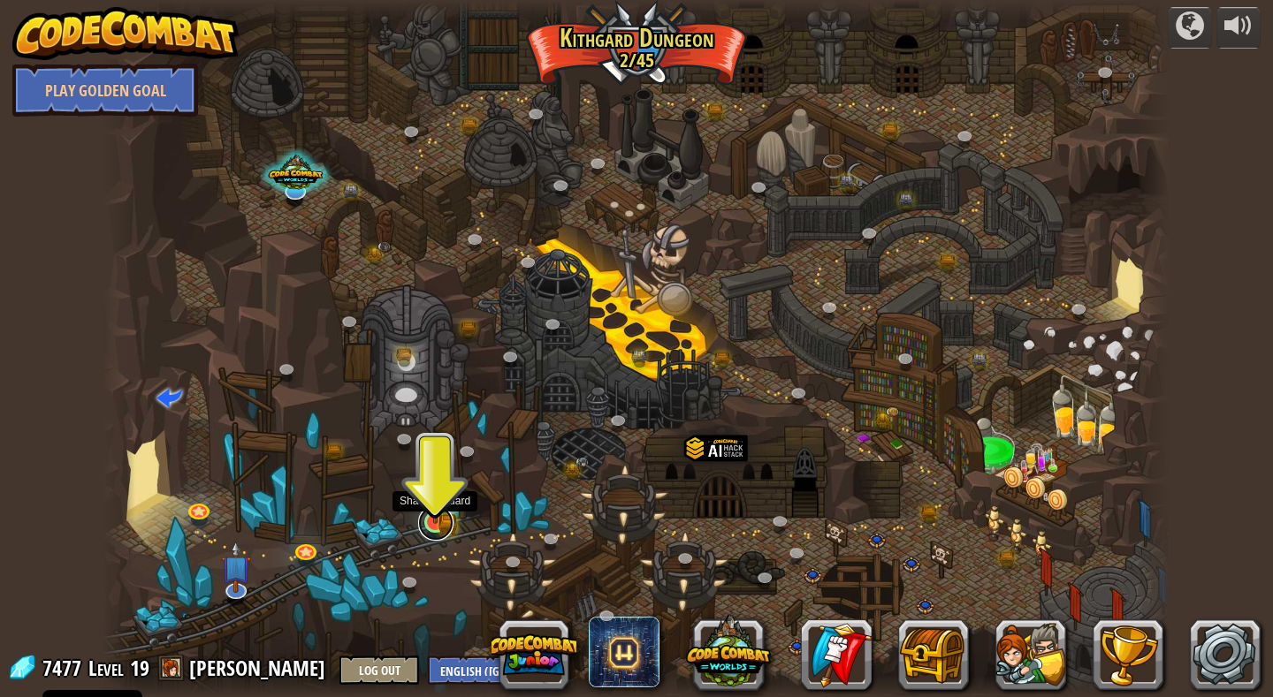
click at [434, 532] on link at bounding box center [435, 523] width 35 height 35
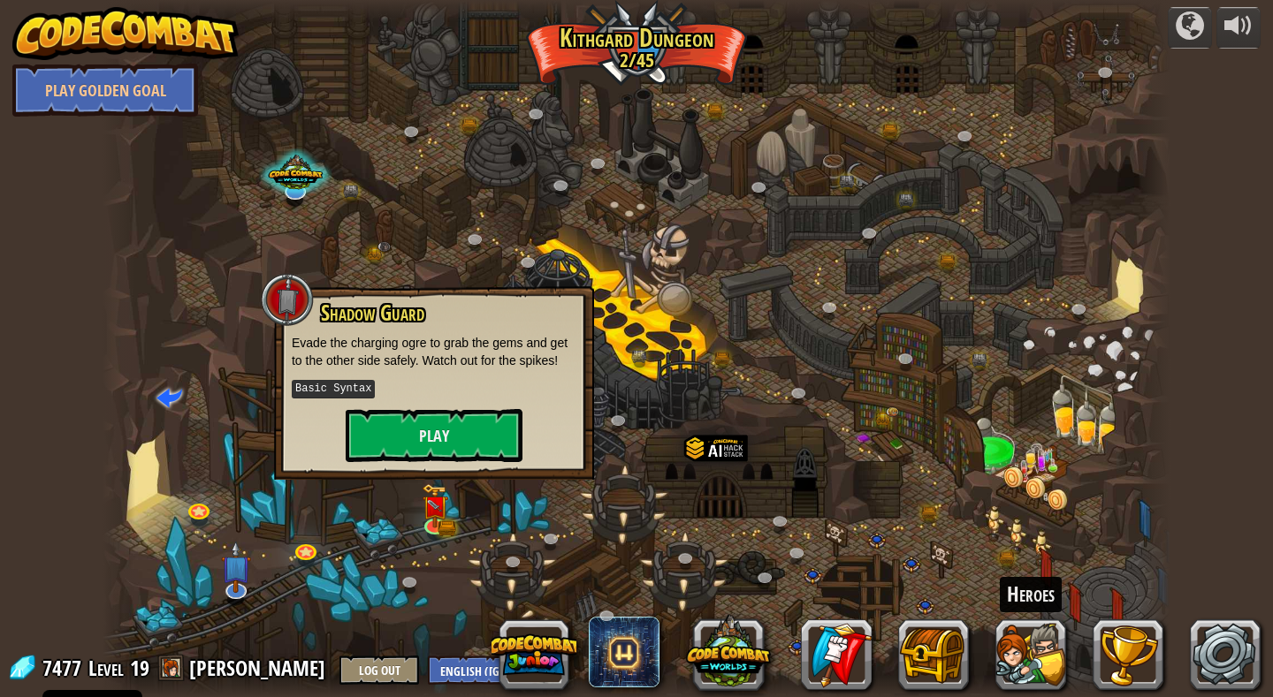
click at [972, 651] on div "Heroes" at bounding box center [884, 655] width 751 height 71
click at [1044, 666] on button at bounding box center [1030, 655] width 71 height 71
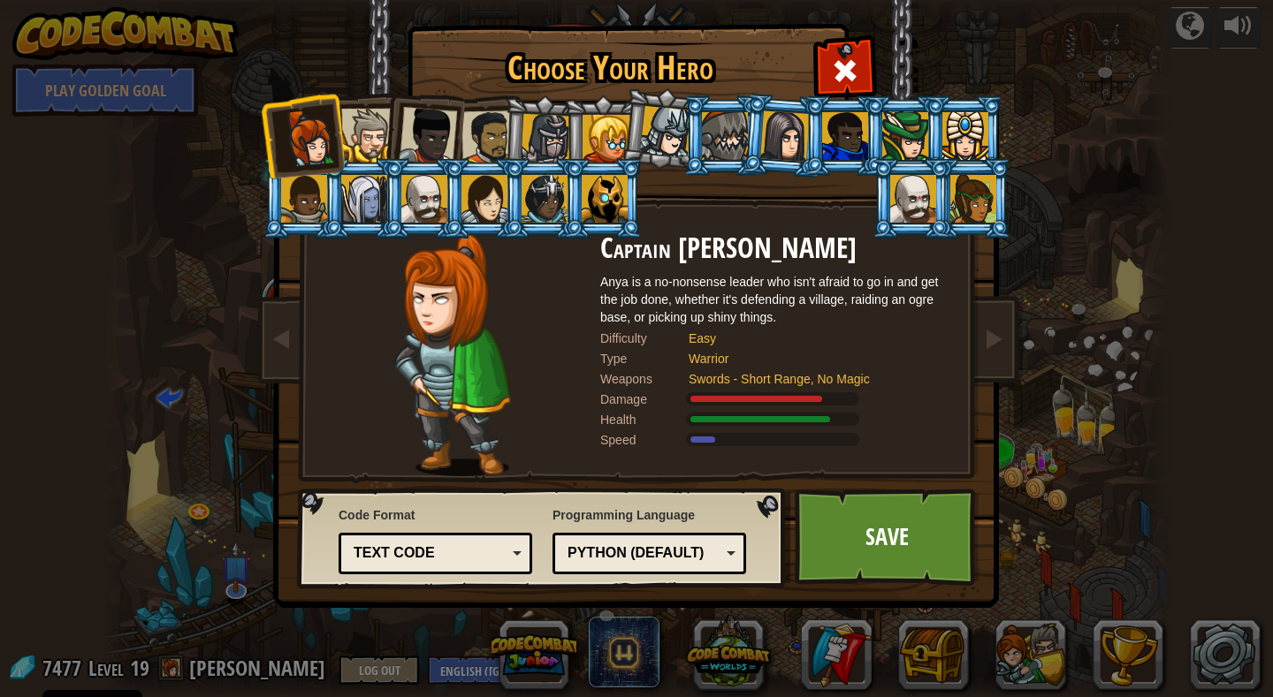
click at [559, 142] on div at bounding box center [546, 139] width 50 height 50
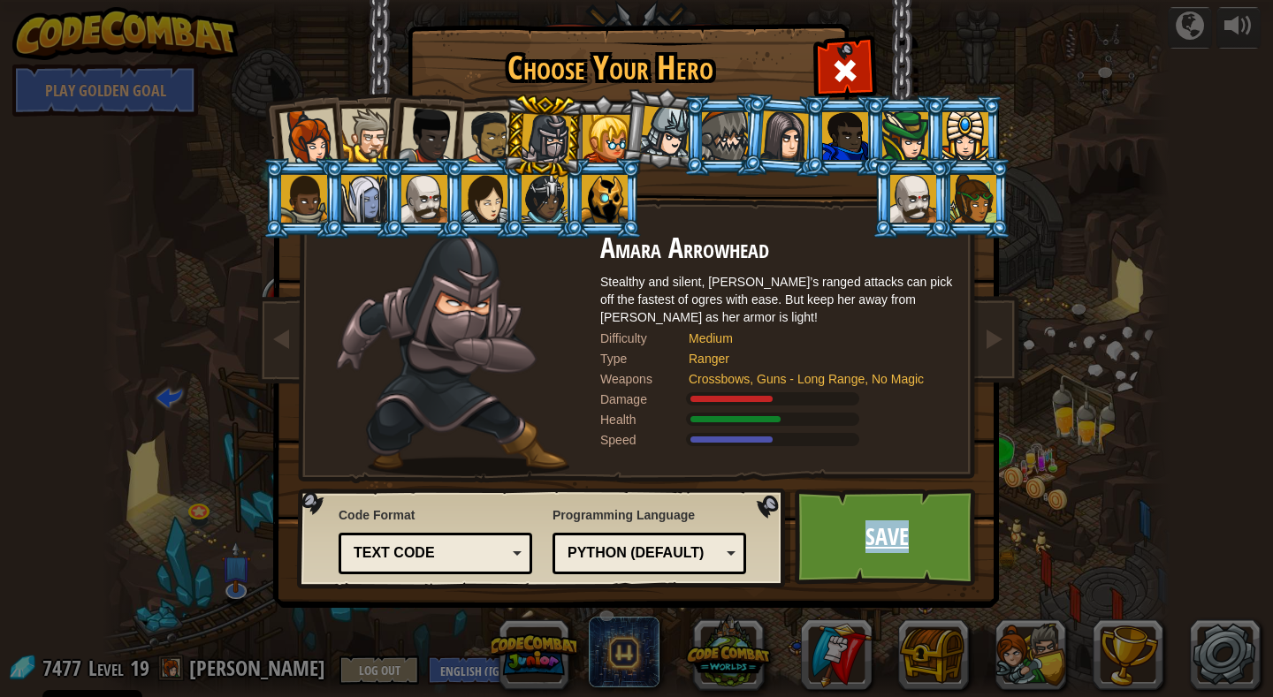
click at [891, 547] on link "Save" at bounding box center [887, 537] width 185 height 97
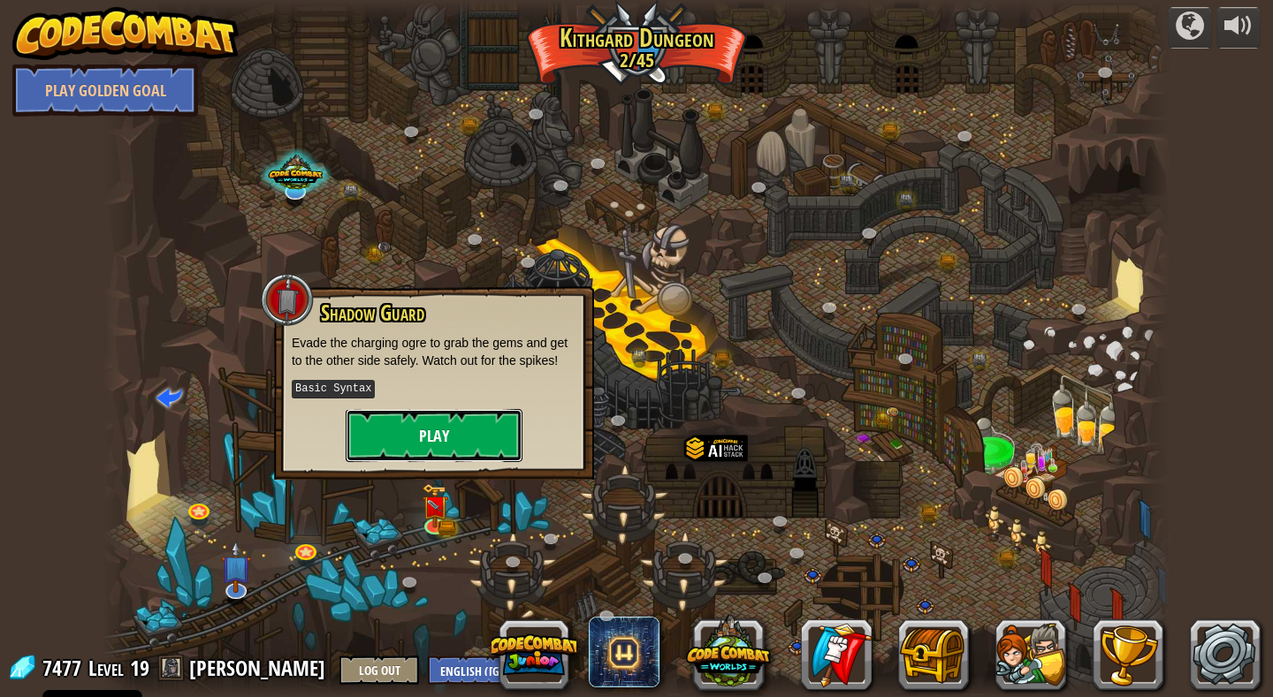
click at [430, 433] on button "Play" at bounding box center [434, 435] width 177 height 53
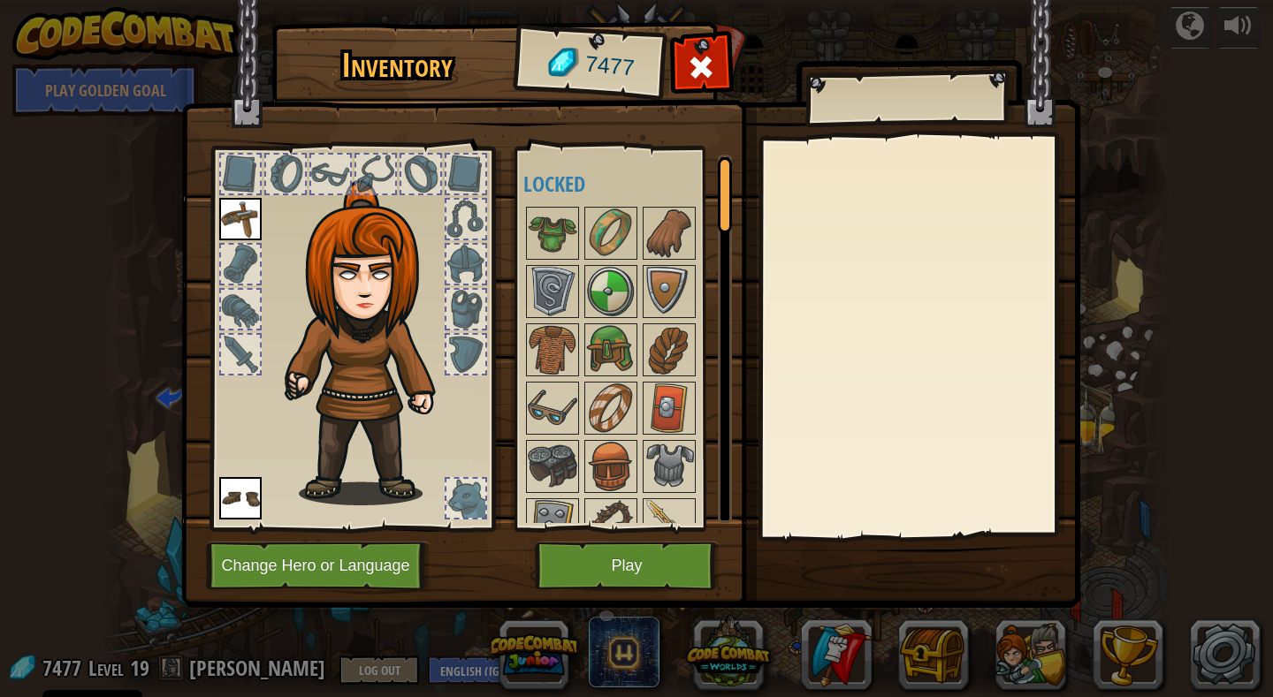
click at [377, 391] on img at bounding box center [372, 342] width 190 height 325
click at [628, 574] on button "Play" at bounding box center [627, 566] width 185 height 49
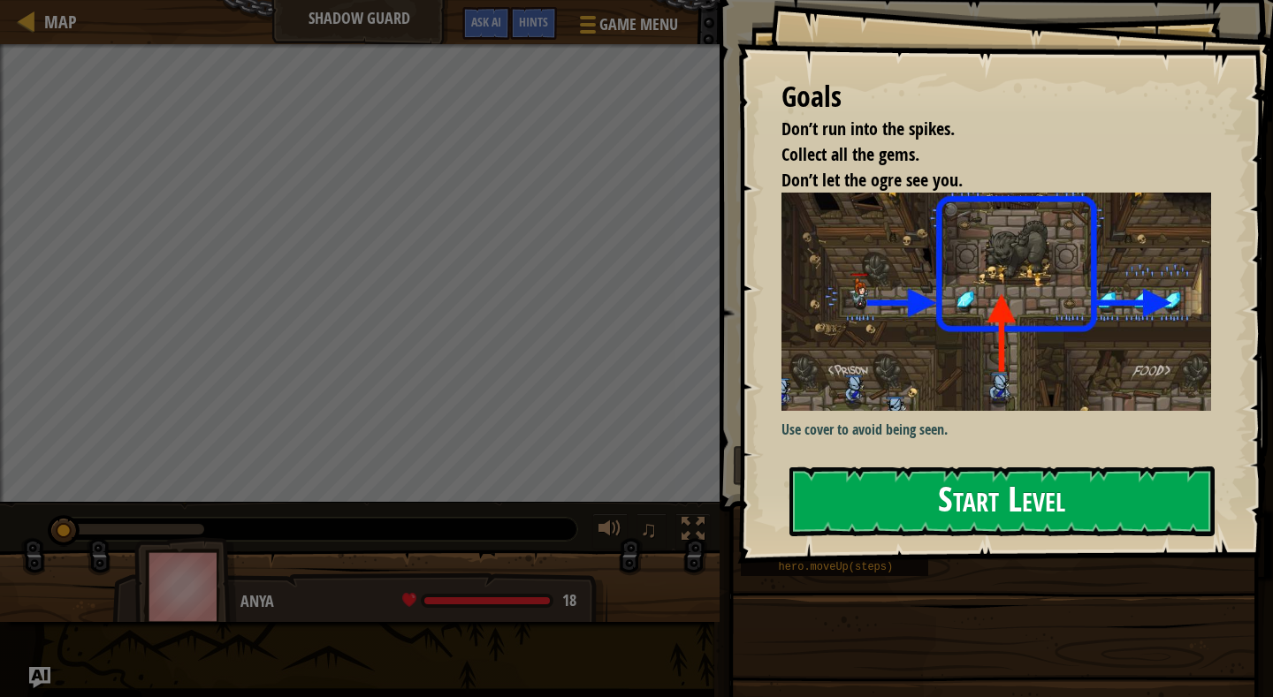
click at [974, 515] on button "Start Level" at bounding box center [1001, 502] width 425 height 70
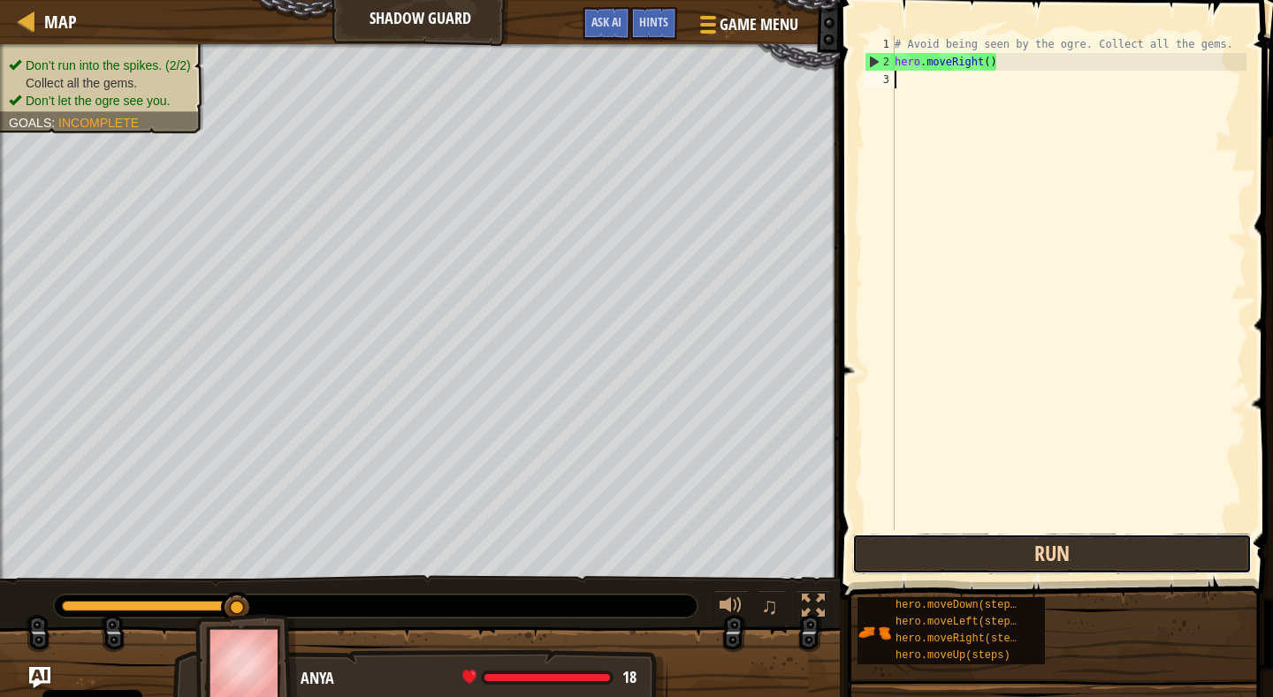
click at [1040, 561] on button "Run" at bounding box center [1052, 554] width 400 height 41
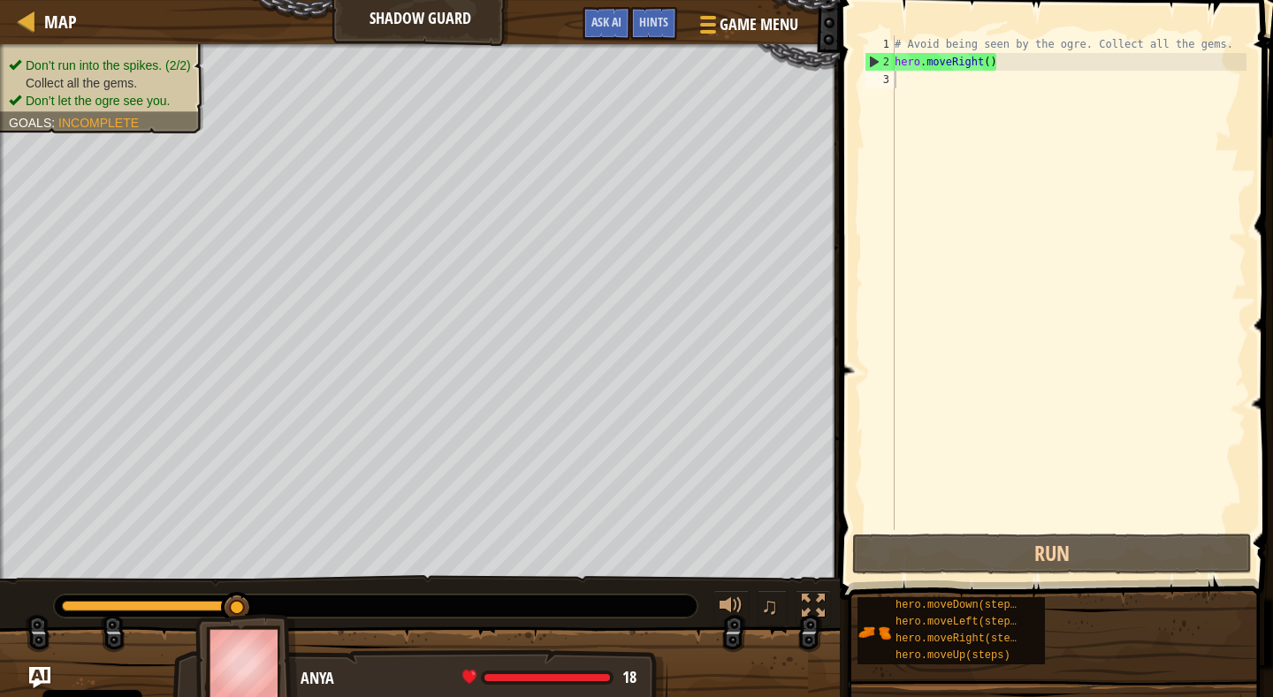
click at [617, 679] on div "18" at bounding box center [549, 678] width 174 height 16
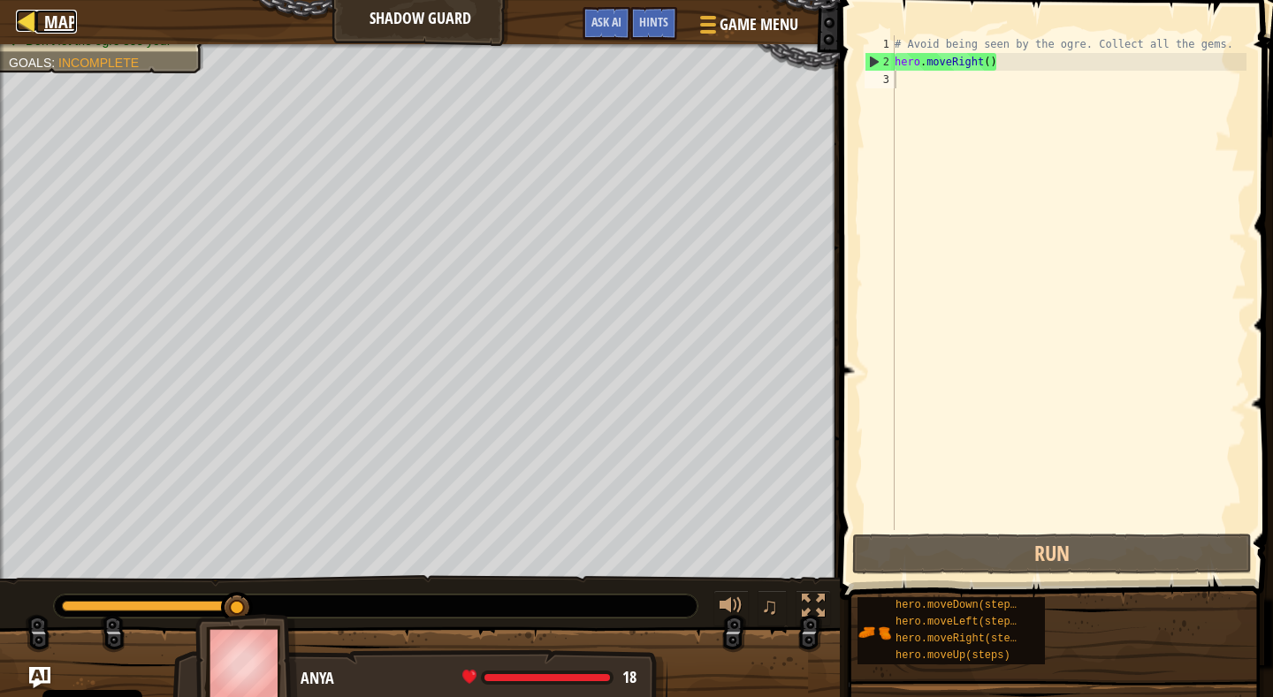
click at [34, 20] on div at bounding box center [27, 21] width 22 height 22
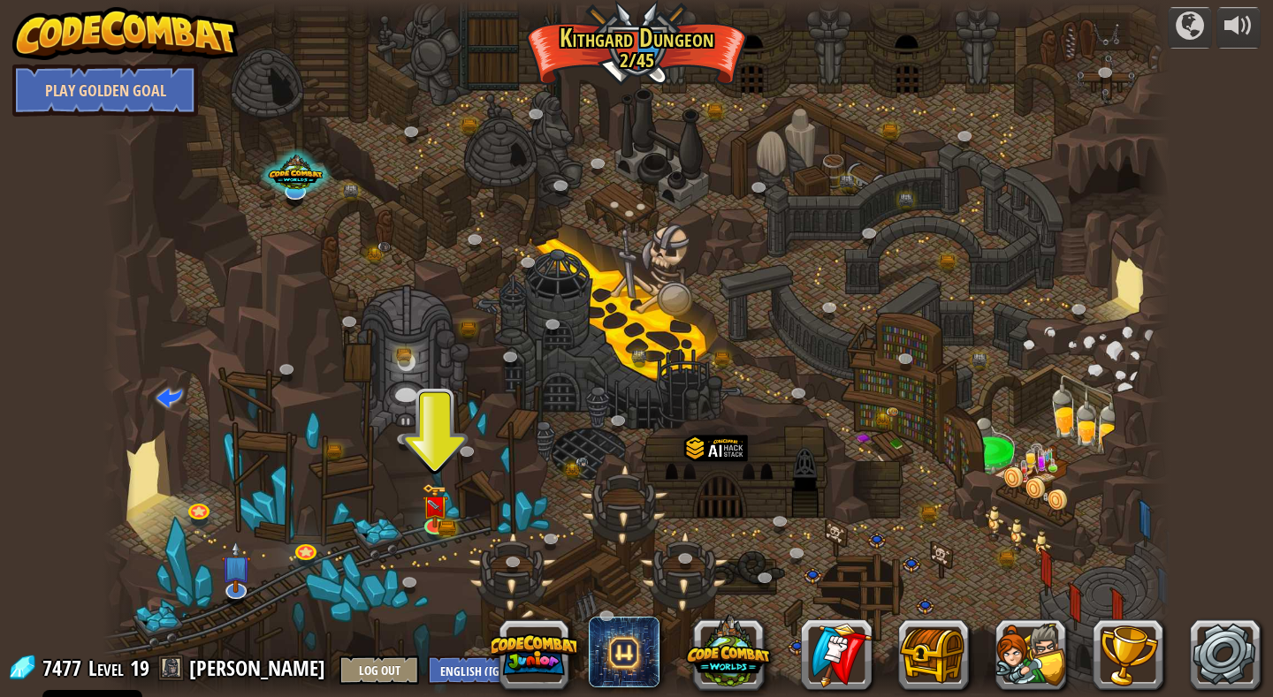
click at [133, 112] on link "Play Golden Goal" at bounding box center [105, 90] width 186 height 53
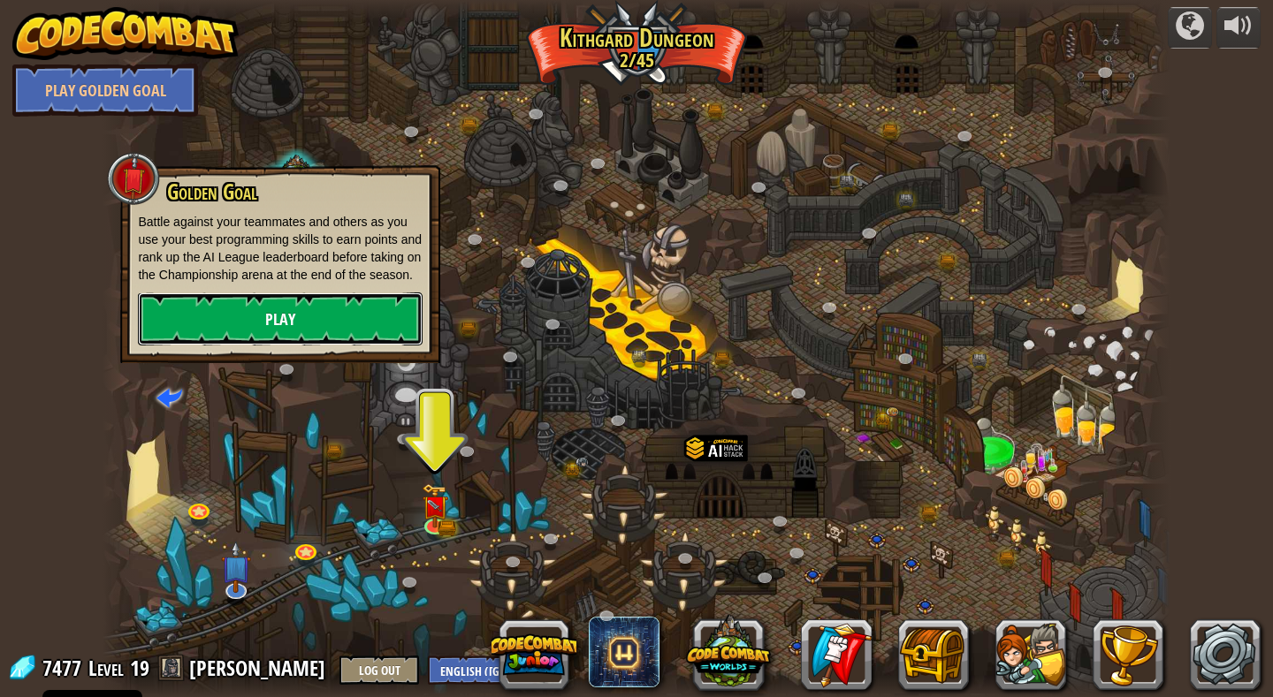
click at [225, 335] on link "Play" at bounding box center [280, 319] width 285 height 53
